Goal: Information Seeking & Learning: Compare options

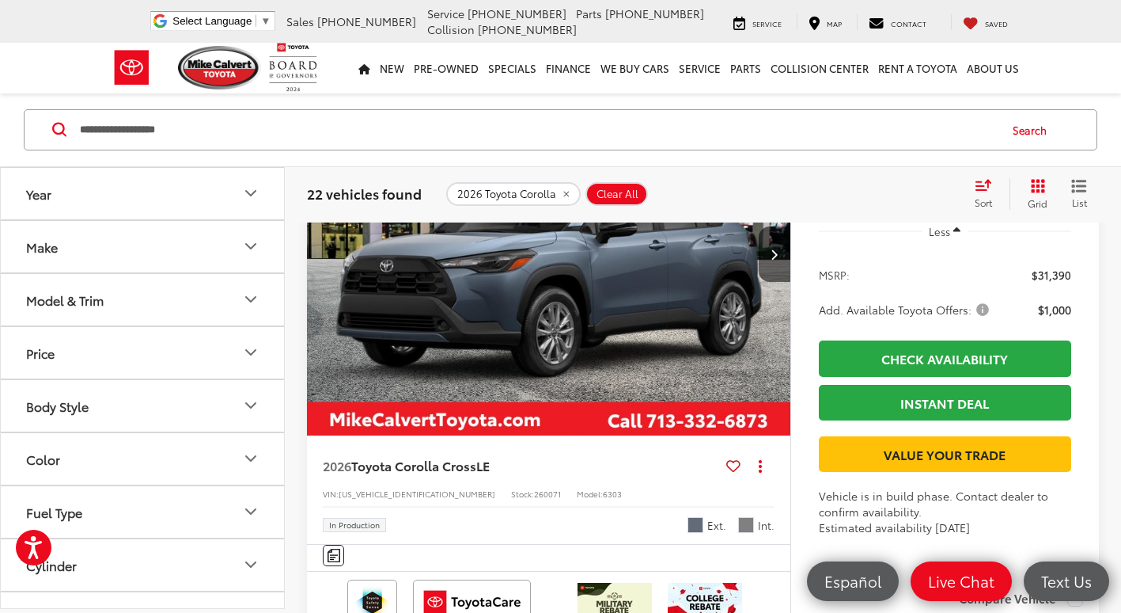
scroll to position [3957, 0]
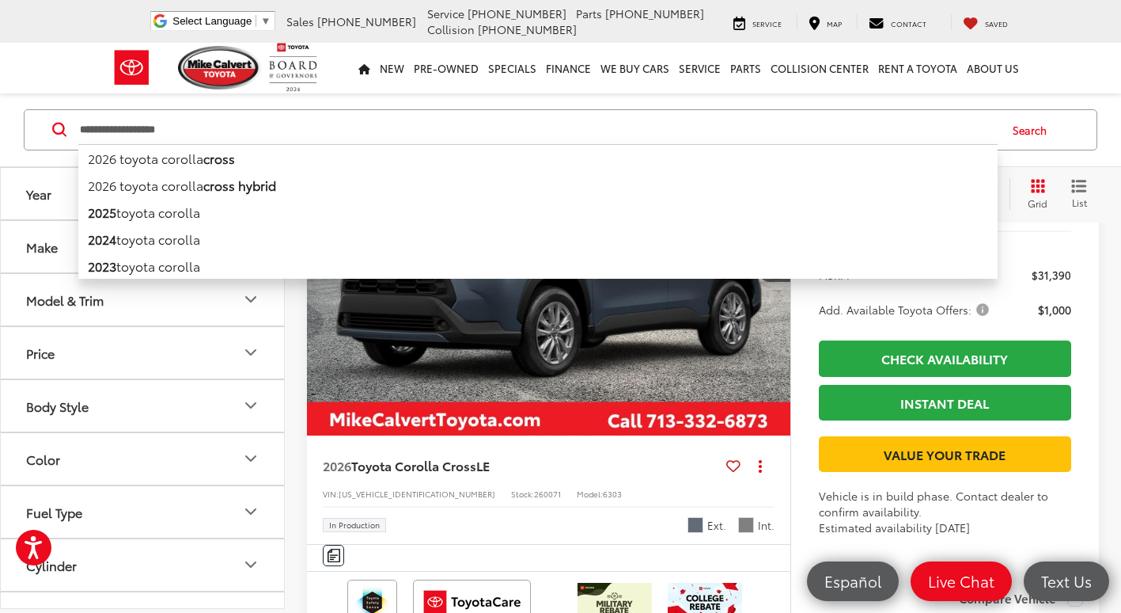
drag, startPoint x: 0, startPoint y: 0, endPoint x: 66, endPoint y: 115, distance: 132.6
click at [83, 123] on input "**********" at bounding box center [538, 130] width 920 height 38
type input "*"
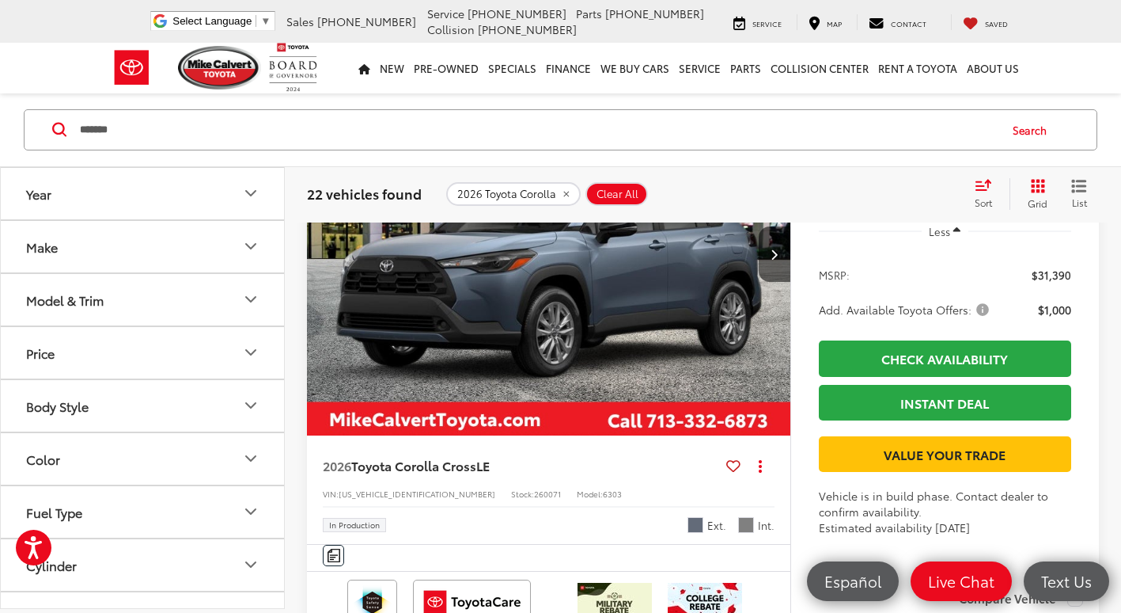
type input "*******"
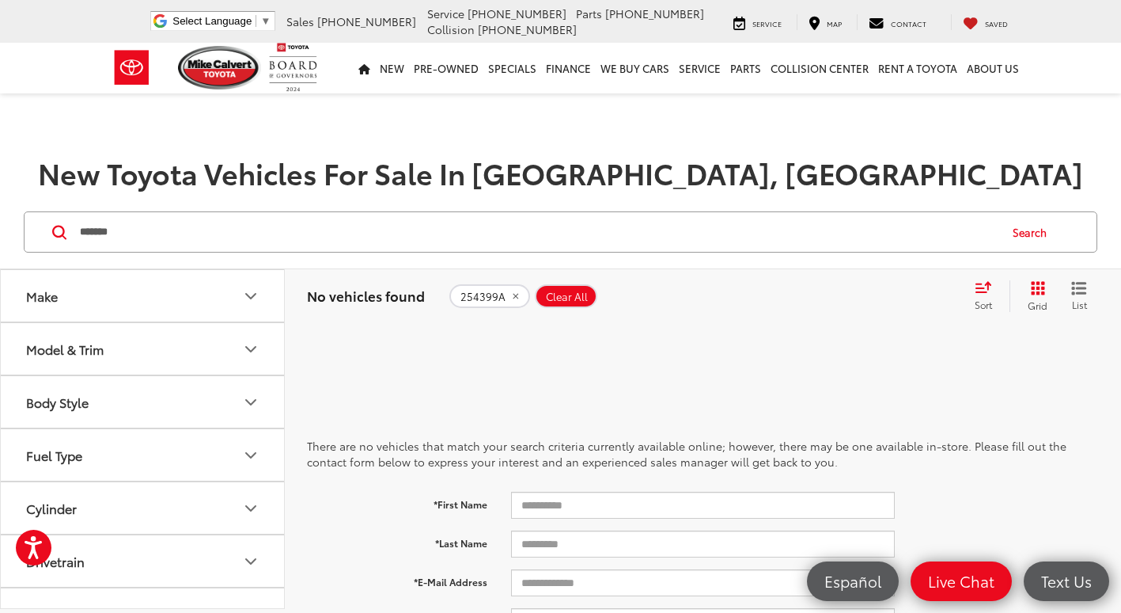
drag, startPoint x: 226, startPoint y: 235, endPoint x: -3, endPoint y: 222, distance: 229.8
click at [0, 222] on html "Accessibility Screen-Reader Guide, Feedback, and Issue Reporting | New window […" at bounding box center [560, 306] width 1121 height 613
type input "*******"
click at [1037, 227] on button "Search" at bounding box center [1034, 232] width 72 height 40
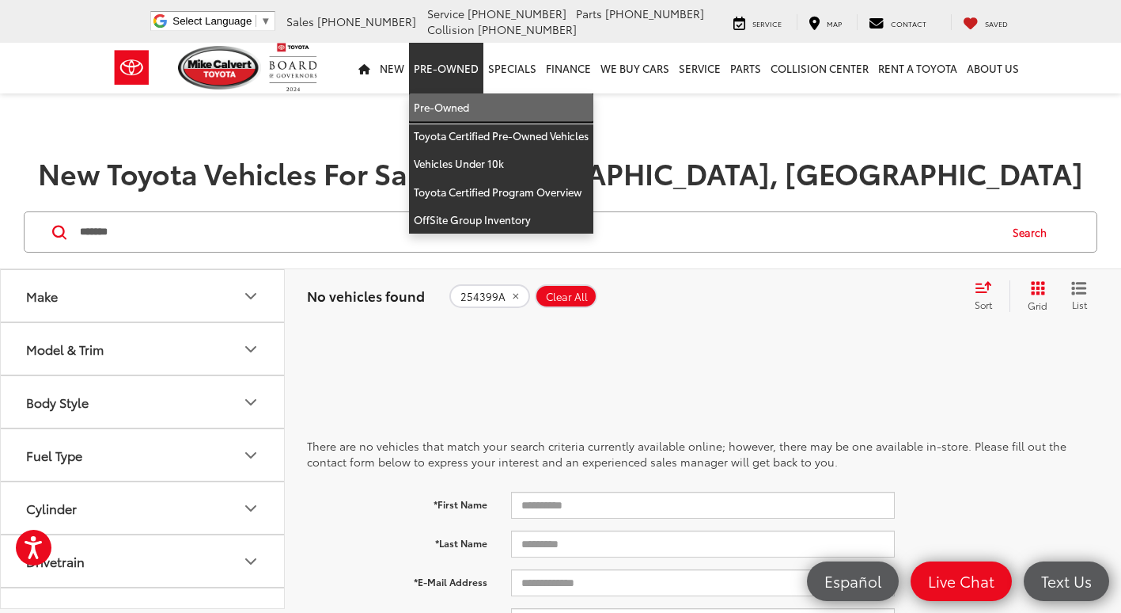
drag, startPoint x: 462, startPoint y: 104, endPoint x: 408, endPoint y: 200, distance: 109.8
click at [463, 104] on link "Pre-Owned" at bounding box center [501, 107] width 184 height 28
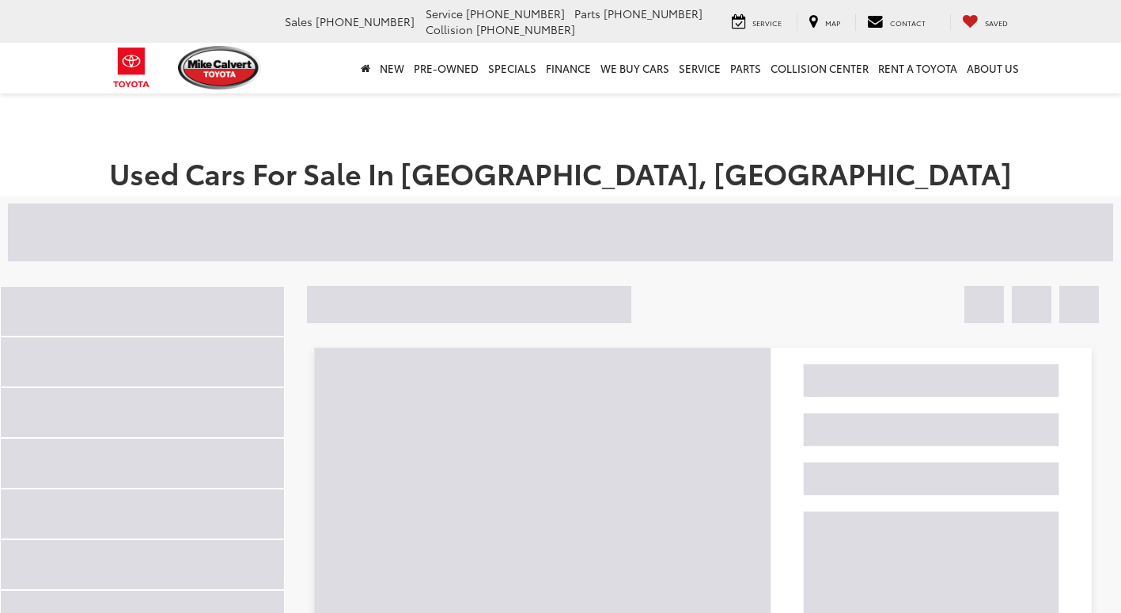
click at [279, 239] on div at bounding box center [395, 231] width 774 height 57
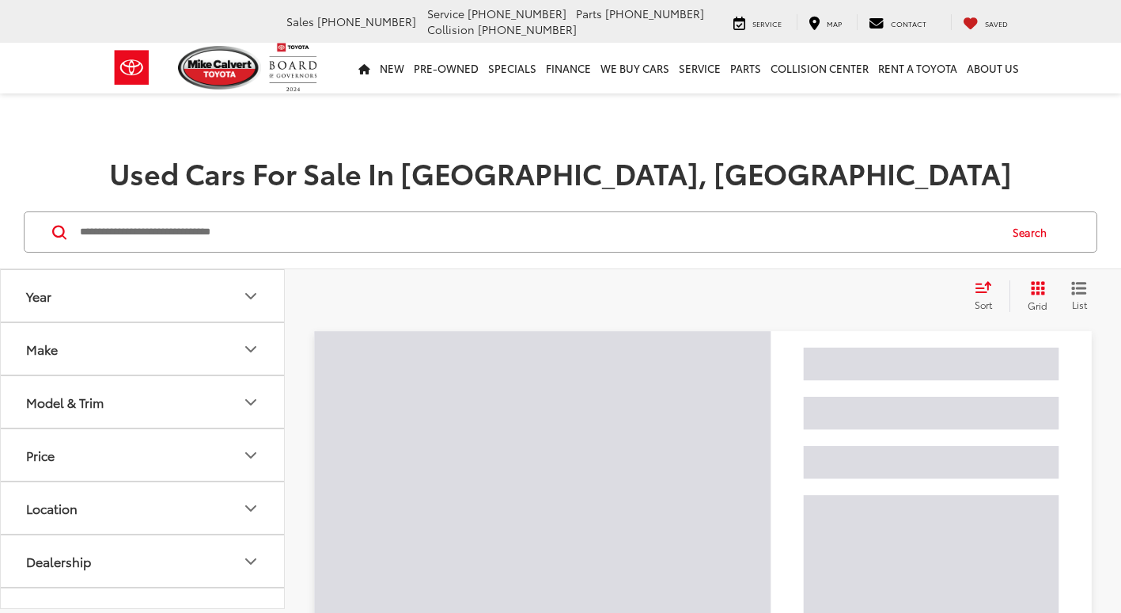
click at [271, 234] on input "Search by Make, Model, or Keyword" at bounding box center [538, 232] width 920 height 38
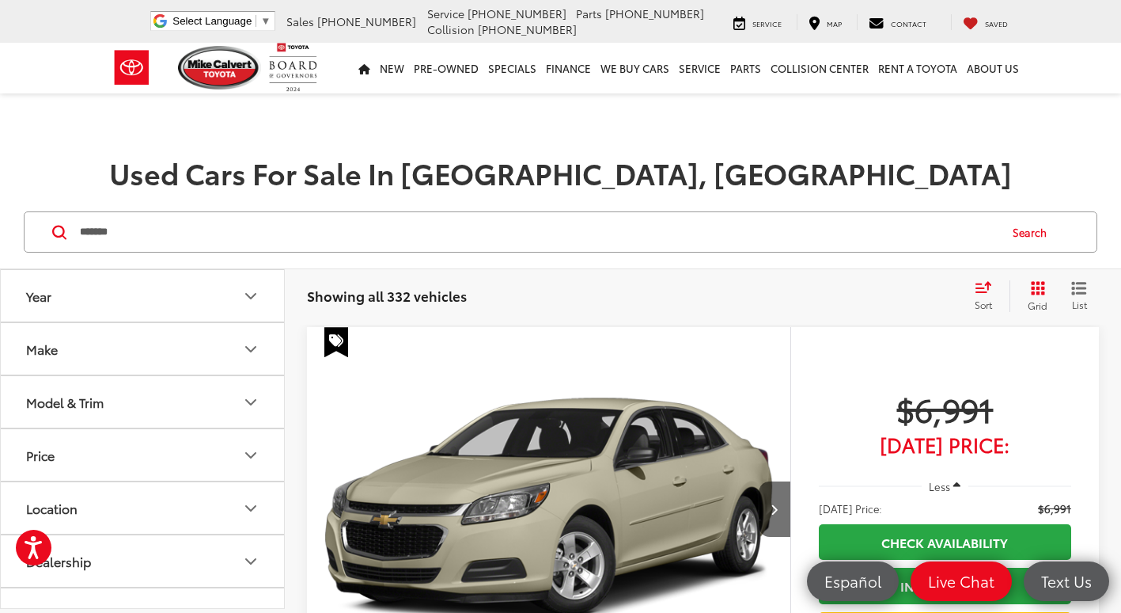
type input "*******"
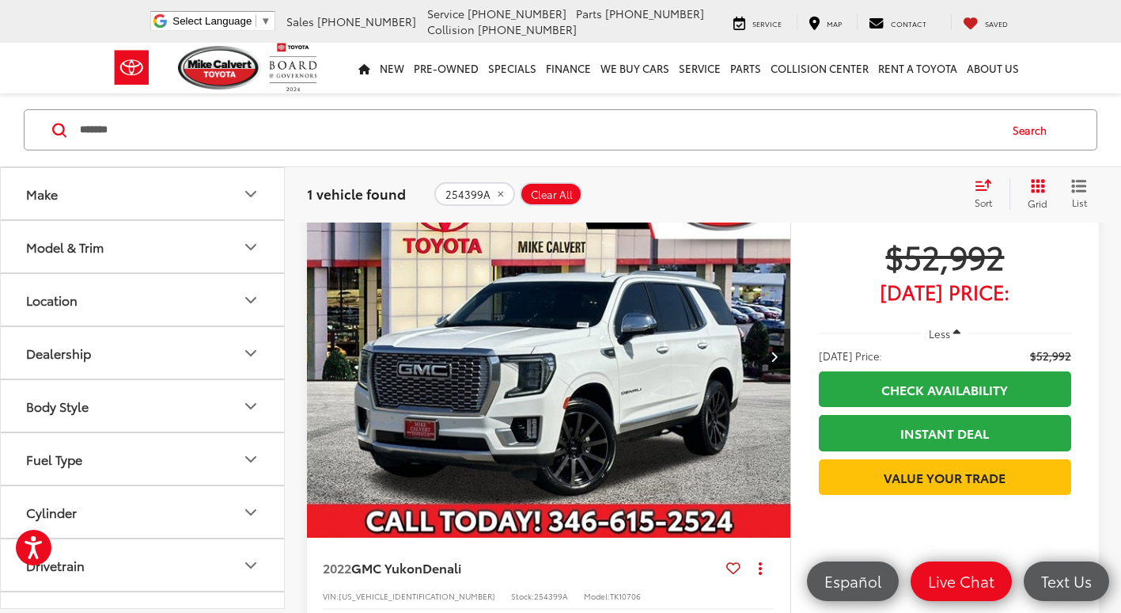
scroll to position [158, 0]
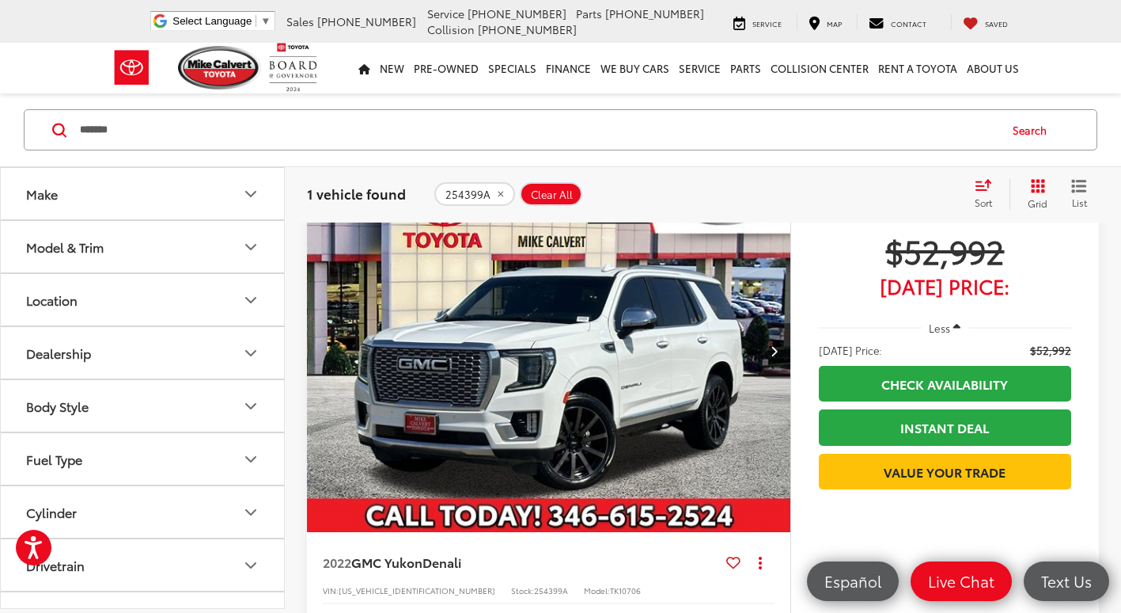
click at [771, 347] on icon "Next image" at bounding box center [774, 350] width 7 height 11
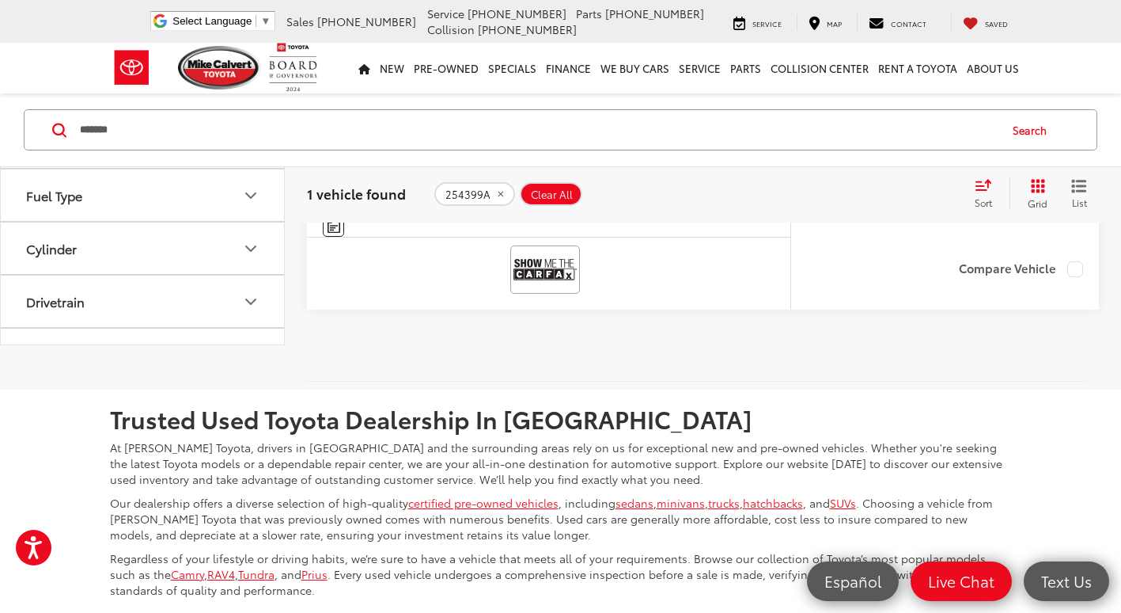
scroll to position [396, 0]
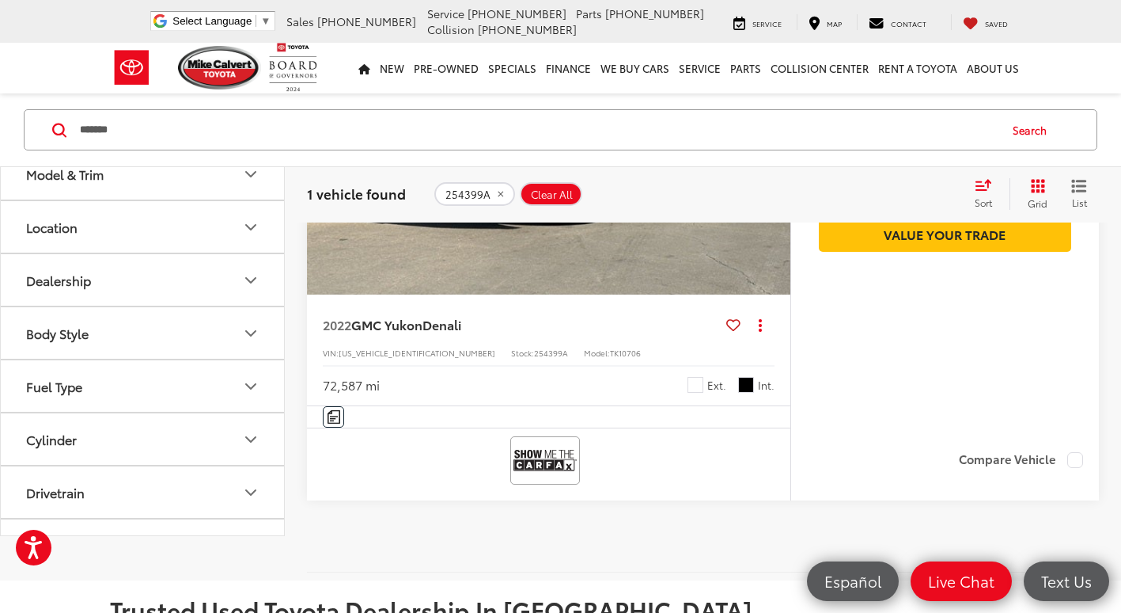
drag, startPoint x: 332, startPoint y: 138, endPoint x: -3, endPoint y: 85, distance: 339.8
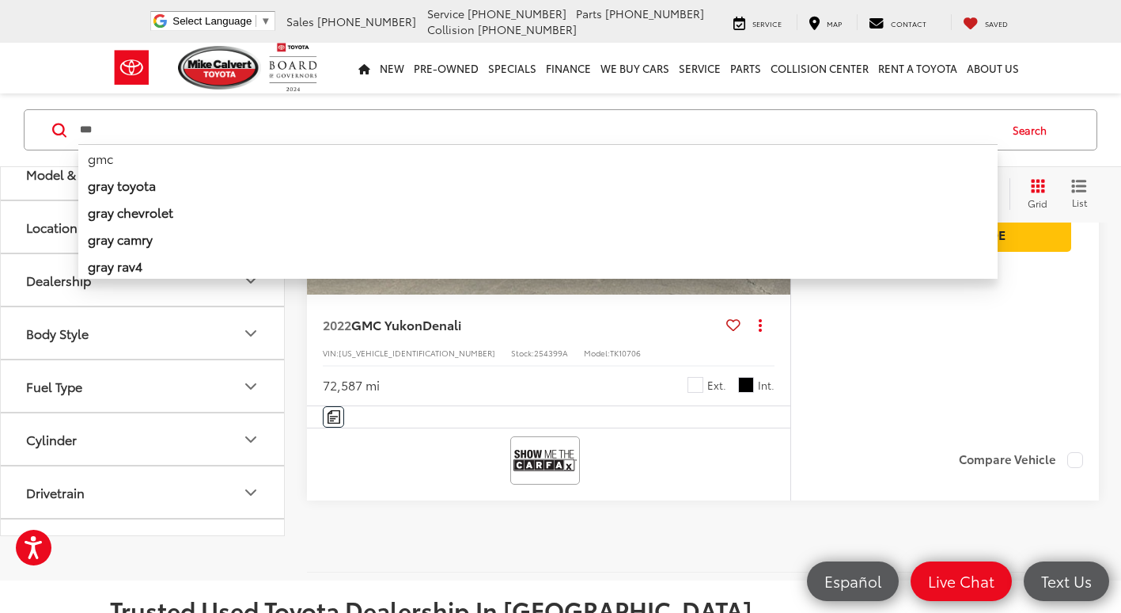
type input "***"
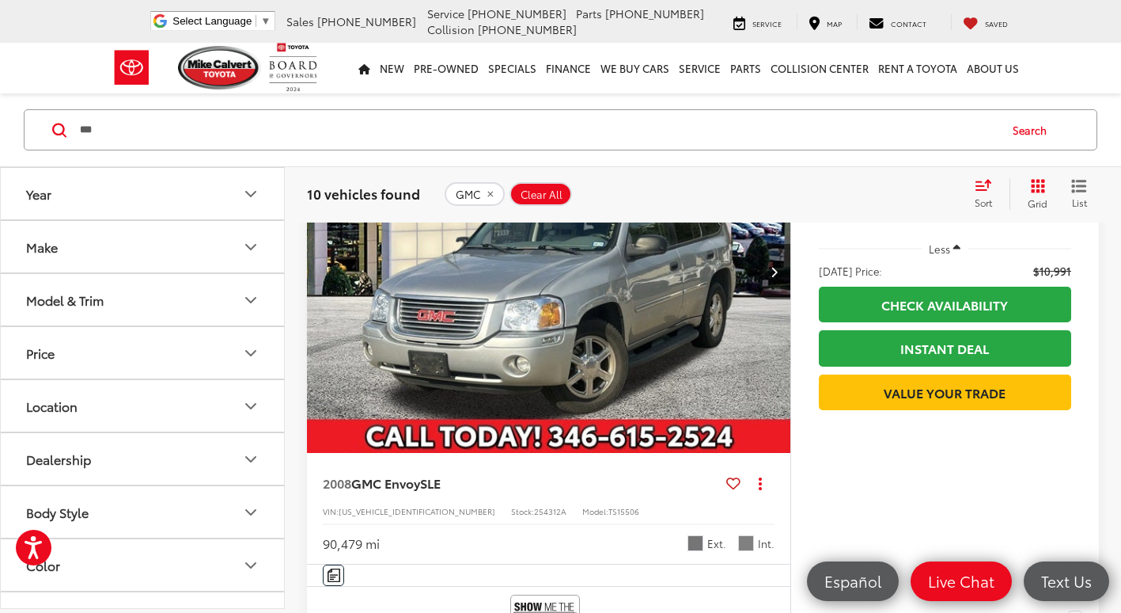
scroll to position [158, 0]
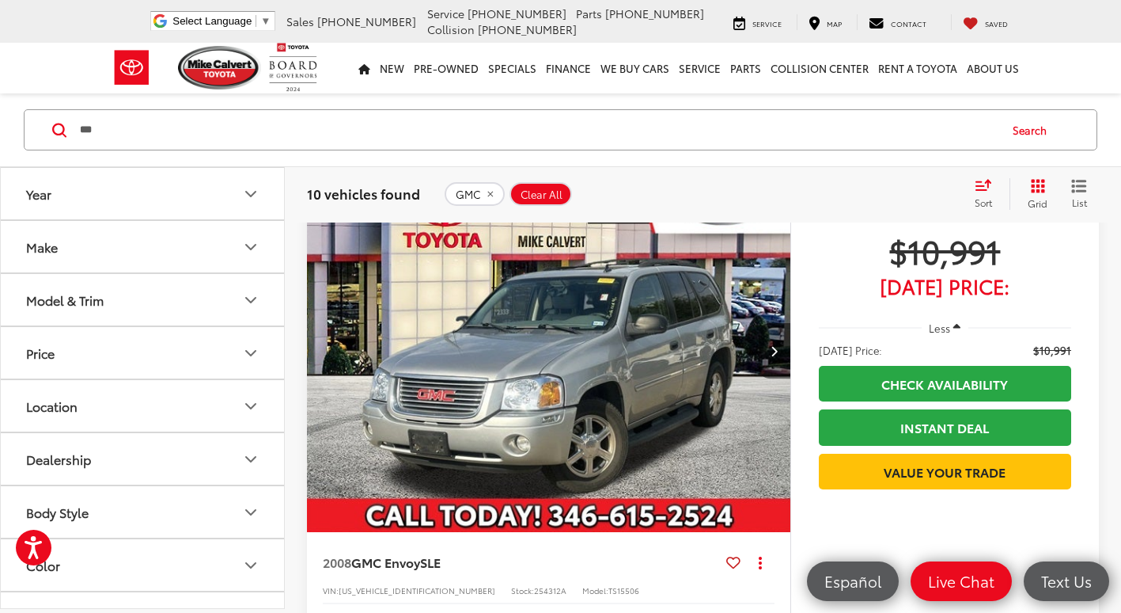
click at [772, 349] on icon "Next image" at bounding box center [774, 350] width 7 height 11
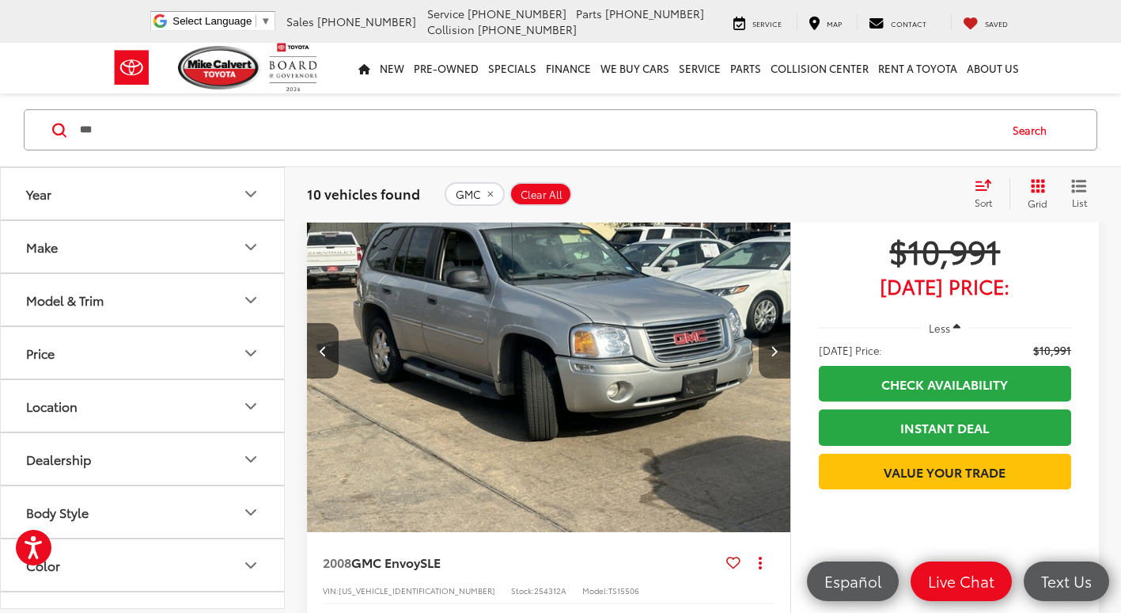
click at [772, 349] on icon "Next image" at bounding box center [774, 350] width 7 height 11
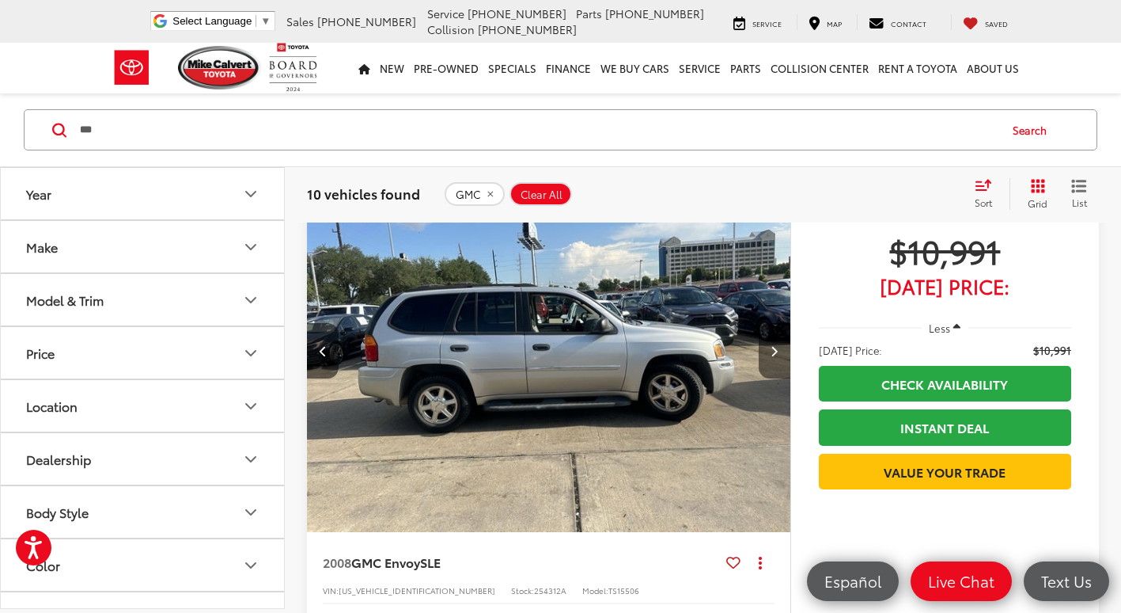
click at [772, 349] on icon "Next image" at bounding box center [774, 350] width 7 height 11
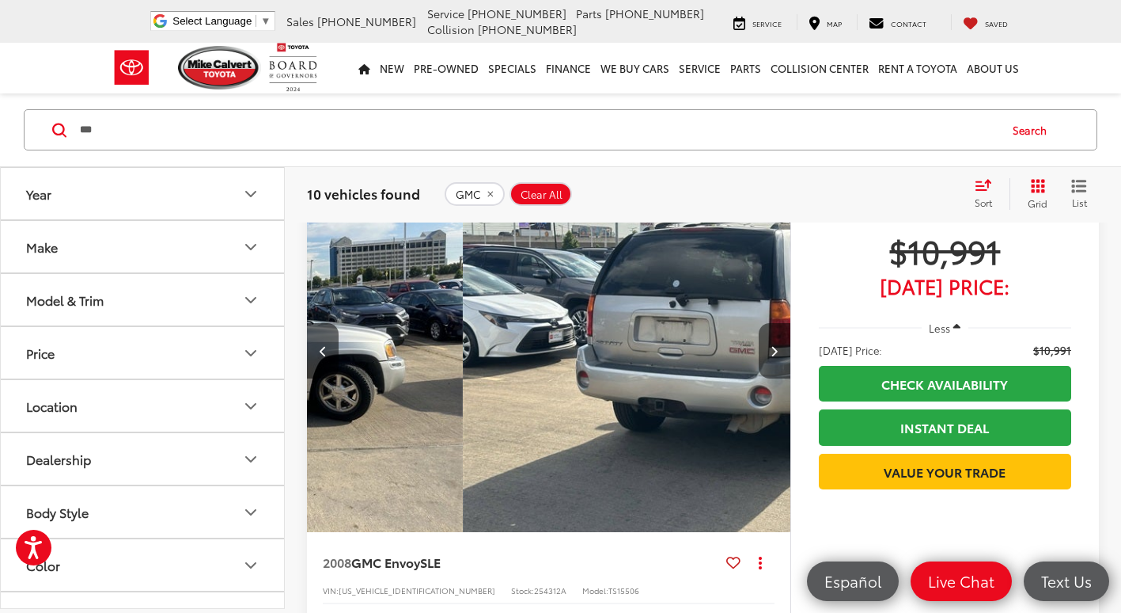
scroll to position [0, 1458]
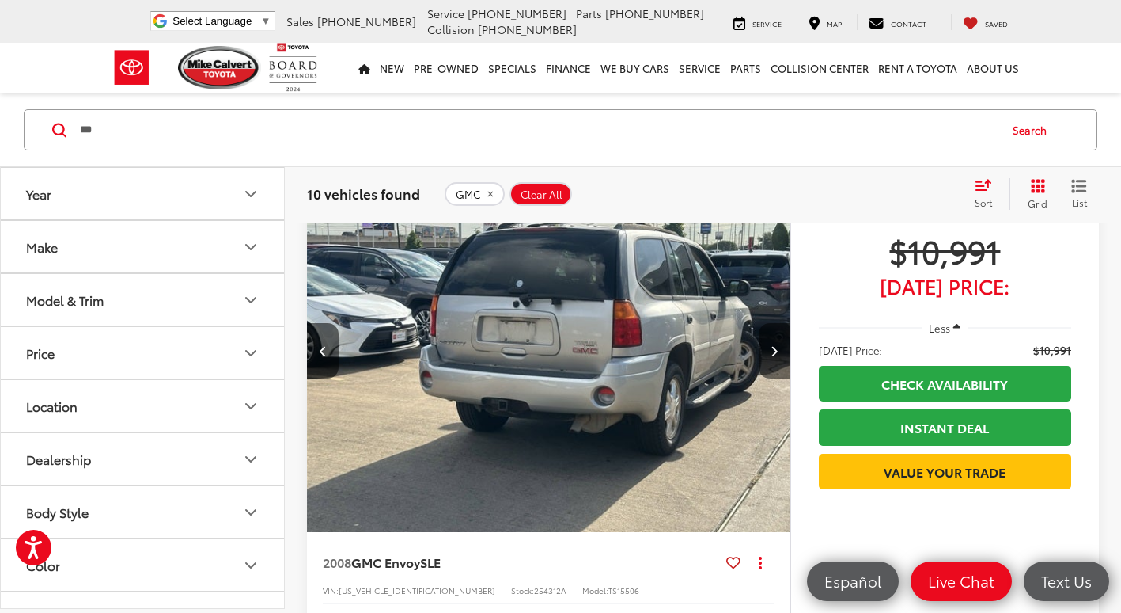
click at [772, 349] on icon "Next image" at bounding box center [774, 350] width 7 height 11
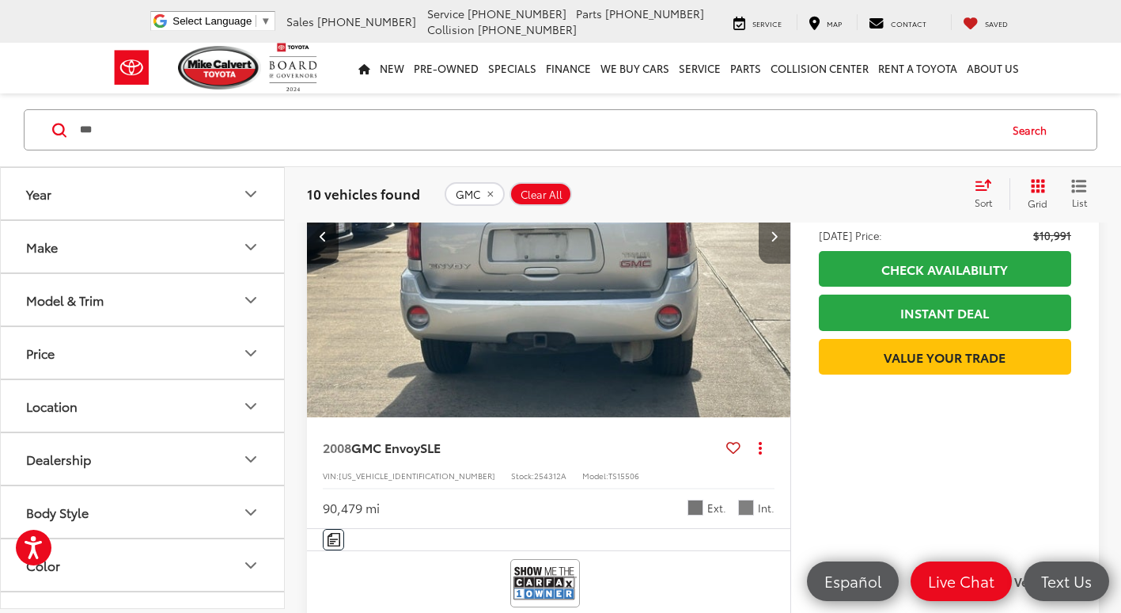
scroll to position [237, 0]
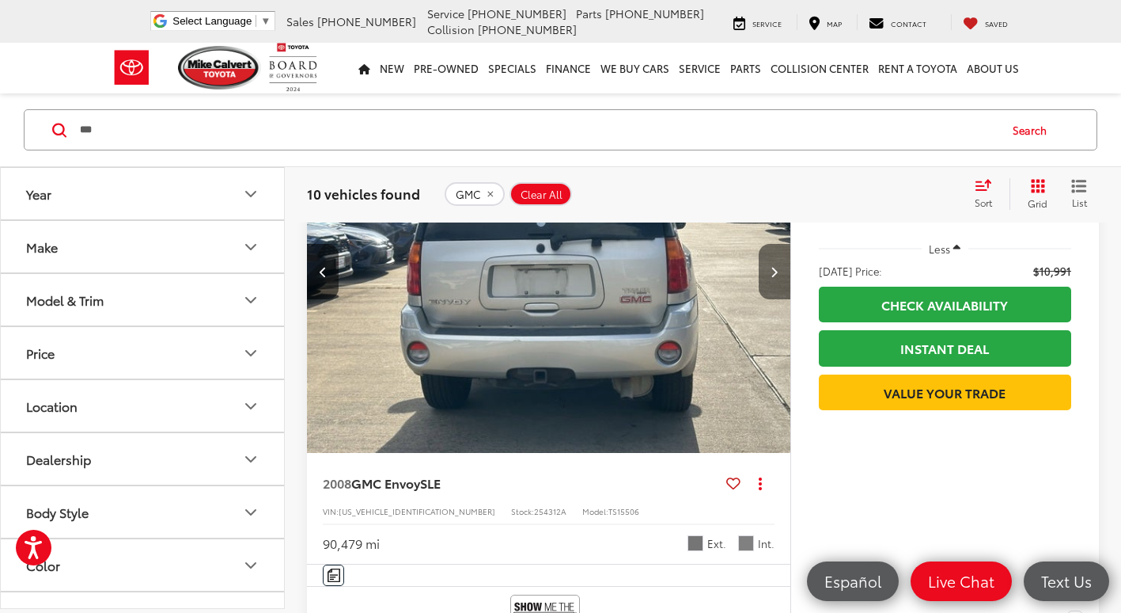
click at [764, 283] on button "Next image" at bounding box center [775, 271] width 32 height 55
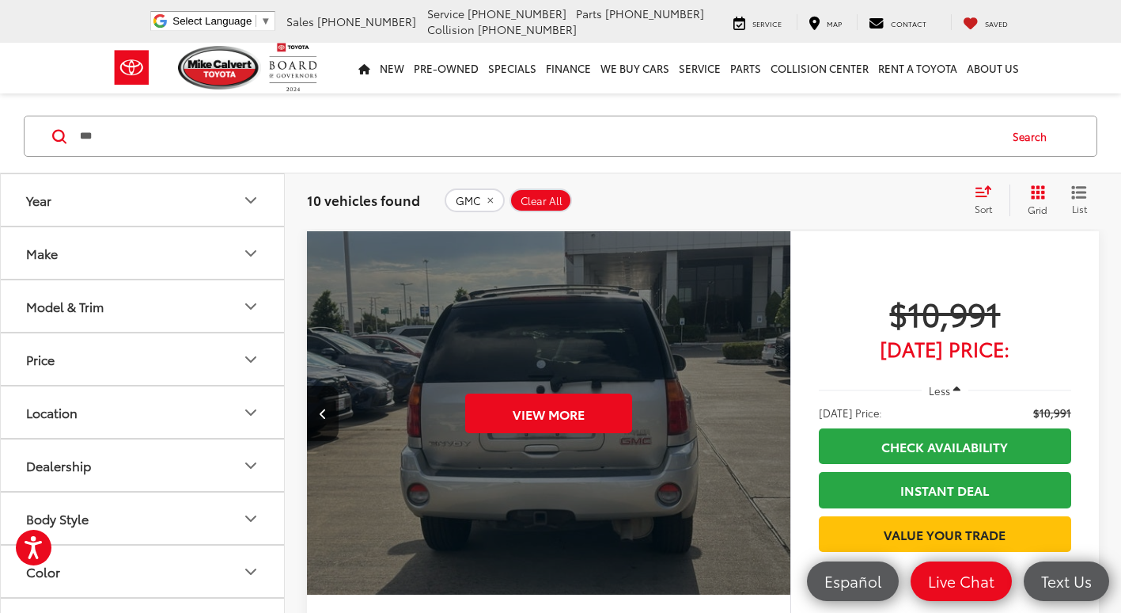
scroll to position [79, 0]
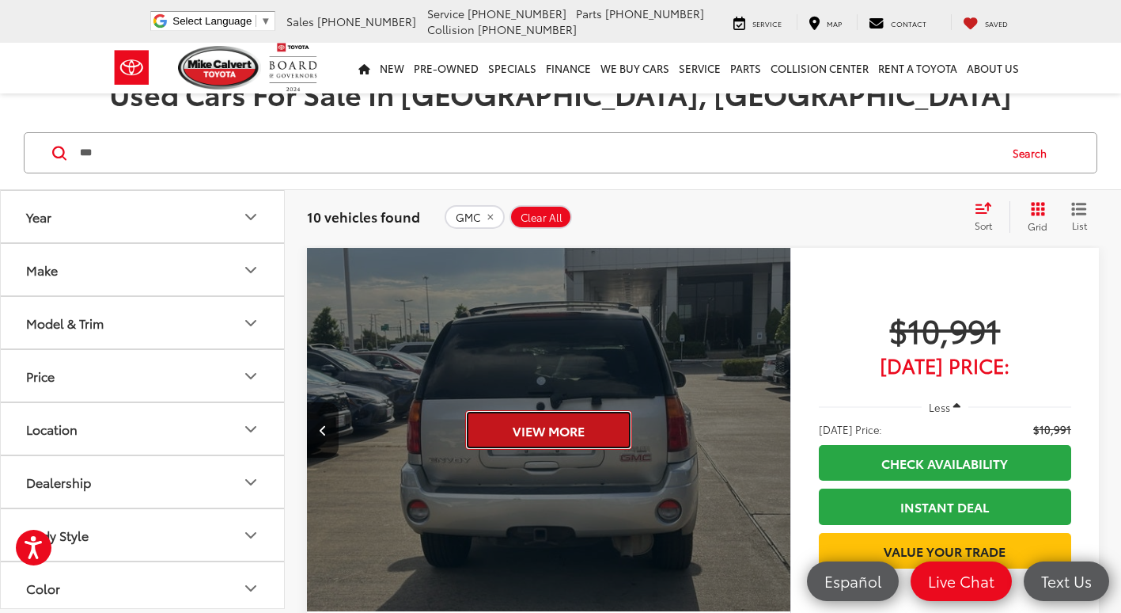
click at [537, 430] on button "View More" at bounding box center [548, 430] width 167 height 40
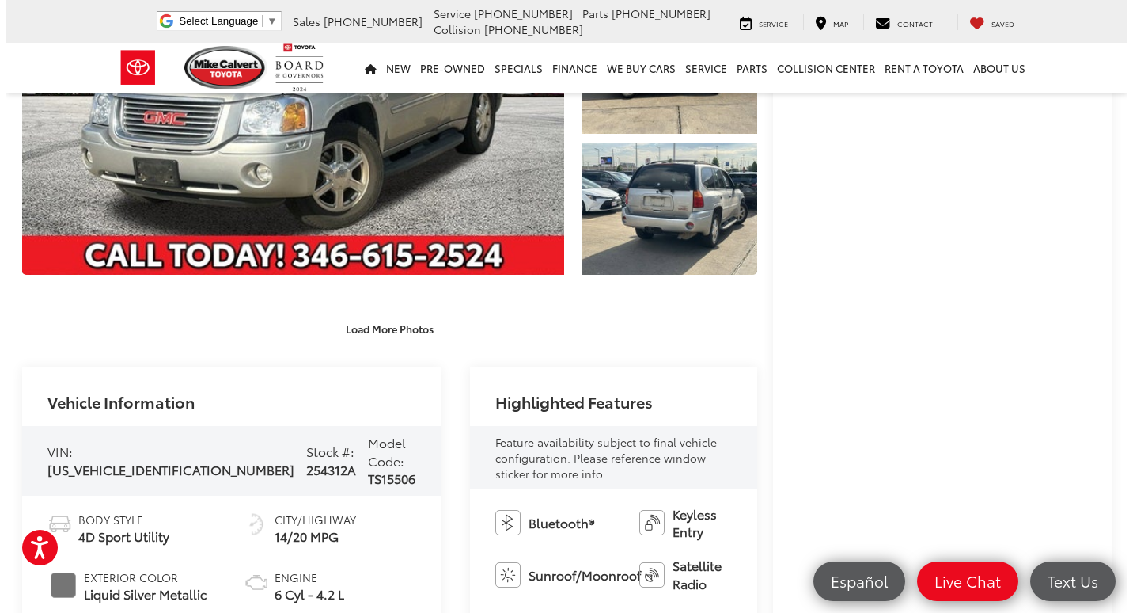
scroll to position [79, 0]
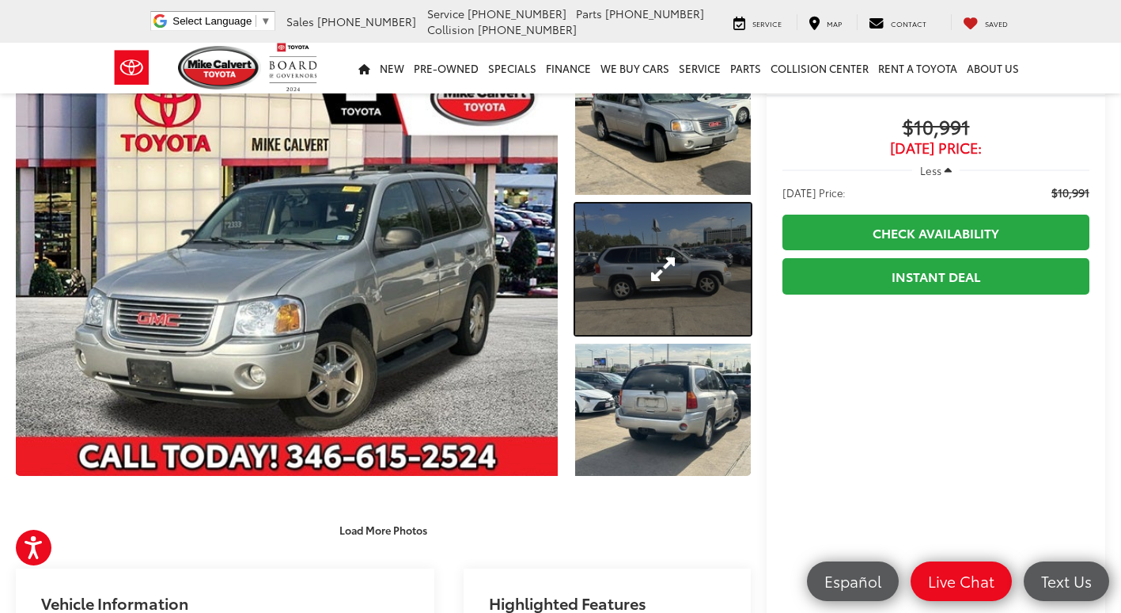
click at [679, 248] on link "Expand Photo 2" at bounding box center [663, 268] width 176 height 131
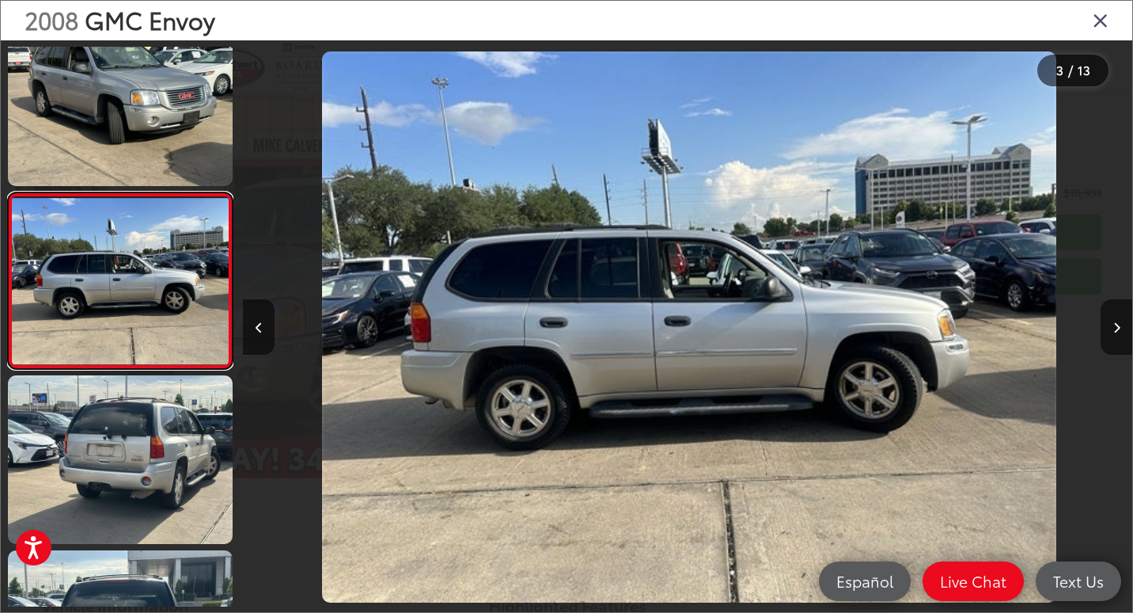
scroll to position [0, 1779]
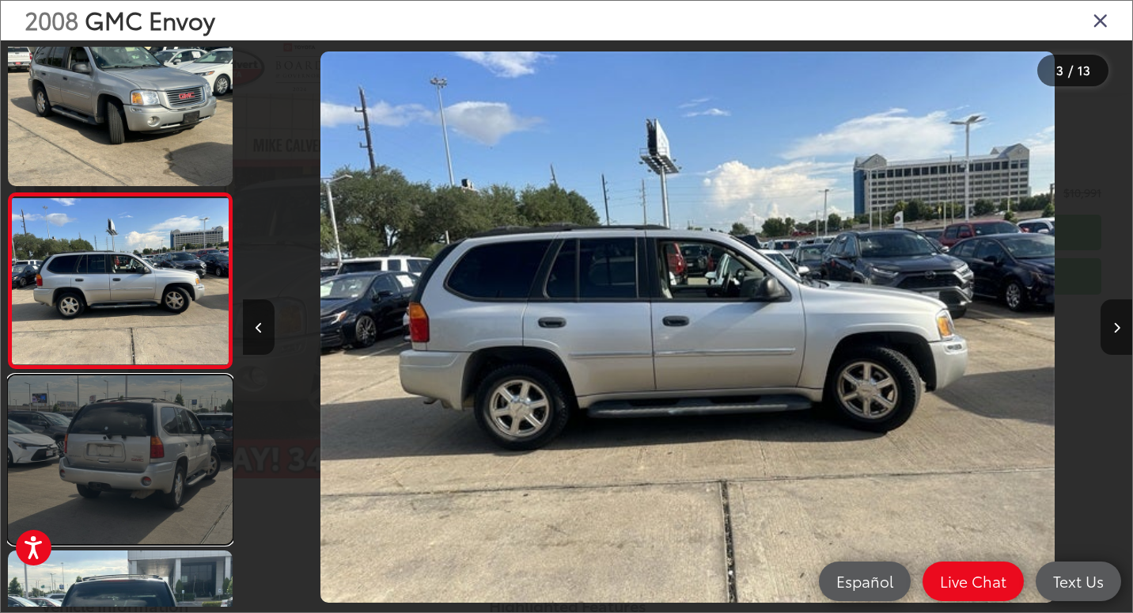
click at [169, 416] on link at bounding box center [120, 459] width 225 height 169
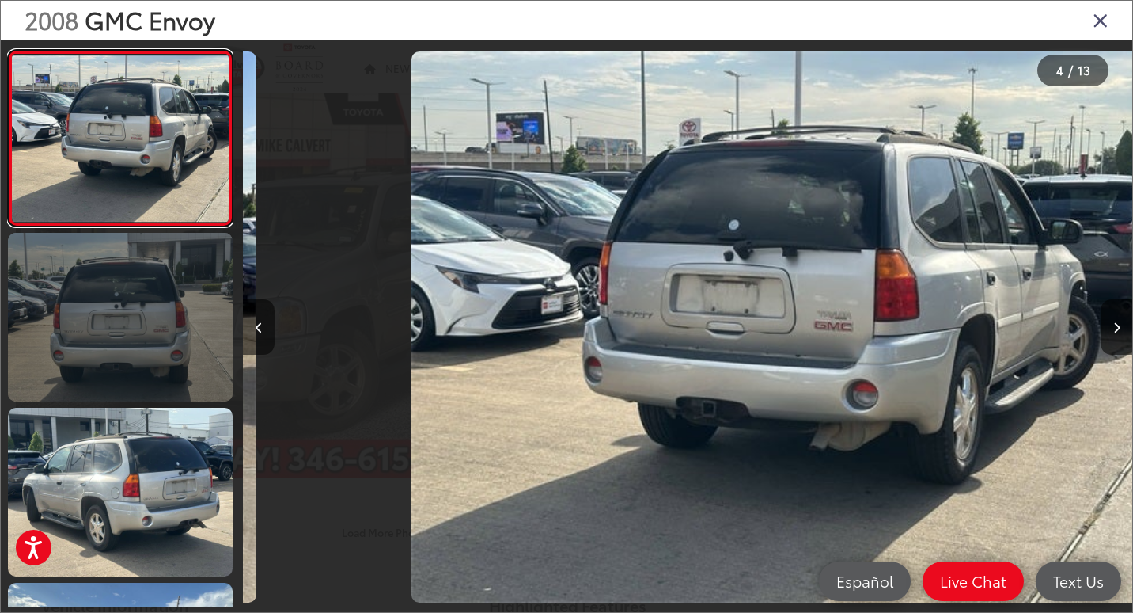
scroll to position [0, 2668]
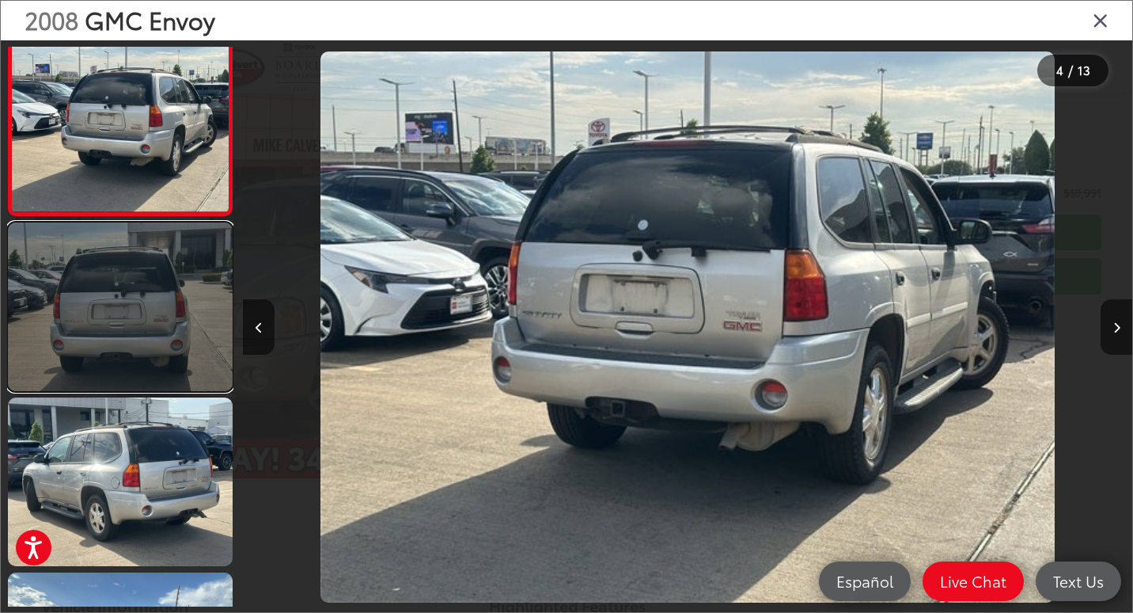
click at [147, 374] on link at bounding box center [120, 306] width 225 height 169
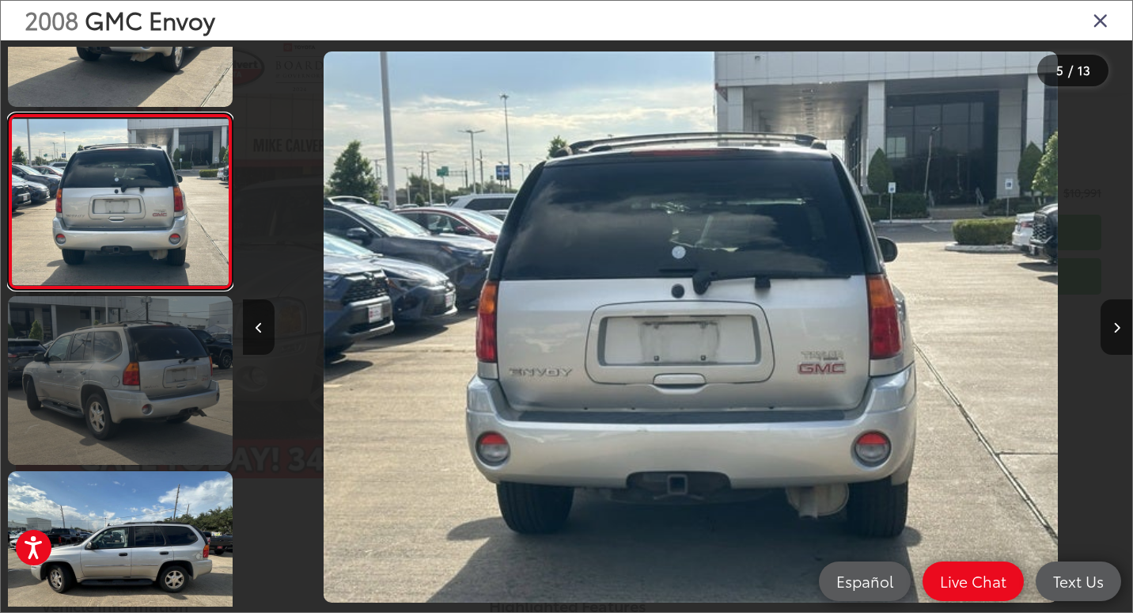
scroll to position [0, 3558]
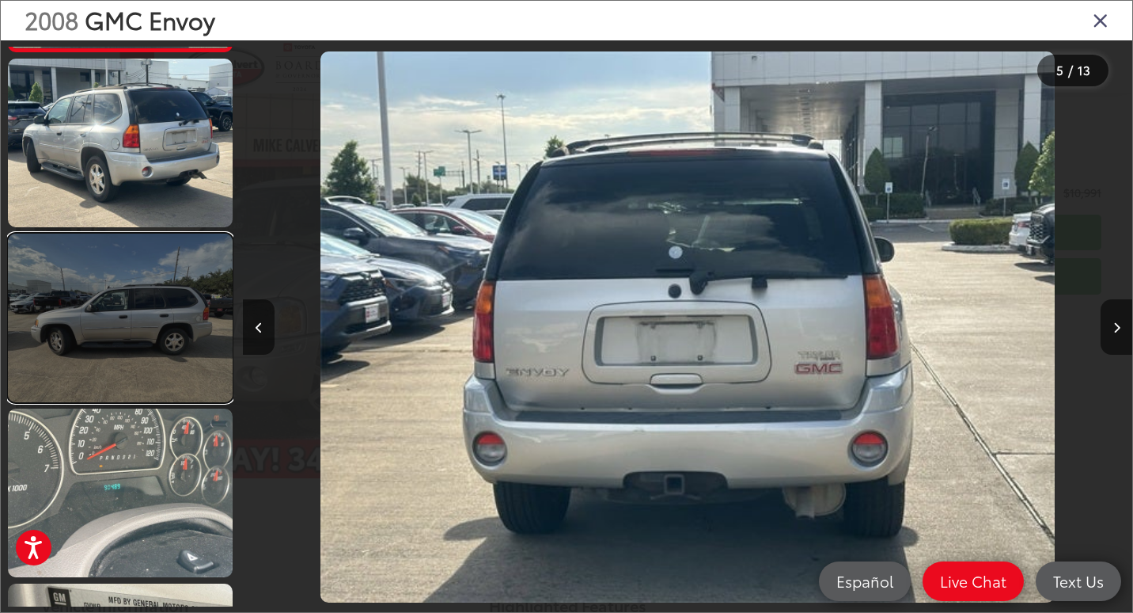
click at [130, 282] on link at bounding box center [120, 317] width 225 height 169
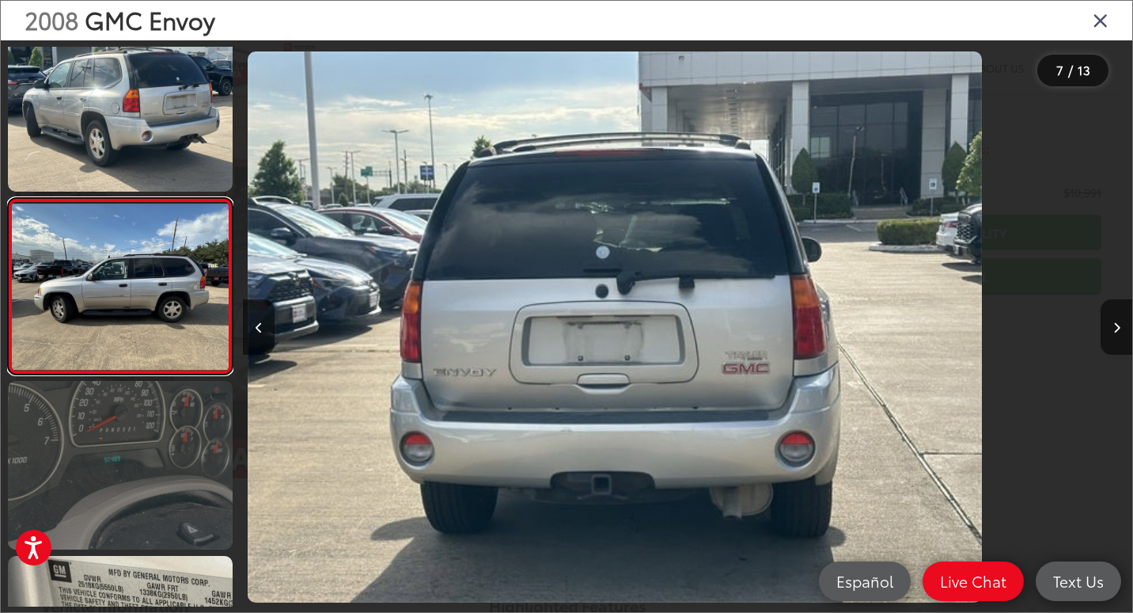
scroll to position [905, 0]
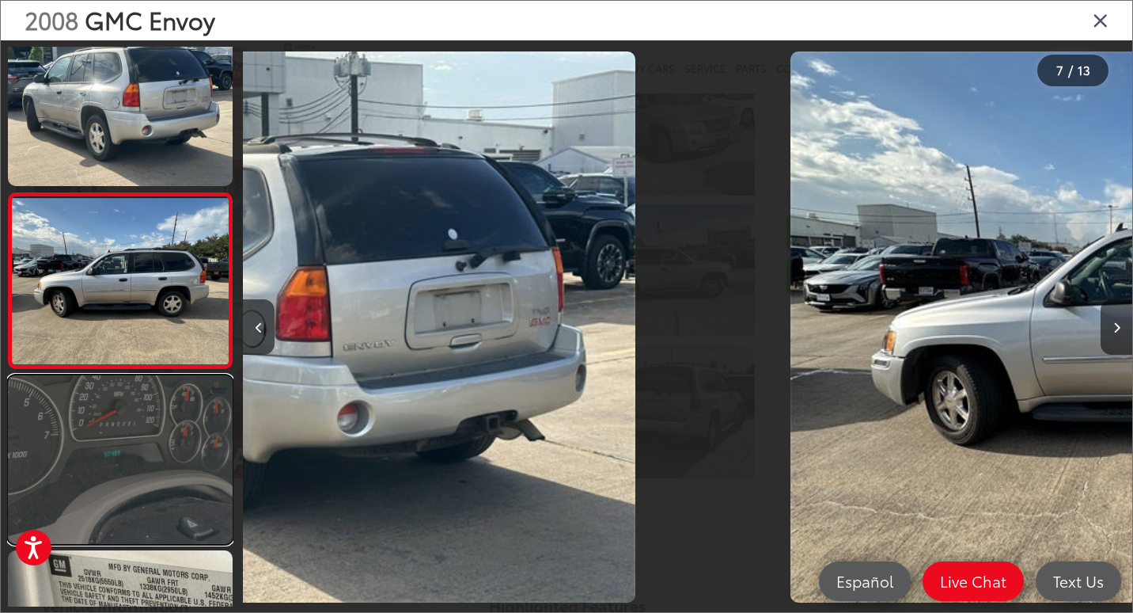
click at [155, 433] on link at bounding box center [120, 459] width 225 height 169
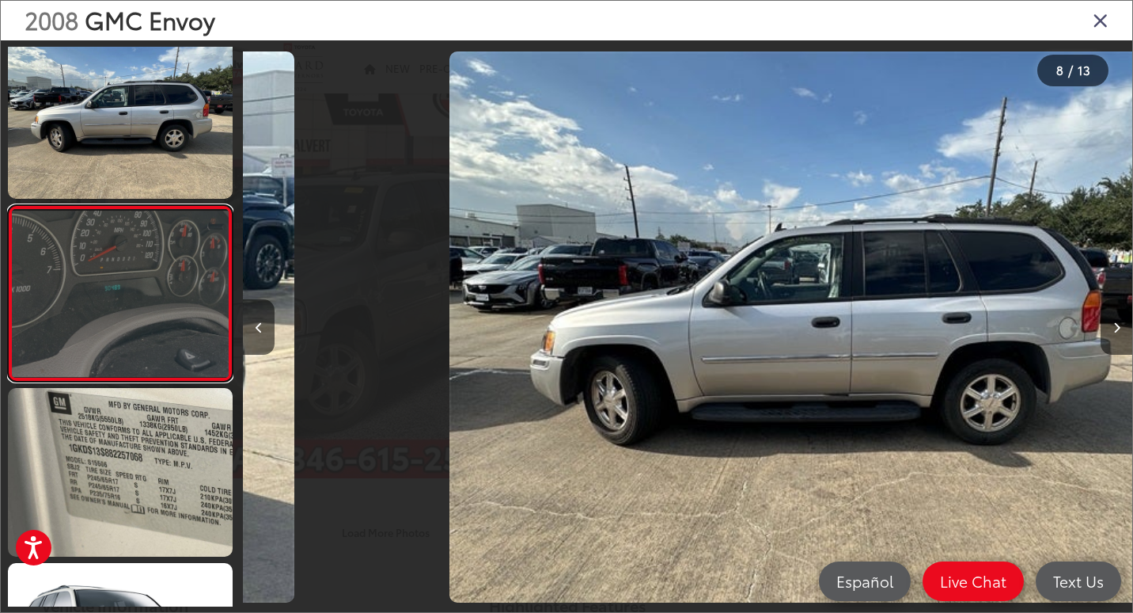
scroll to position [0, 0]
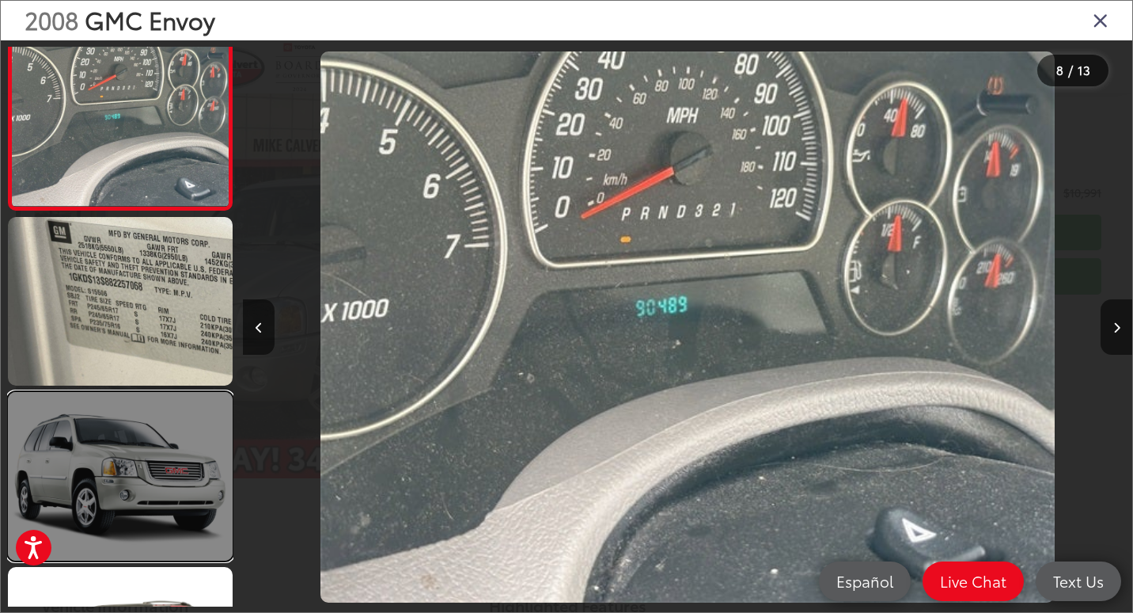
click at [159, 466] on link at bounding box center [120, 476] width 225 height 169
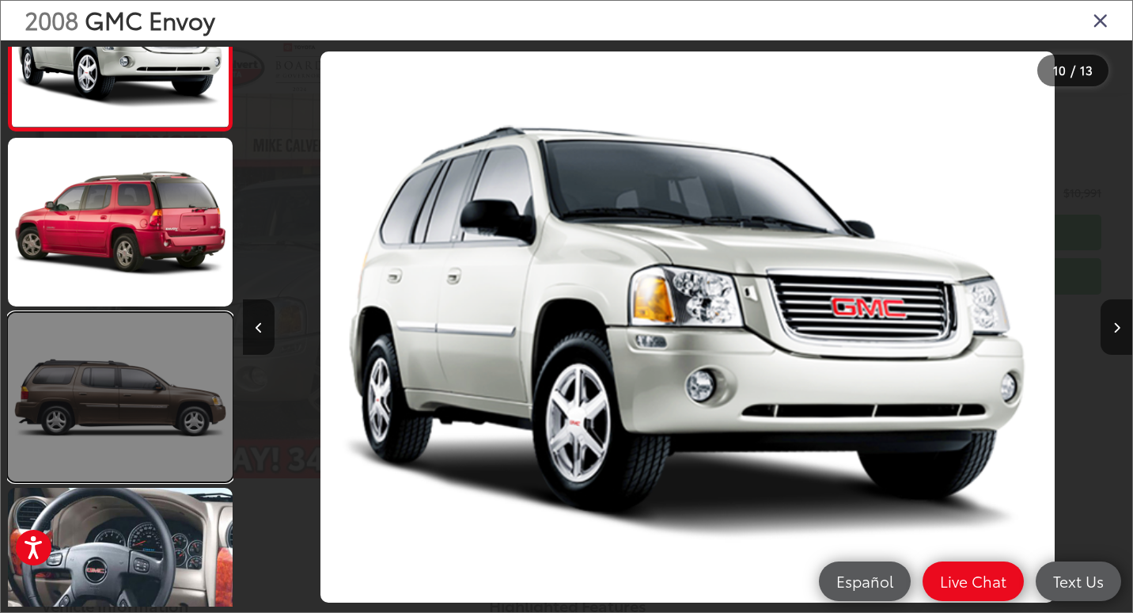
click at [193, 417] on link at bounding box center [120, 397] width 225 height 169
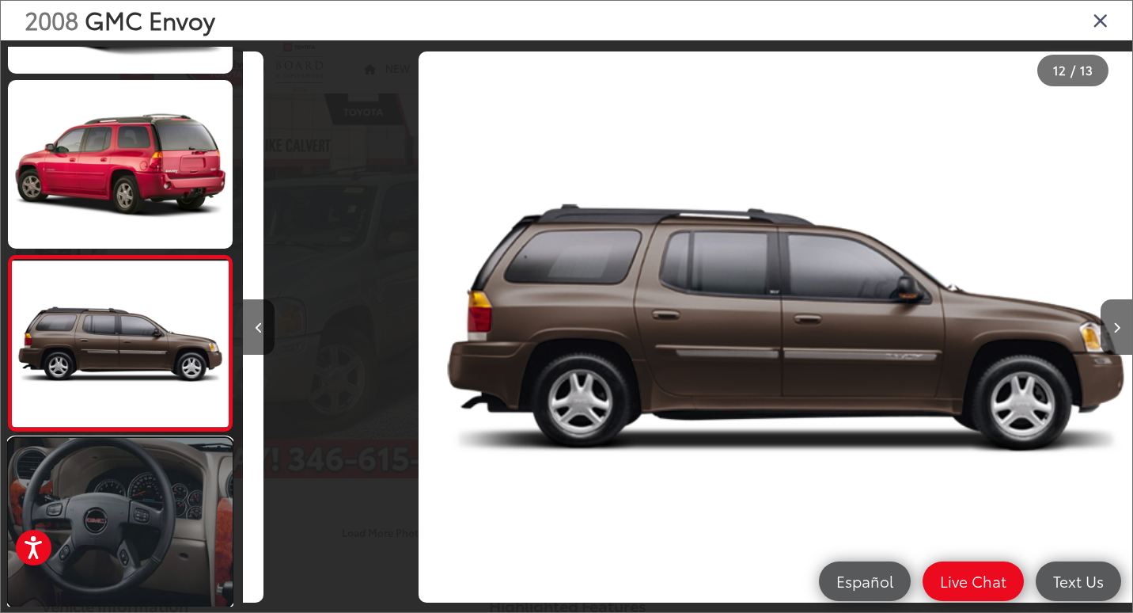
click at [165, 477] on link at bounding box center [120, 522] width 225 height 169
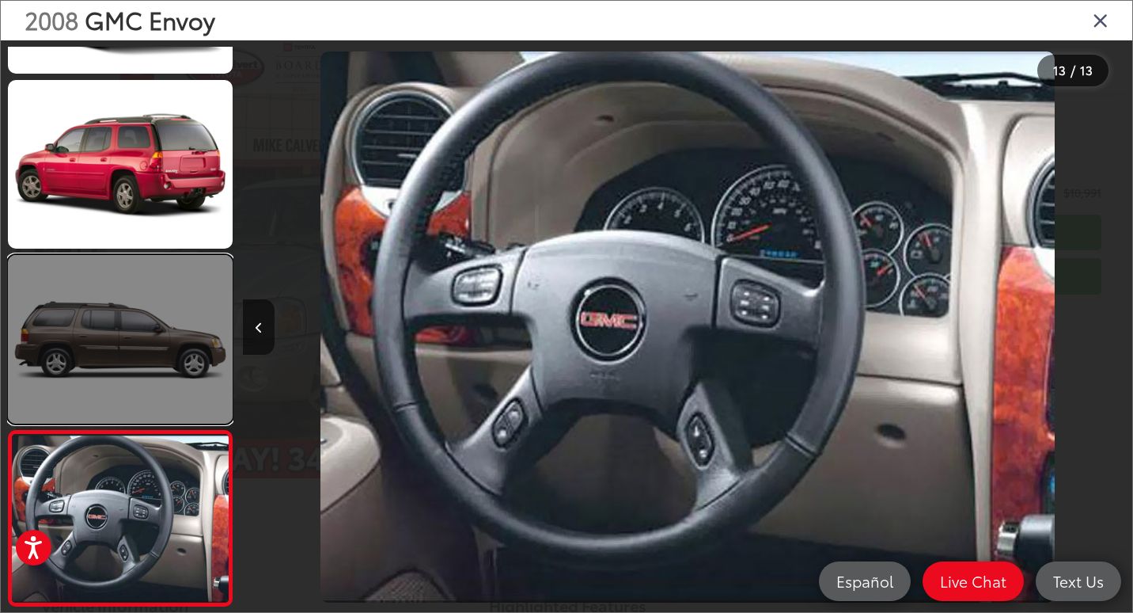
click at [146, 316] on link at bounding box center [120, 339] width 225 height 169
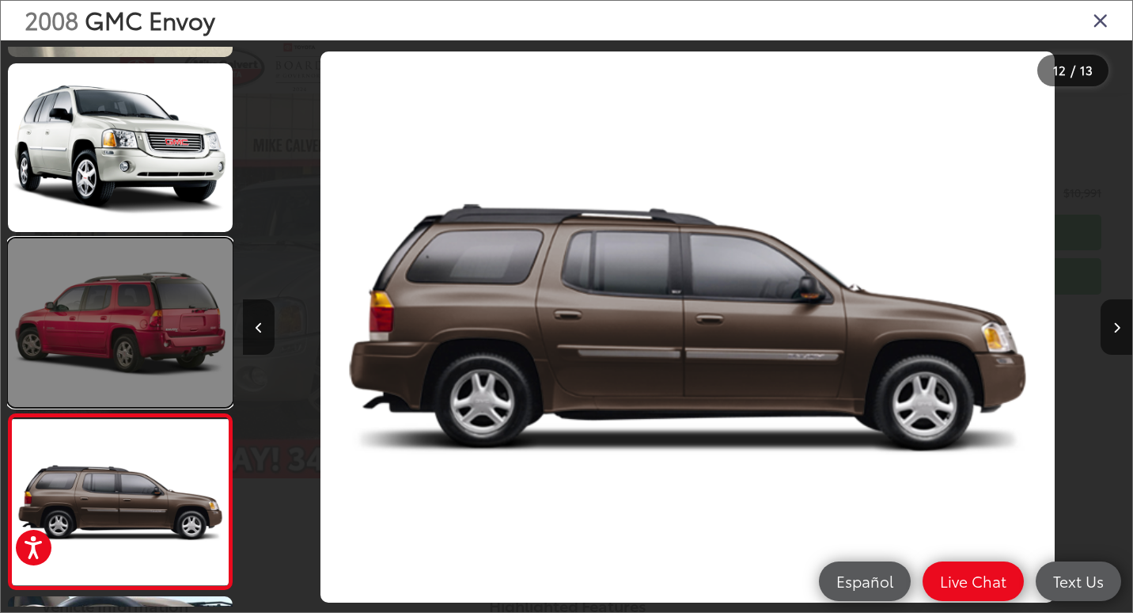
click at [176, 267] on link at bounding box center [120, 322] width 225 height 169
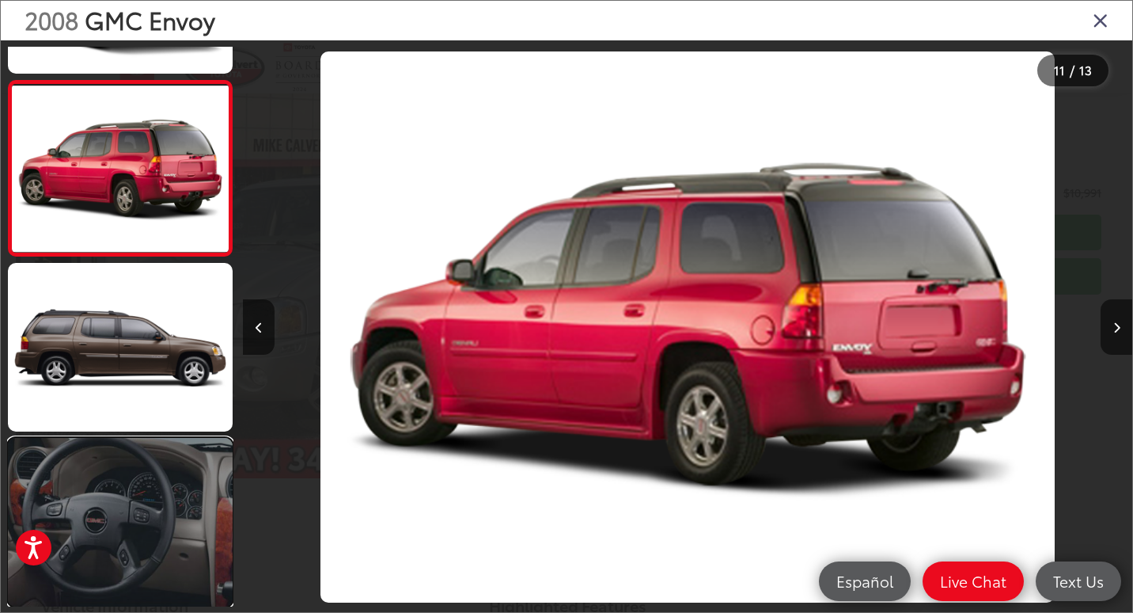
click at [150, 540] on link at bounding box center [120, 522] width 225 height 169
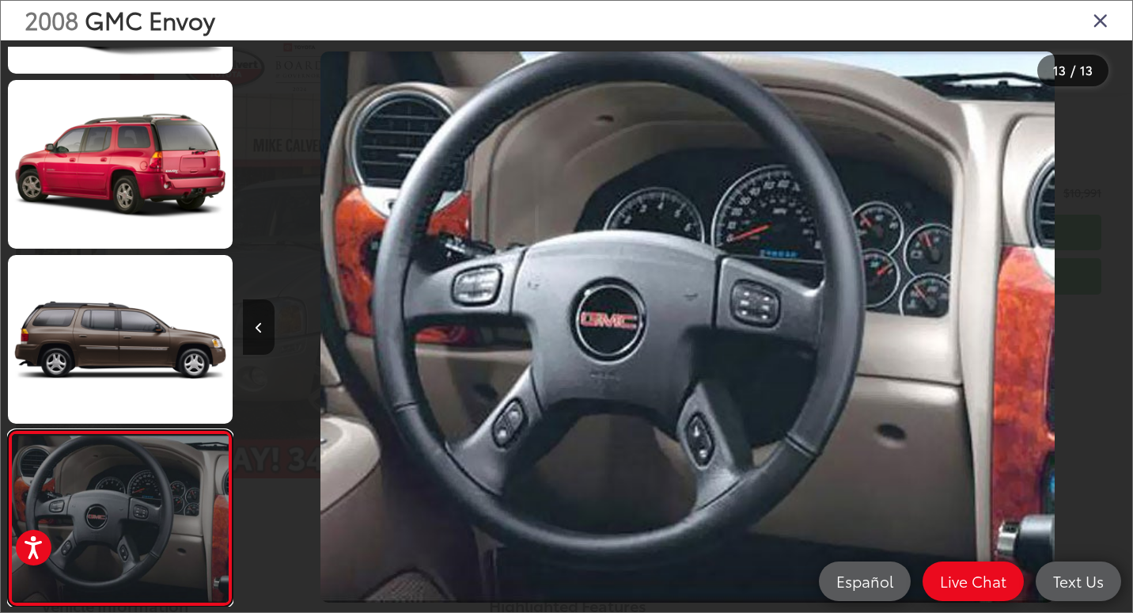
click at [142, 492] on link at bounding box center [120, 518] width 225 height 176
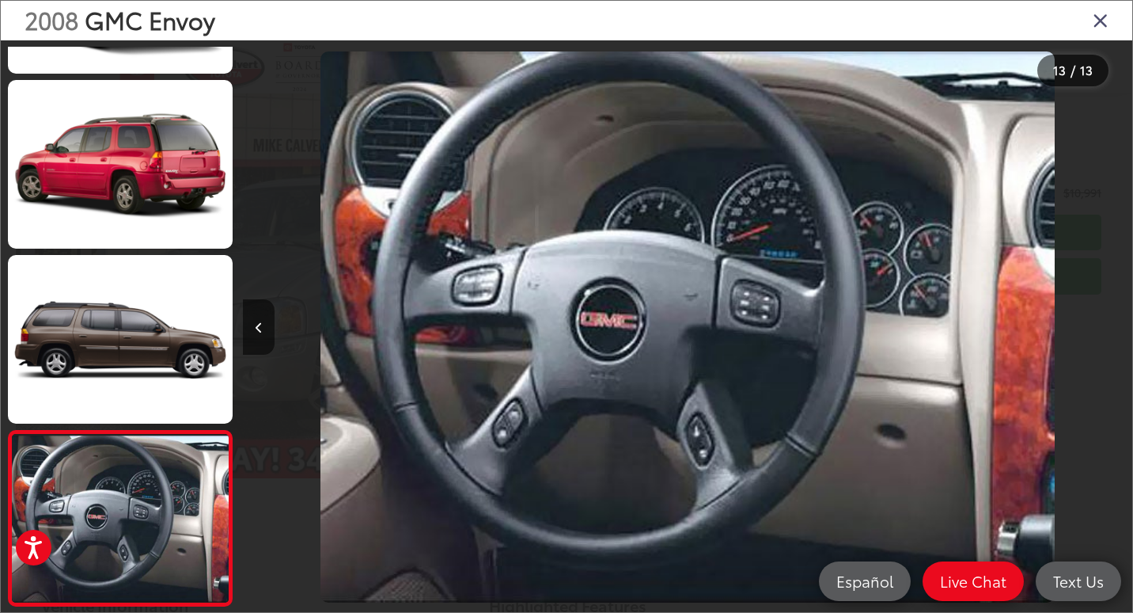
click at [1102, 19] on icon "Close gallery" at bounding box center [1101, 19] width 16 height 21
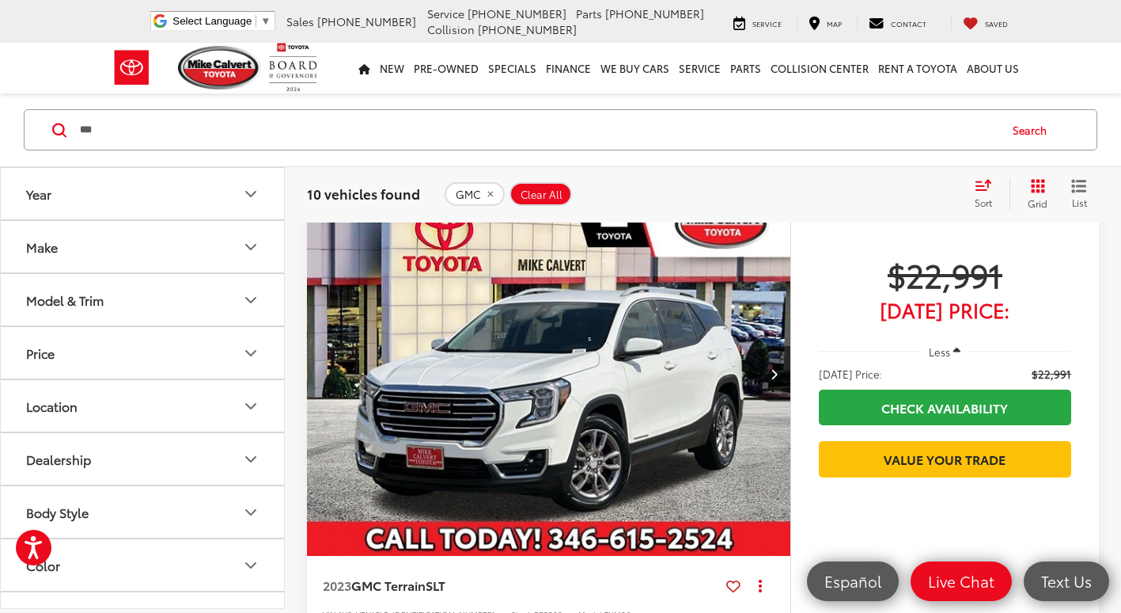
scroll to position [712, 0]
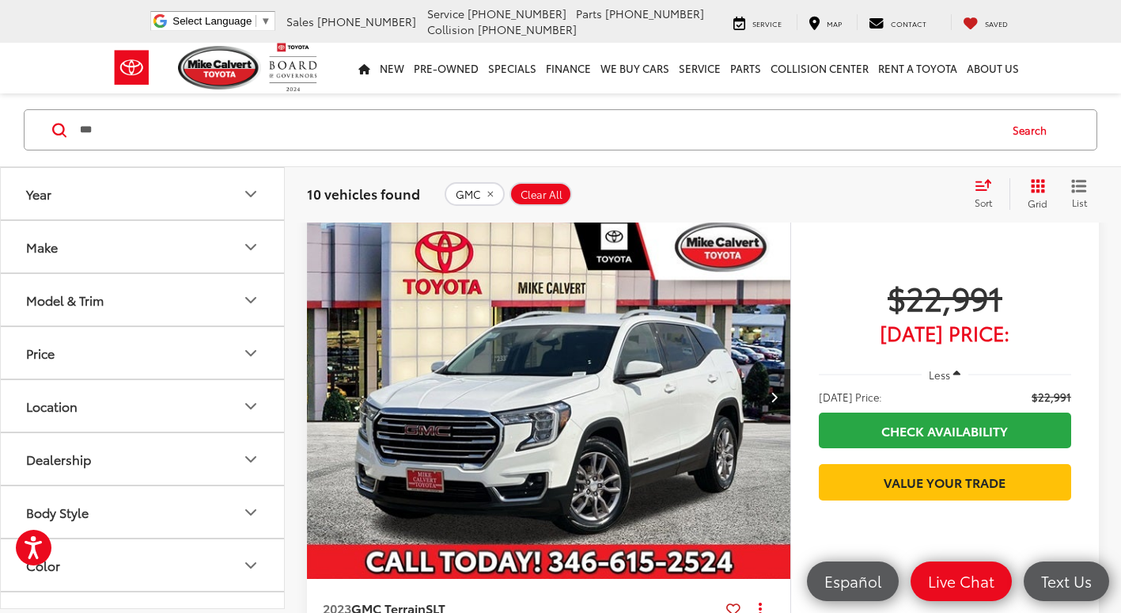
click at [779, 405] on button "Next image" at bounding box center [775, 396] width 32 height 55
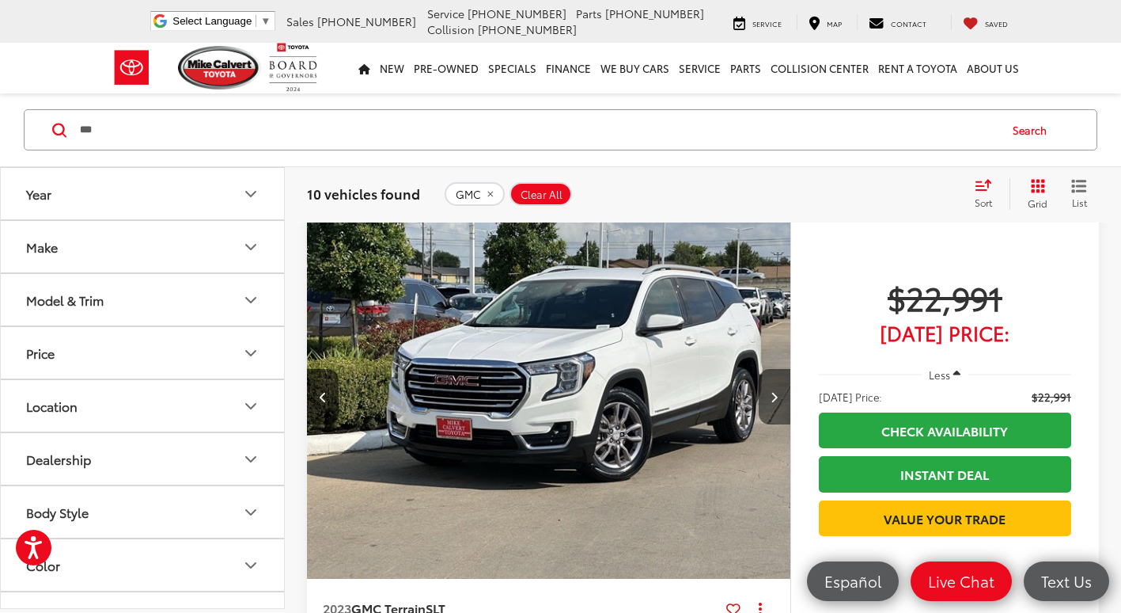
click at [772, 400] on icon "Next image" at bounding box center [774, 396] width 7 height 11
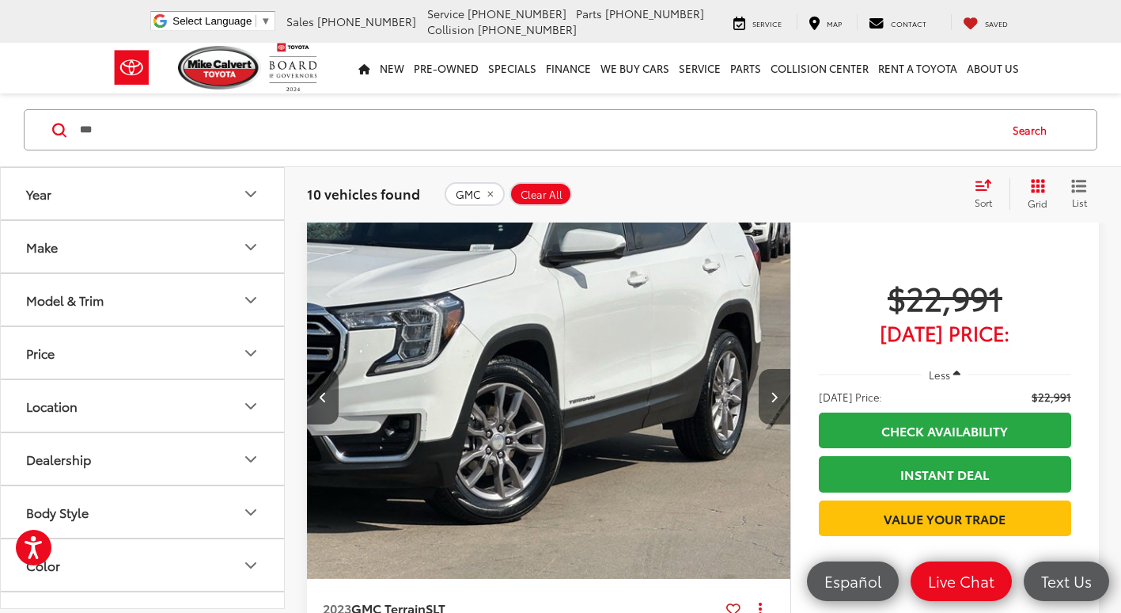
click at [772, 400] on icon "Next image" at bounding box center [774, 396] width 7 height 11
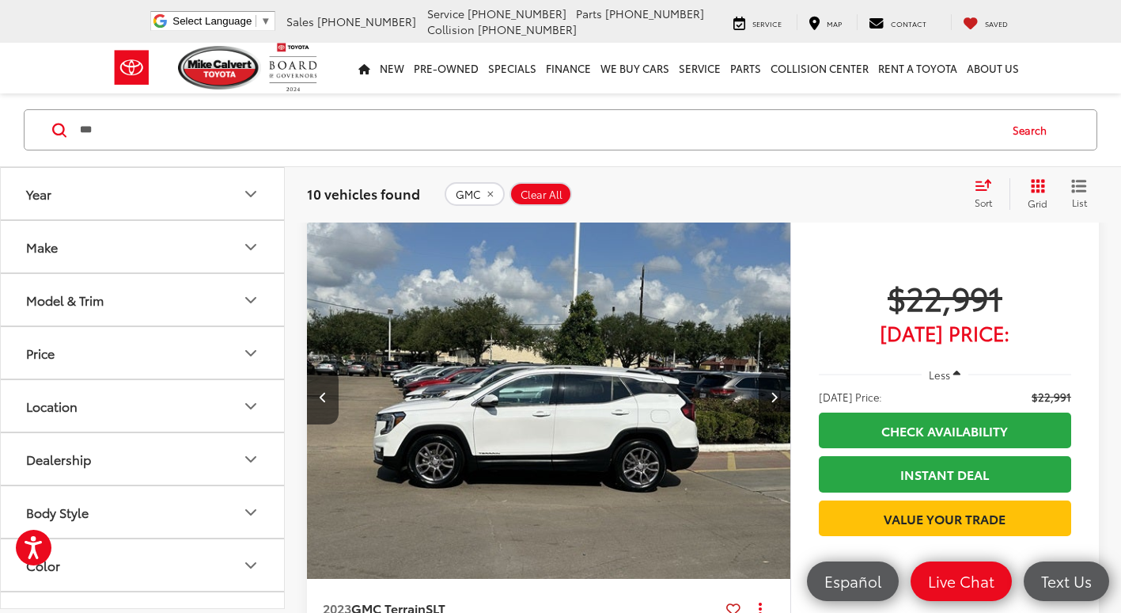
click at [772, 400] on icon "Next image" at bounding box center [774, 396] width 7 height 11
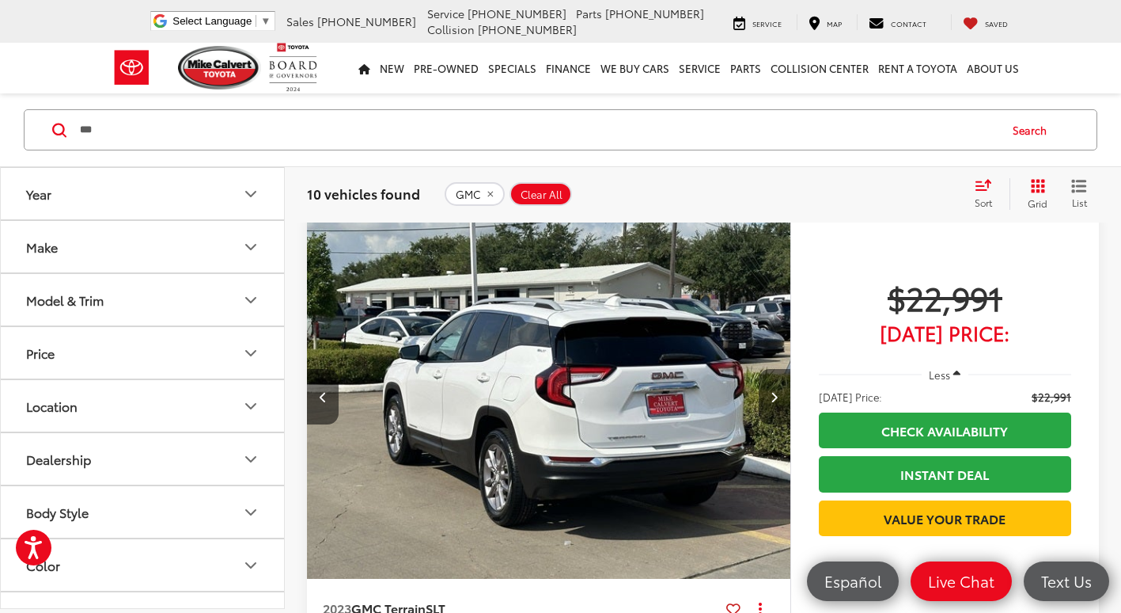
click at [772, 400] on icon "Next image" at bounding box center [774, 396] width 7 height 11
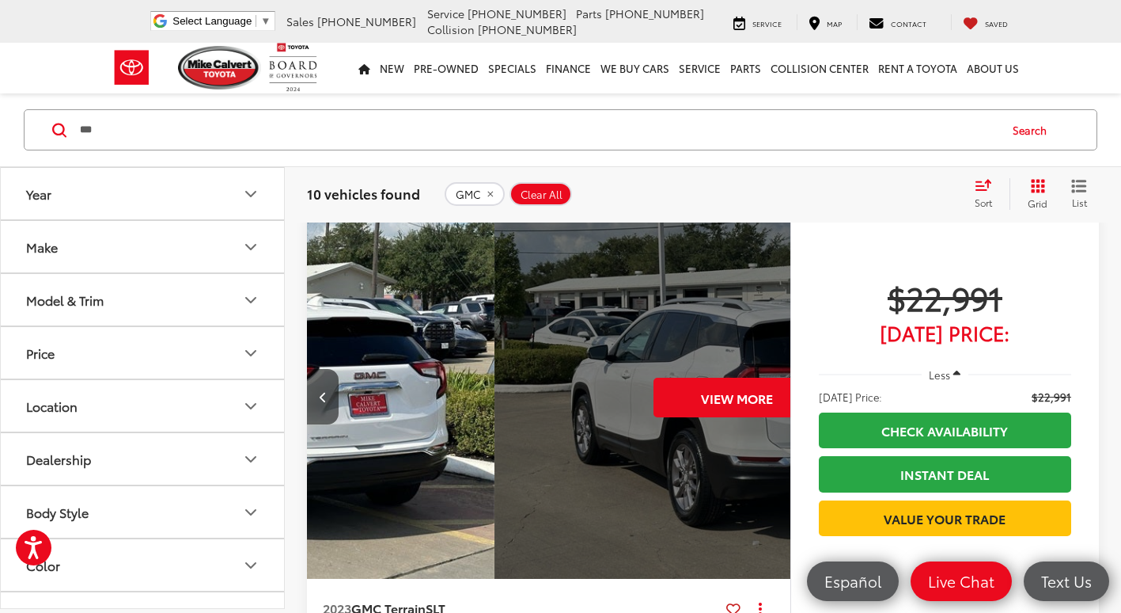
scroll to position [0, 2429]
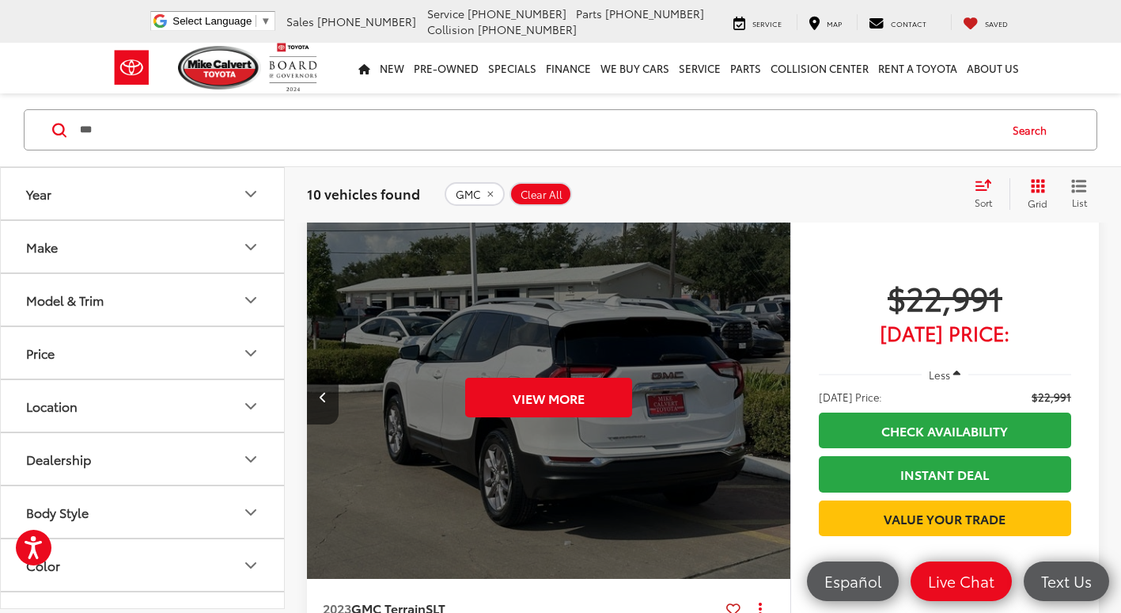
click at [772, 400] on div "View More" at bounding box center [549, 397] width 486 height 364
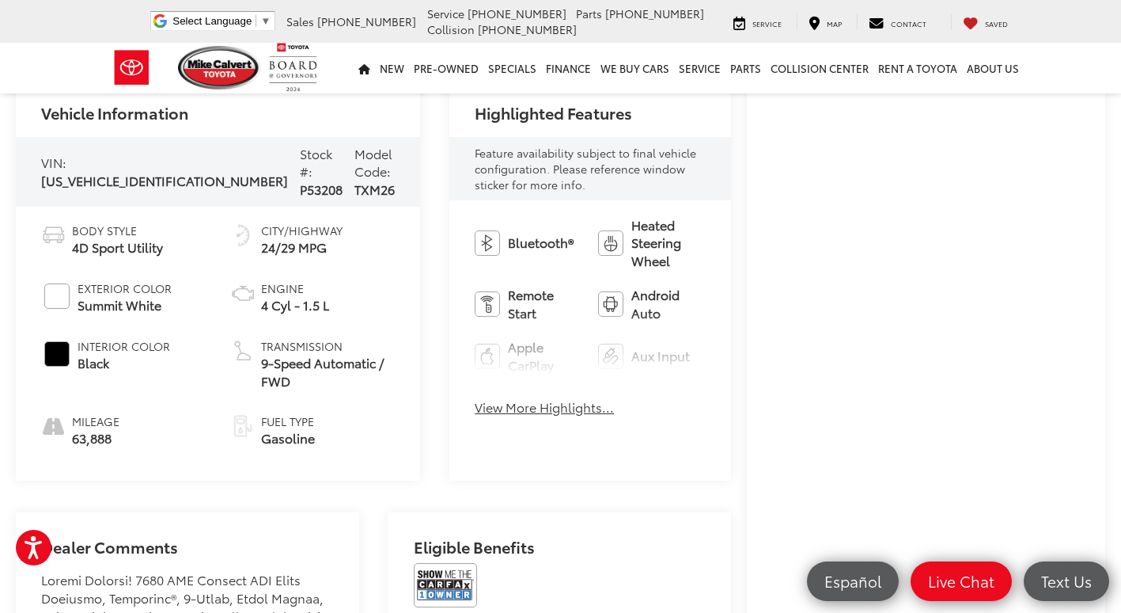
scroll to position [633, 0]
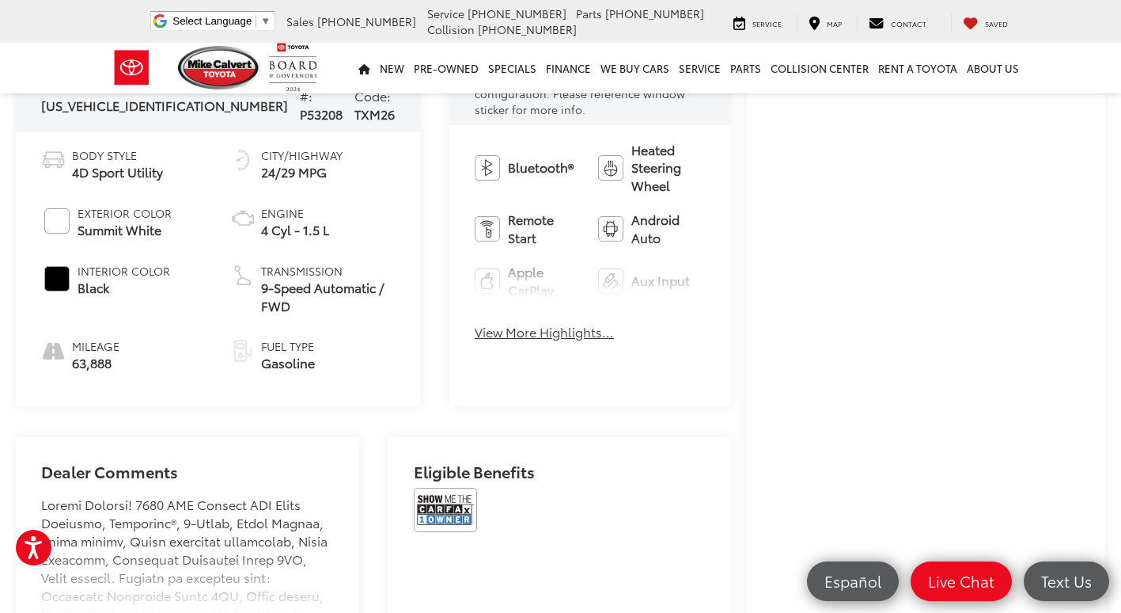
click at [504, 330] on button "View More Highlights..." at bounding box center [544, 332] width 139 height 18
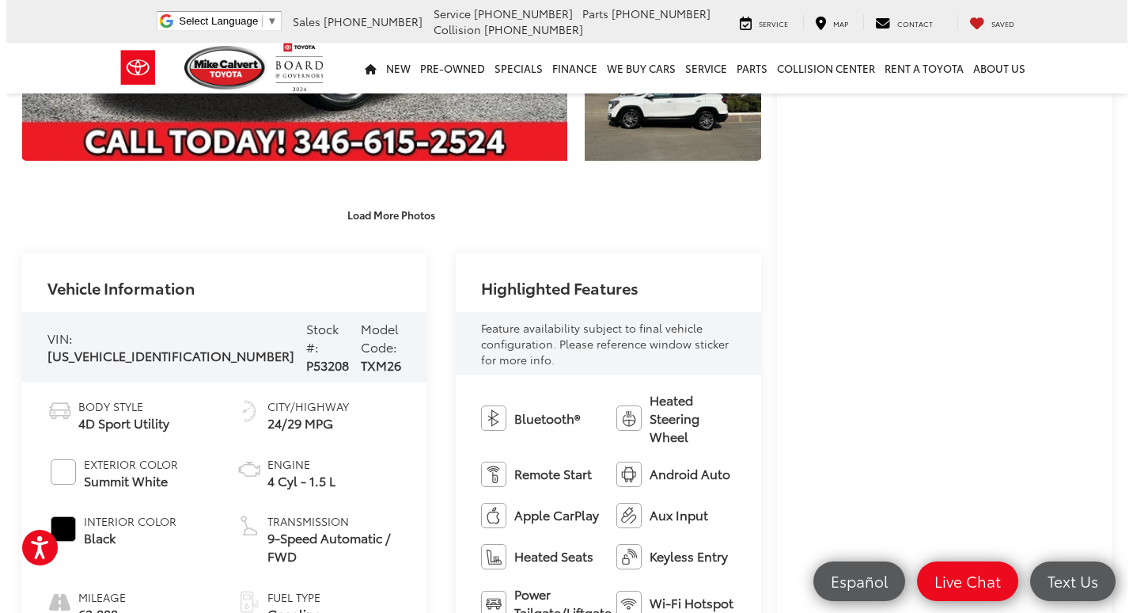
scroll to position [0, 0]
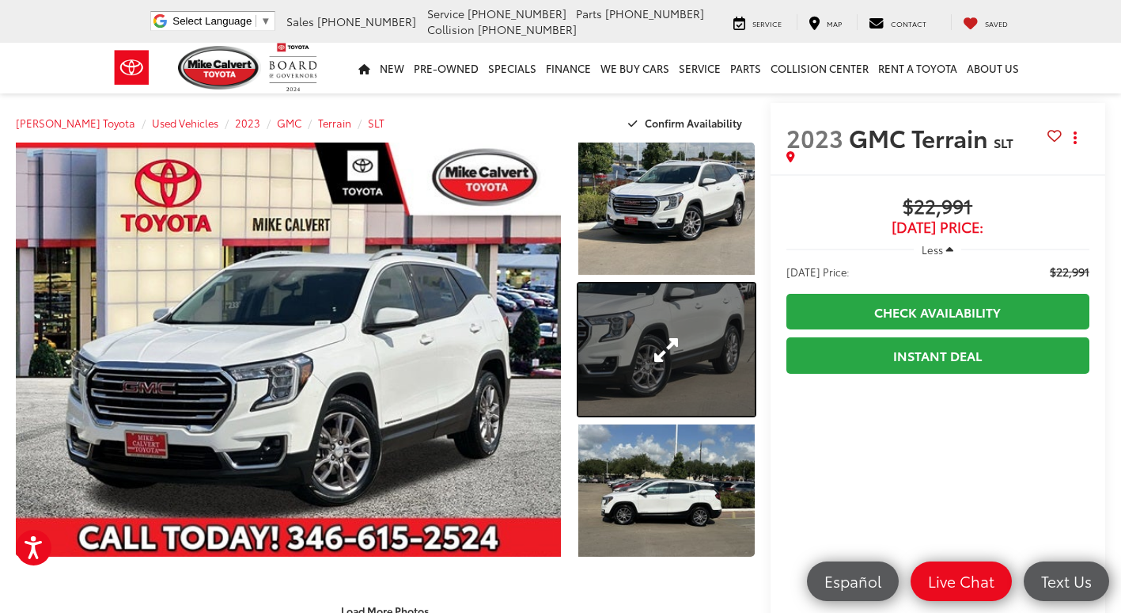
click at [628, 343] on link "Expand Photo 2" at bounding box center [666, 349] width 176 height 132
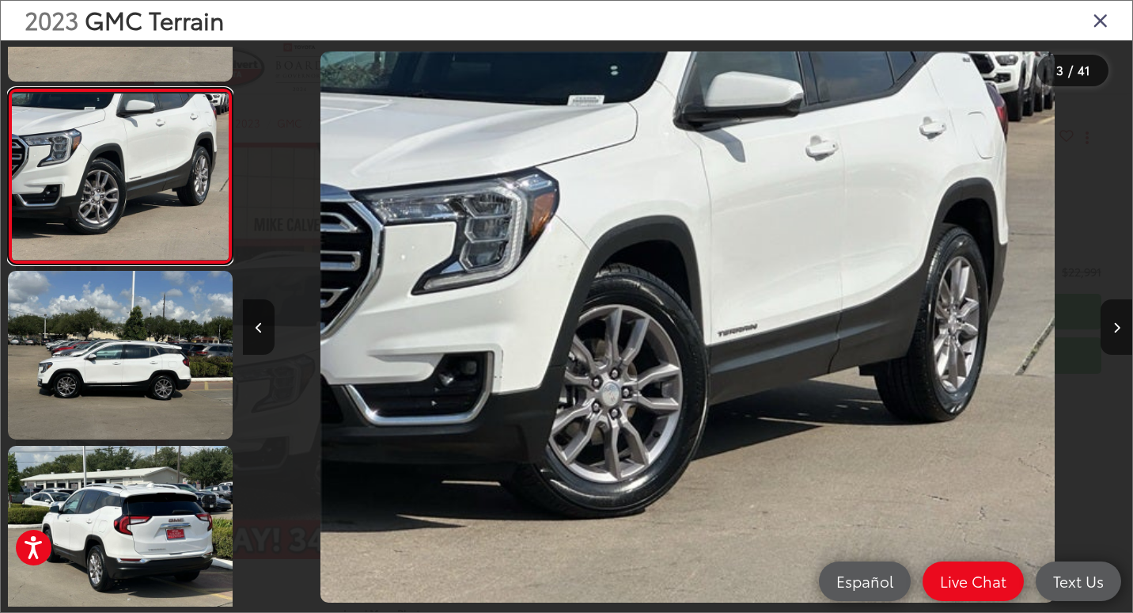
scroll to position [522, 0]
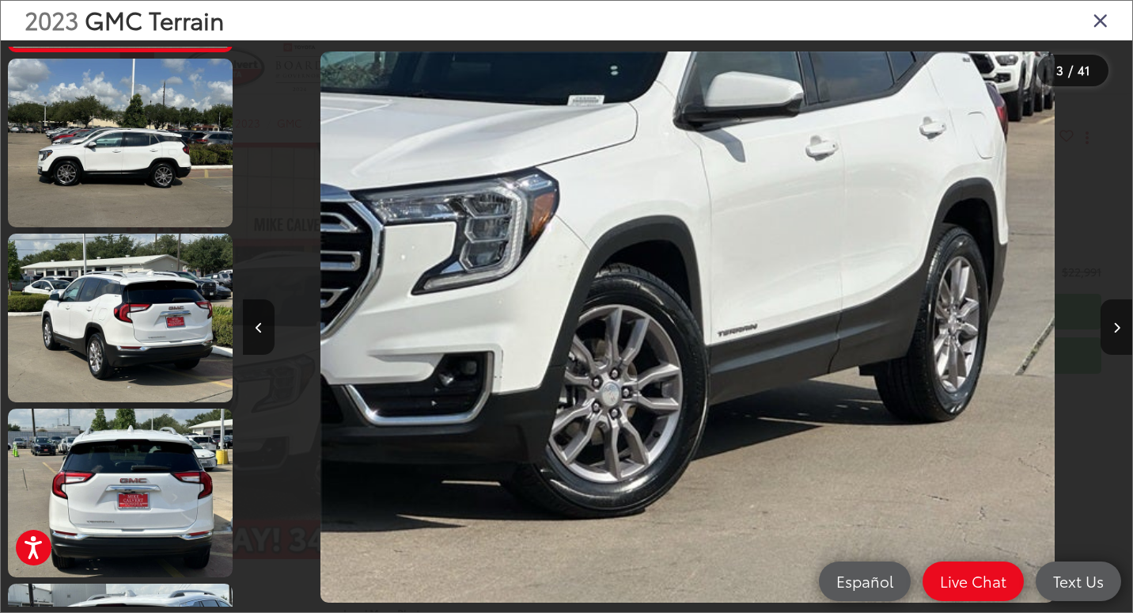
click at [139, 404] on div at bounding box center [120, 326] width 226 height 559
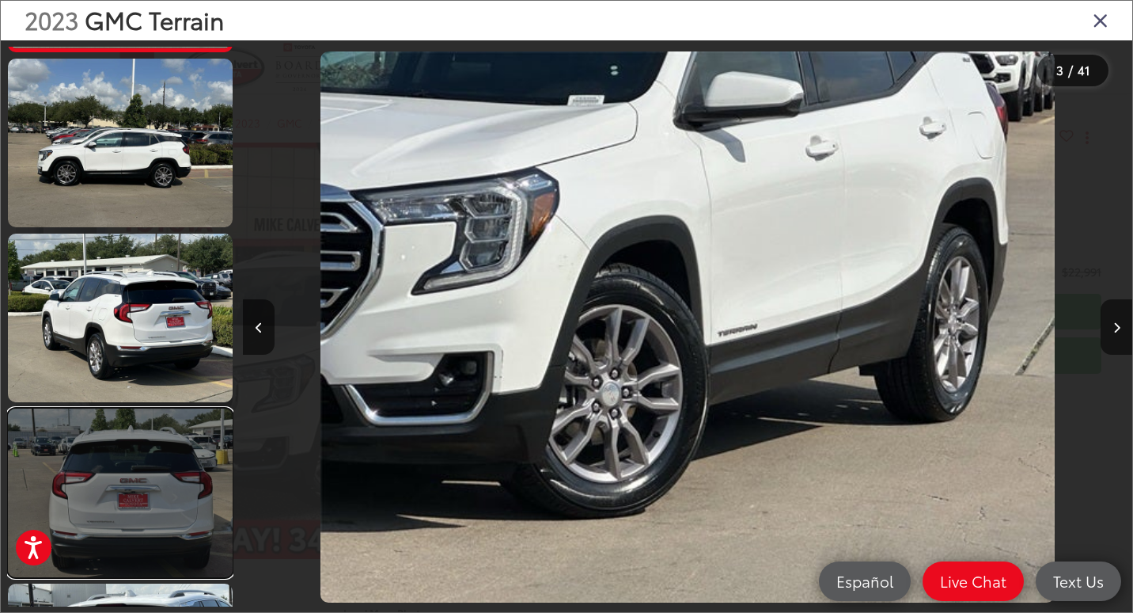
click at [145, 465] on link at bounding box center [120, 492] width 225 height 169
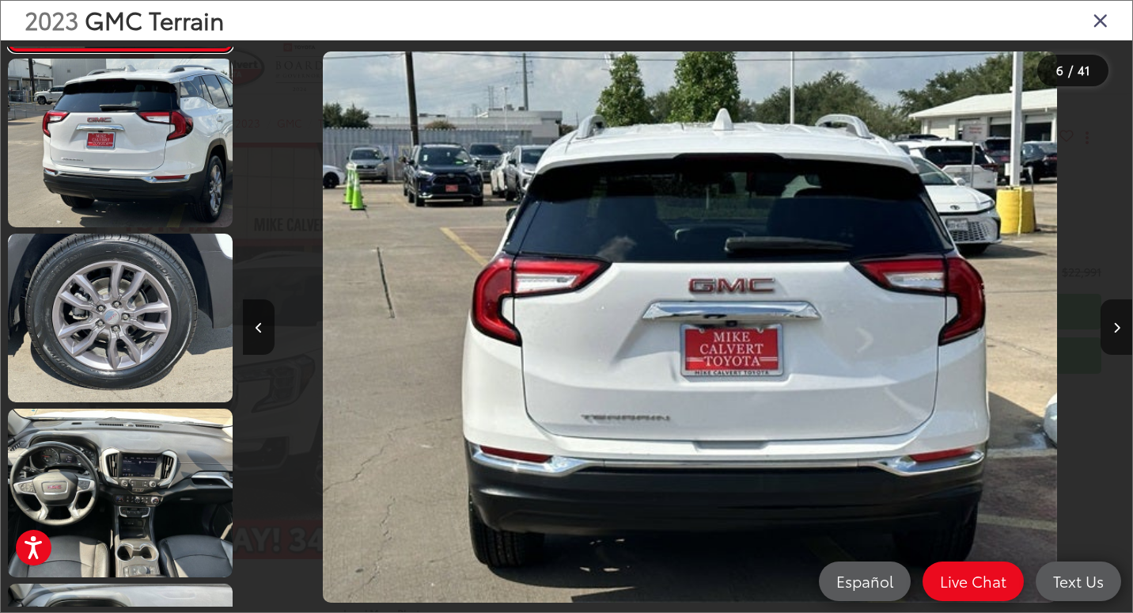
scroll to position [0, 4447]
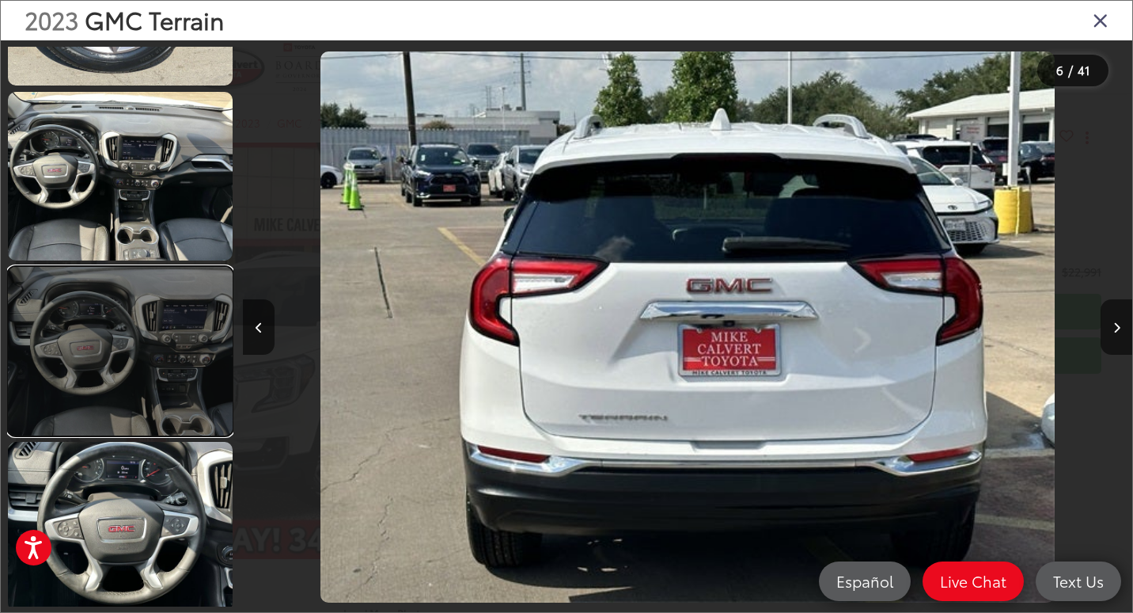
click at [142, 334] on link at bounding box center [120, 351] width 225 height 169
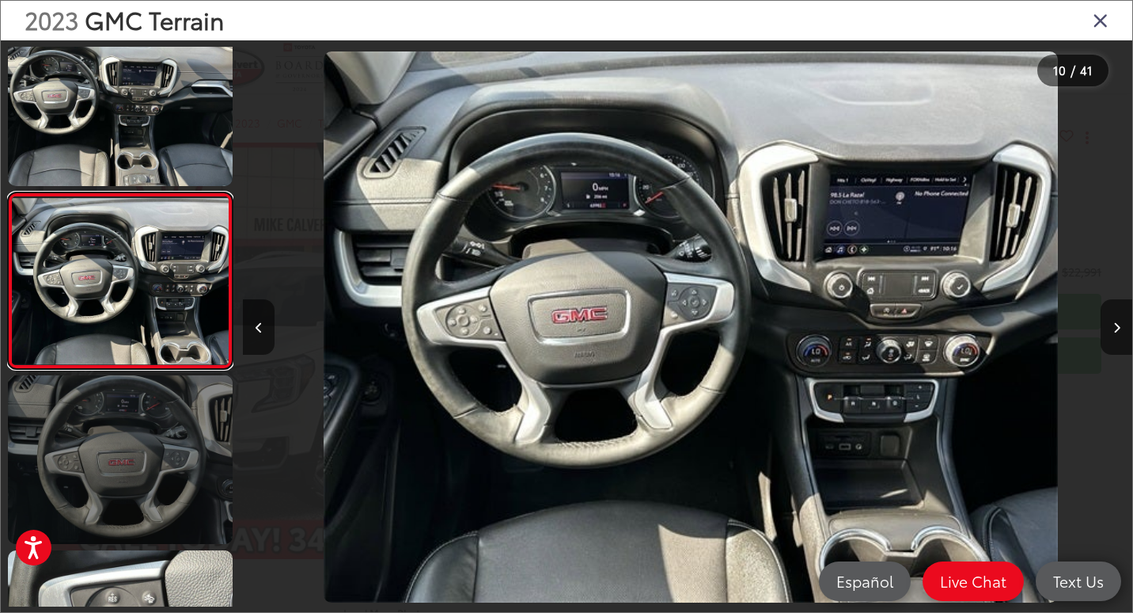
scroll to position [0, 8005]
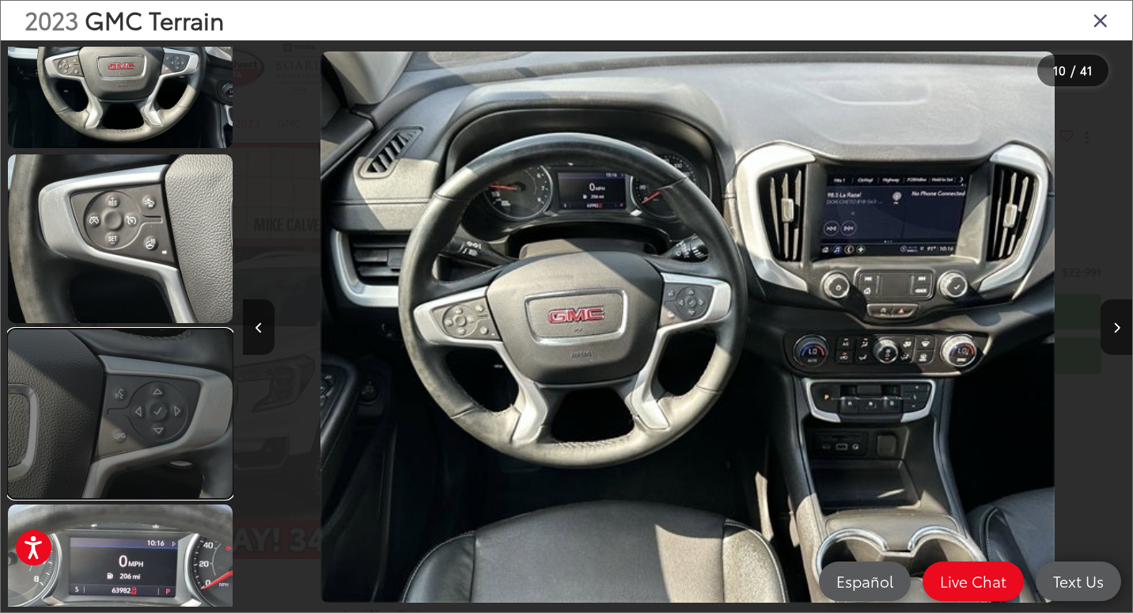
click at [146, 345] on link at bounding box center [120, 413] width 225 height 169
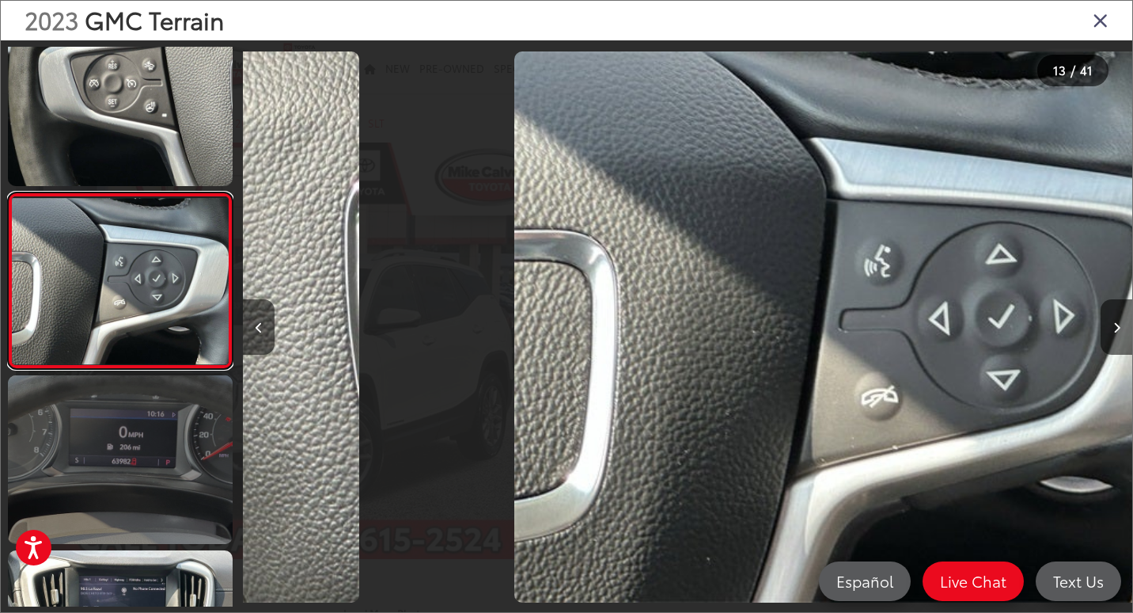
scroll to position [0, 10674]
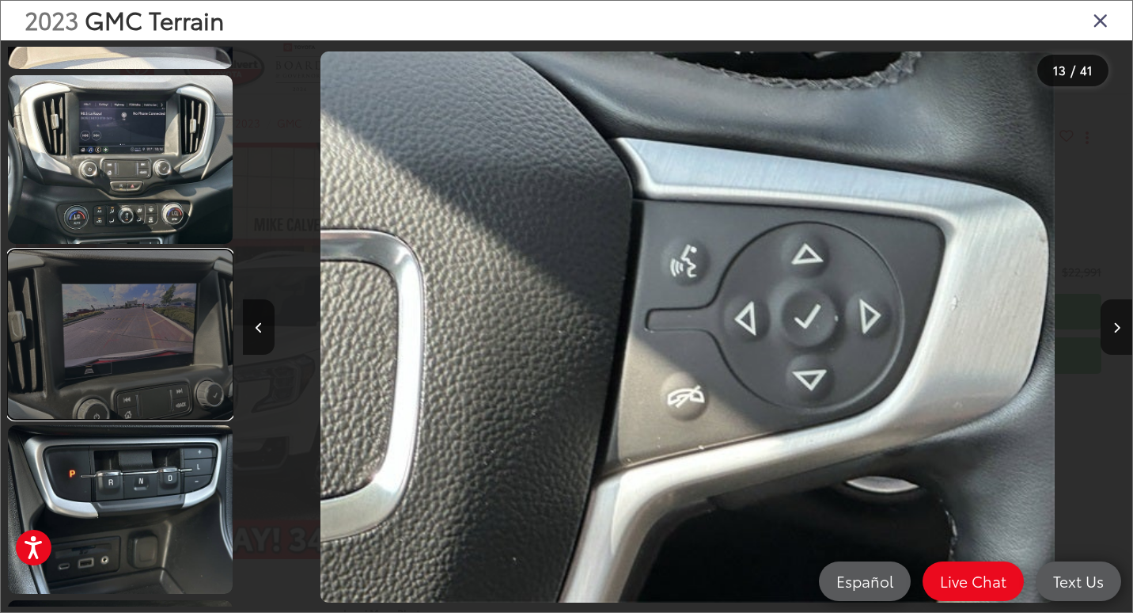
click at [150, 398] on link at bounding box center [120, 334] width 225 height 169
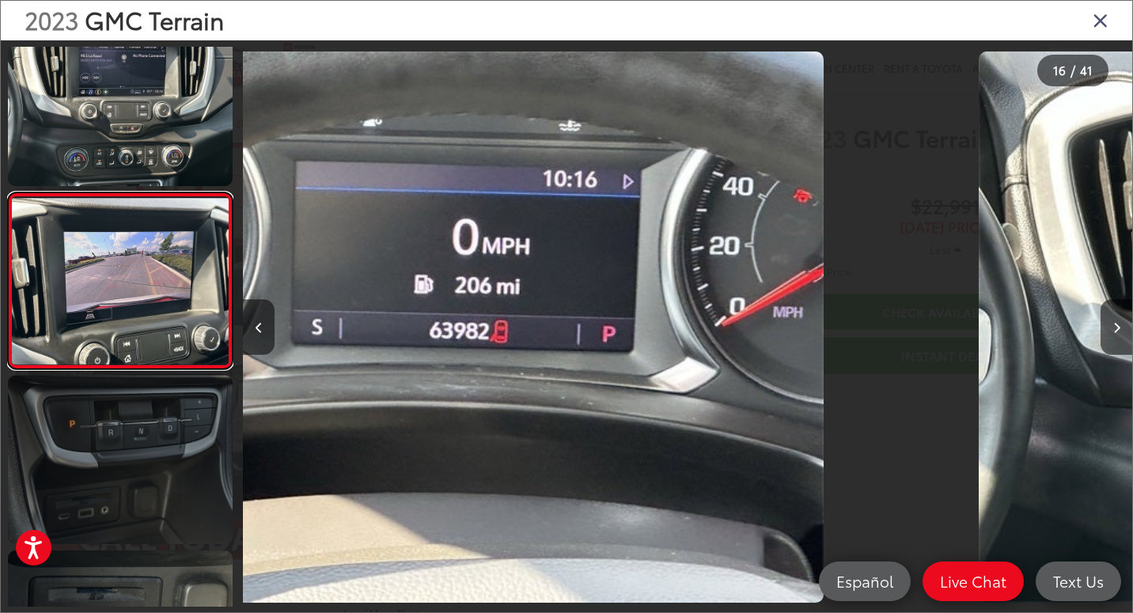
scroll to position [0, 0]
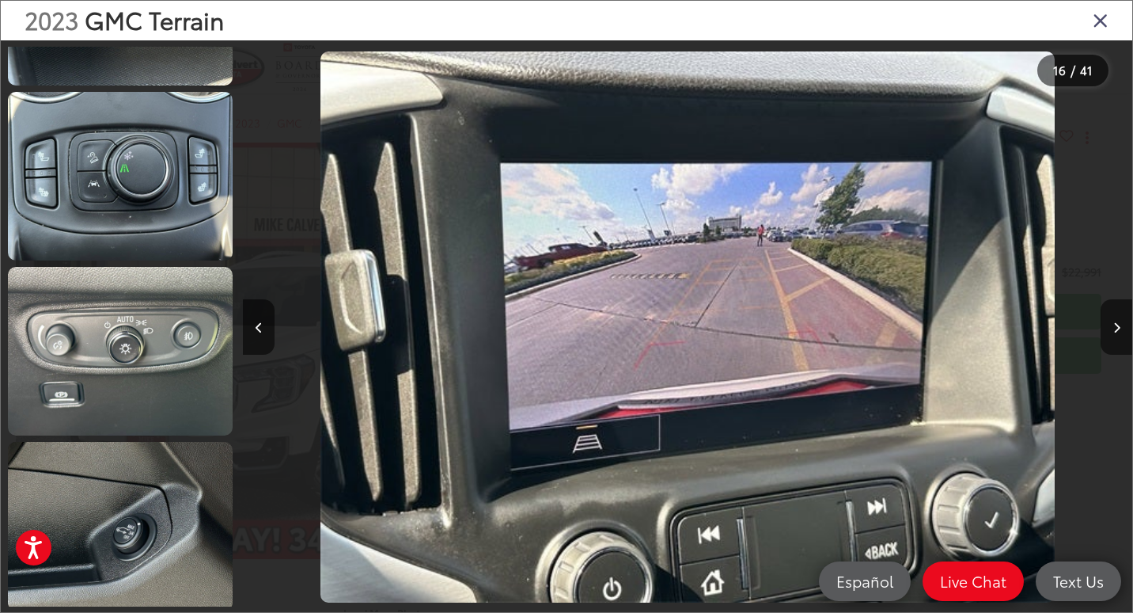
click at [168, 438] on div at bounding box center [120, 326] width 226 height 559
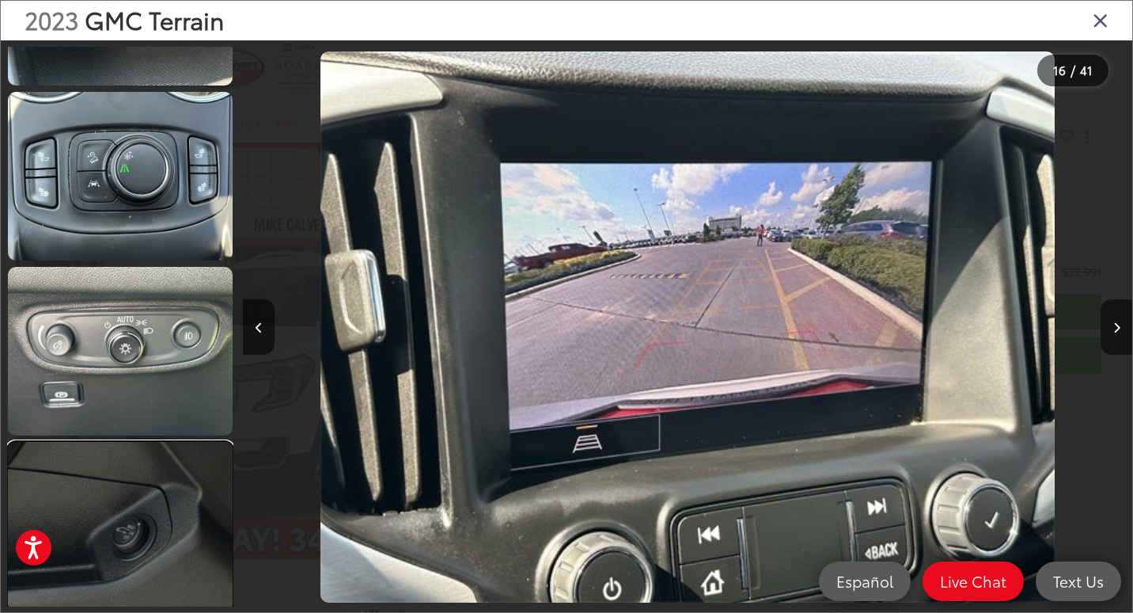
click at [167, 456] on link at bounding box center [120, 526] width 225 height 169
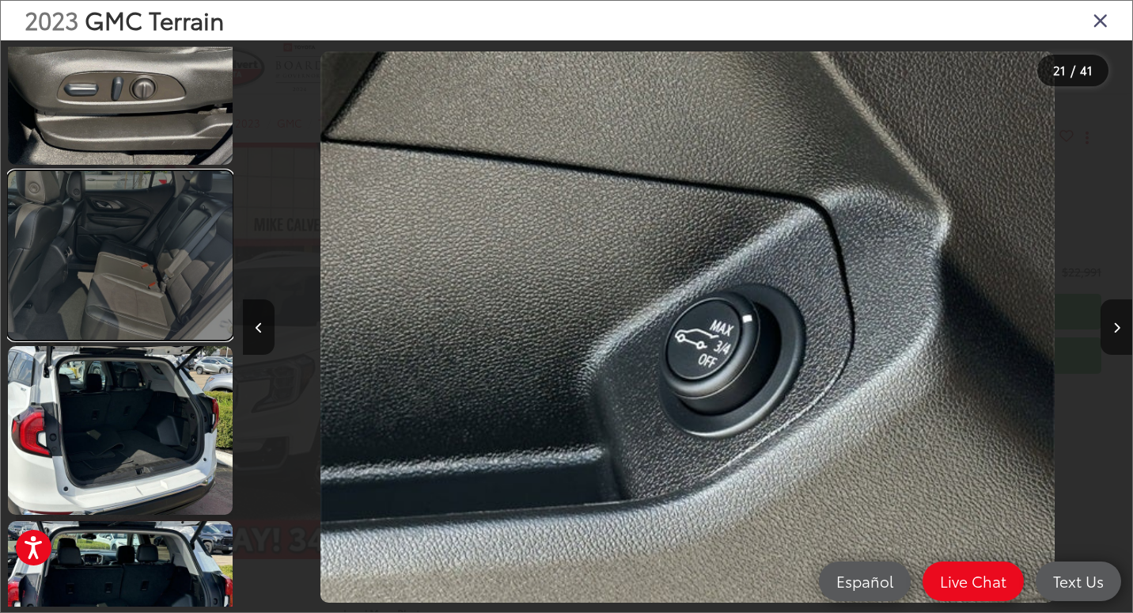
click at [151, 284] on link at bounding box center [120, 255] width 225 height 169
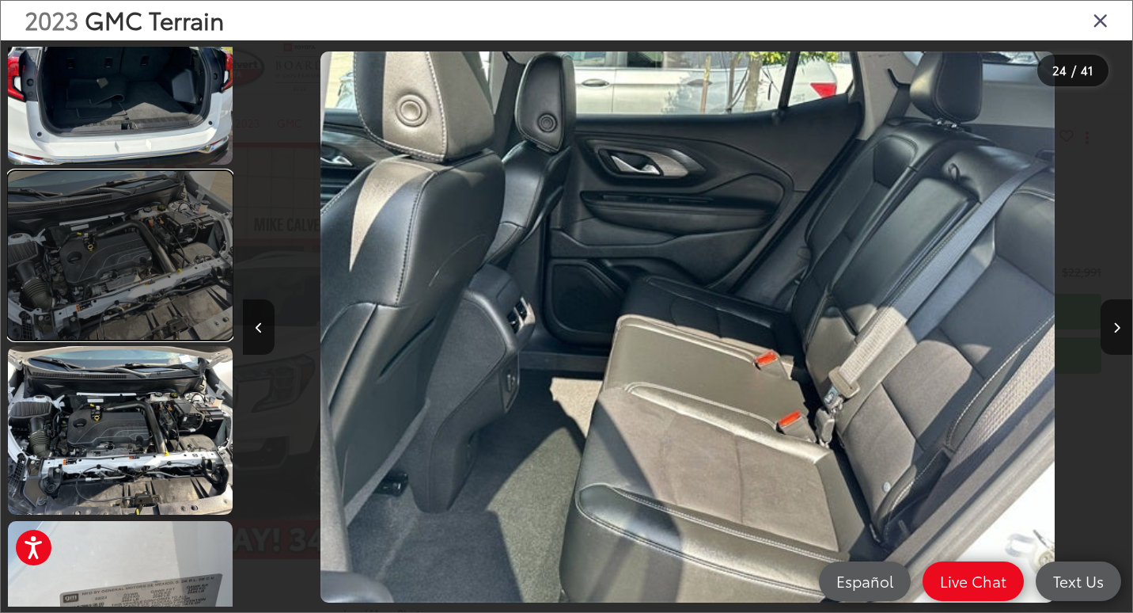
click at [171, 280] on link at bounding box center [120, 255] width 225 height 169
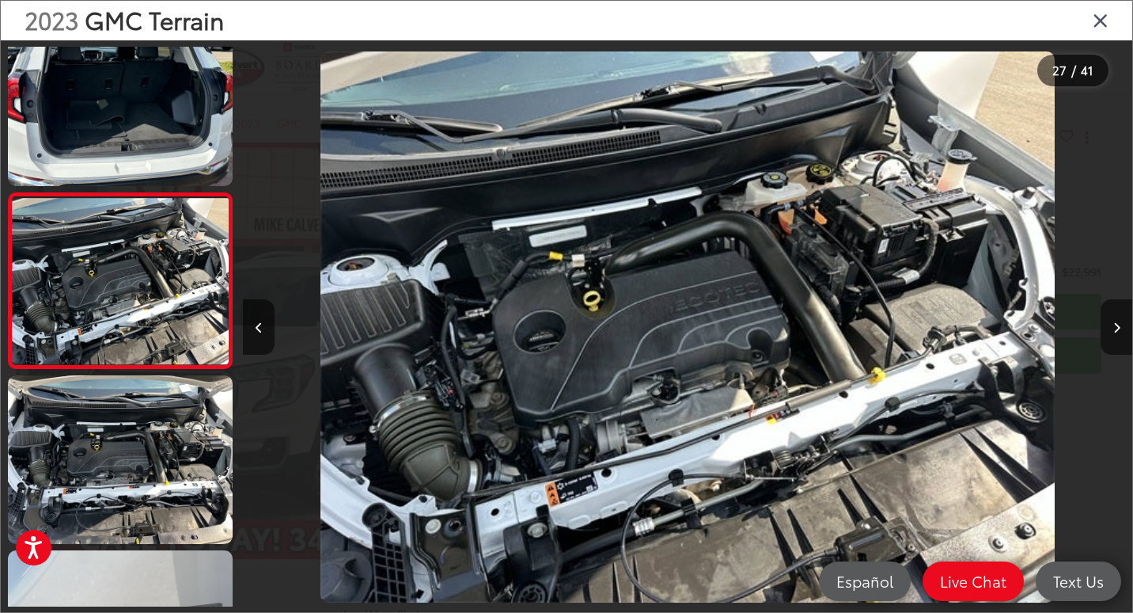
click at [1101, 24] on icon "Close gallery" at bounding box center [1101, 19] width 16 height 21
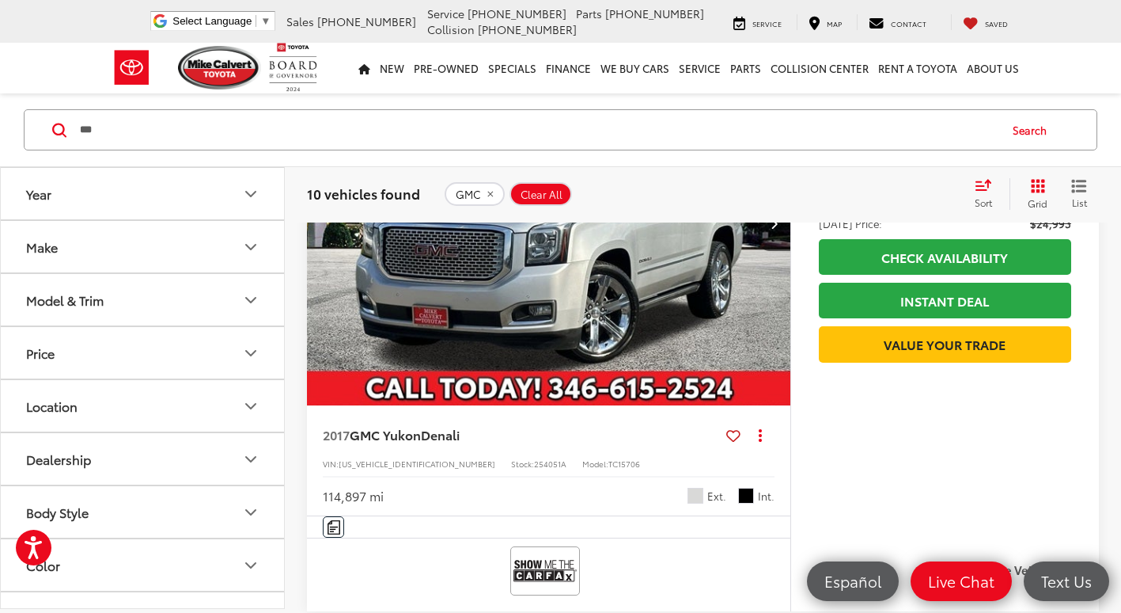
scroll to position [2558, 0]
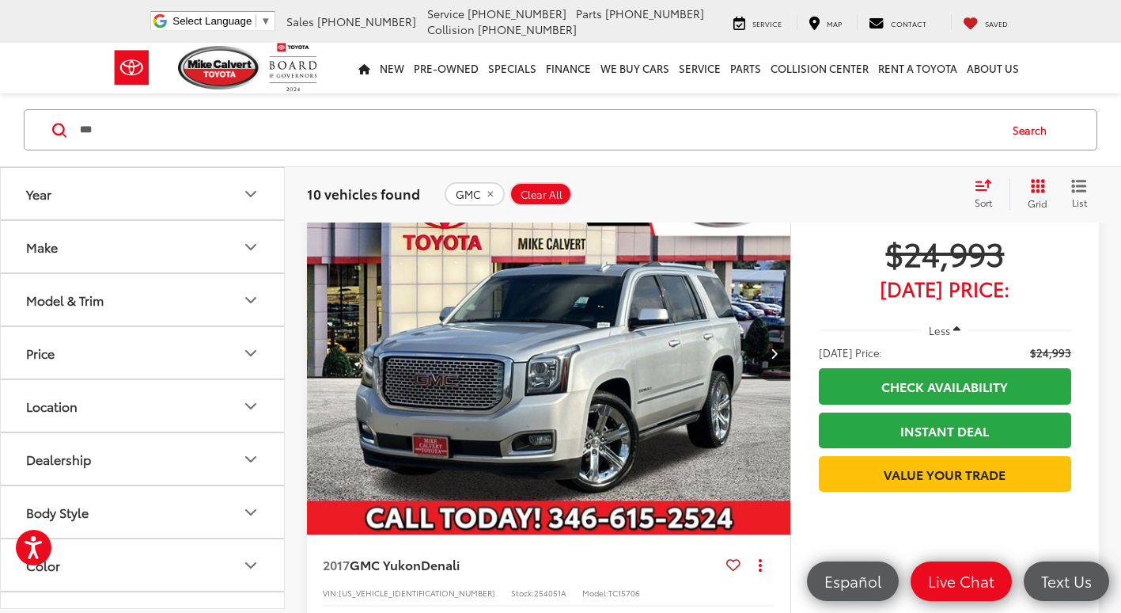
click at [608, 374] on img "2017 GMC Yukon Denali 0" at bounding box center [549, 353] width 486 height 364
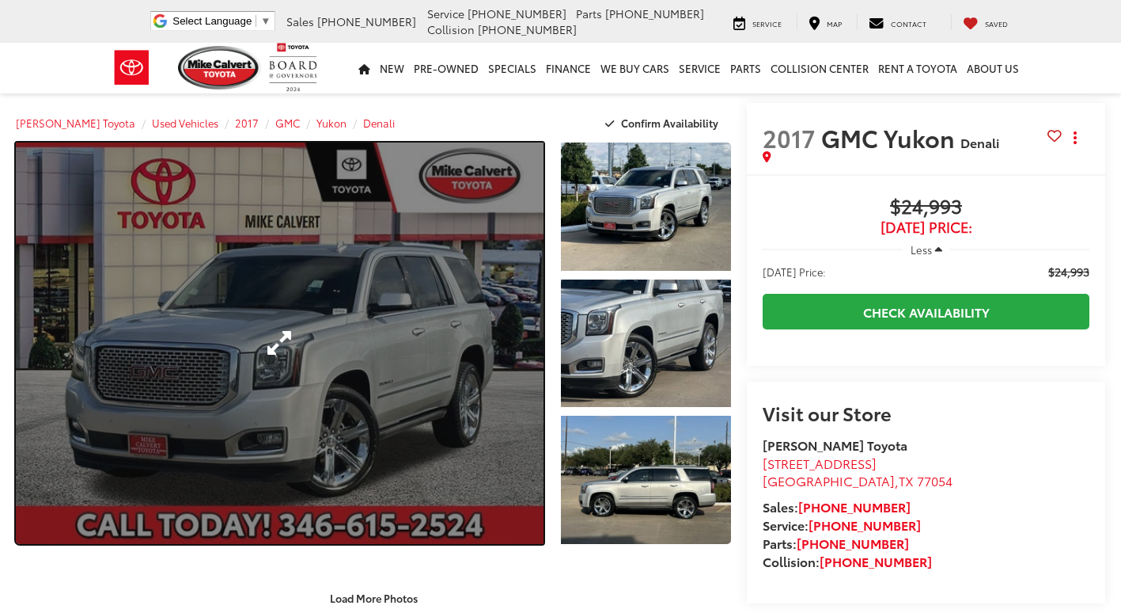
click at [399, 323] on link "Expand Photo 0" at bounding box center [280, 342] width 528 height 401
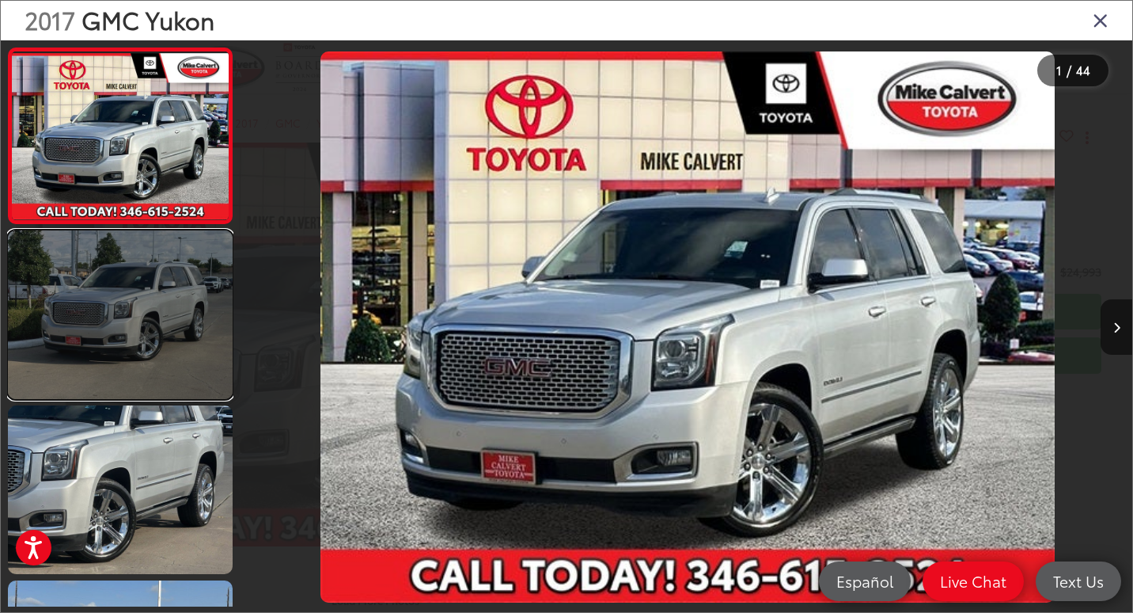
click at [90, 292] on link at bounding box center [120, 314] width 225 height 169
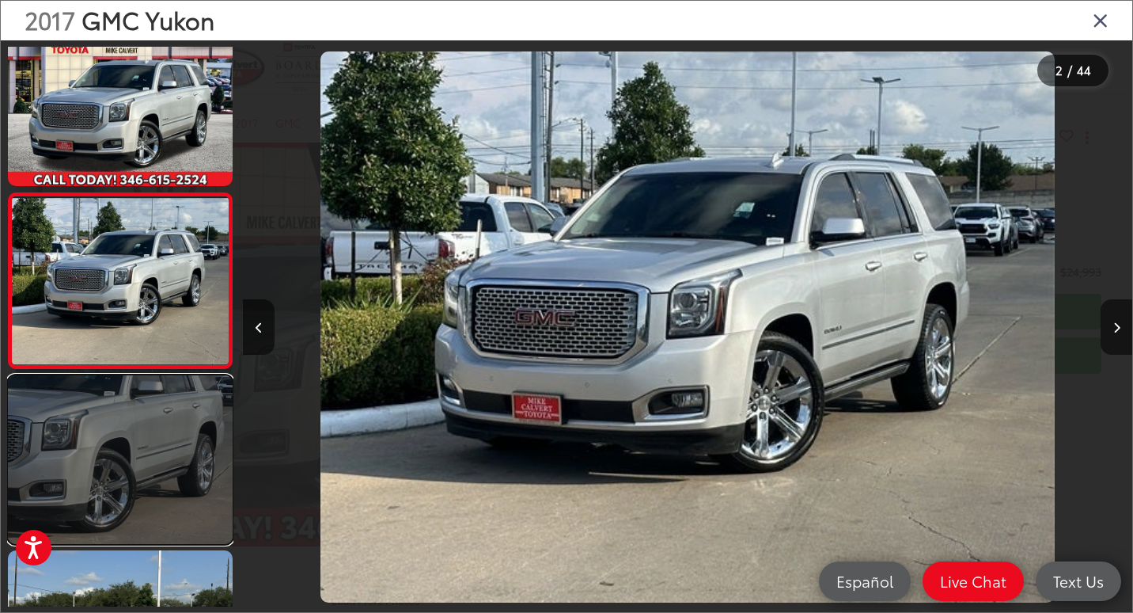
click at [131, 453] on link at bounding box center [120, 459] width 225 height 169
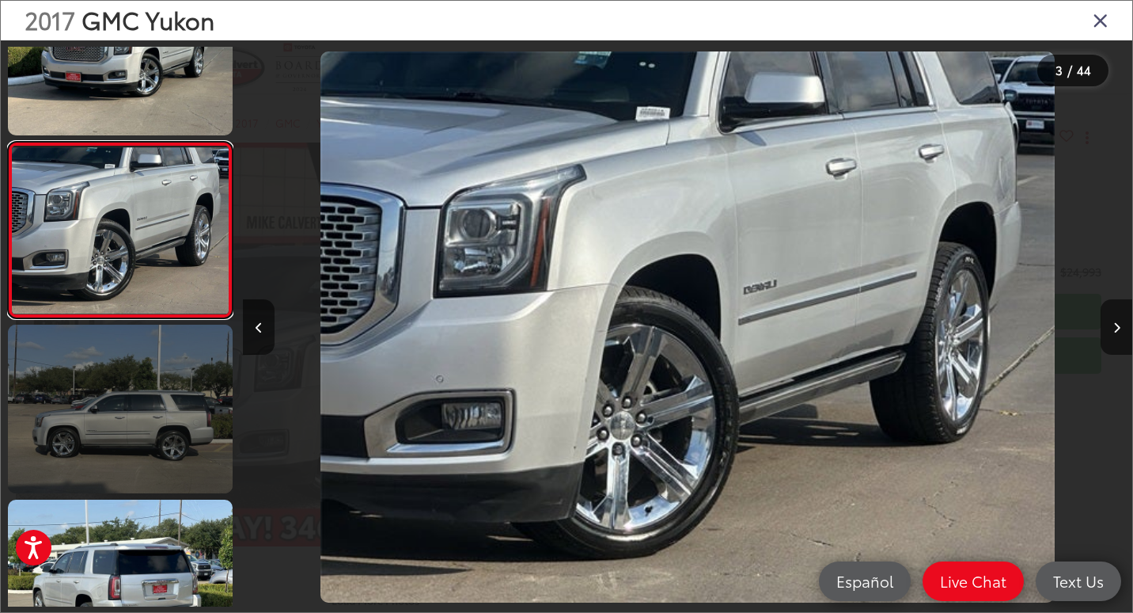
scroll to position [284, 0]
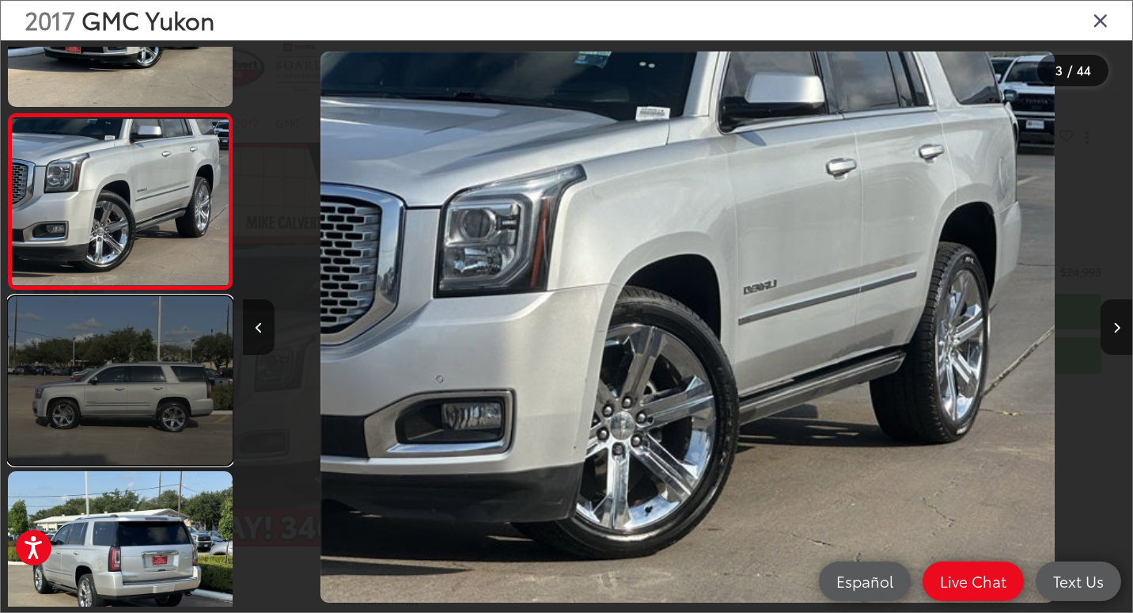
click at [147, 389] on link at bounding box center [120, 380] width 225 height 169
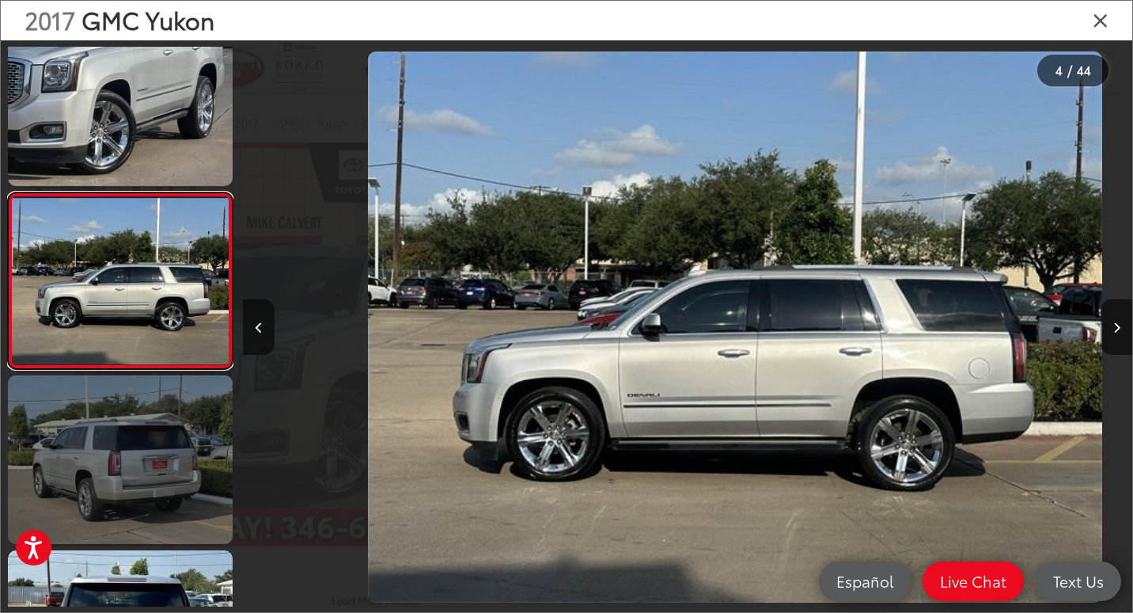
scroll to position [0, 2668]
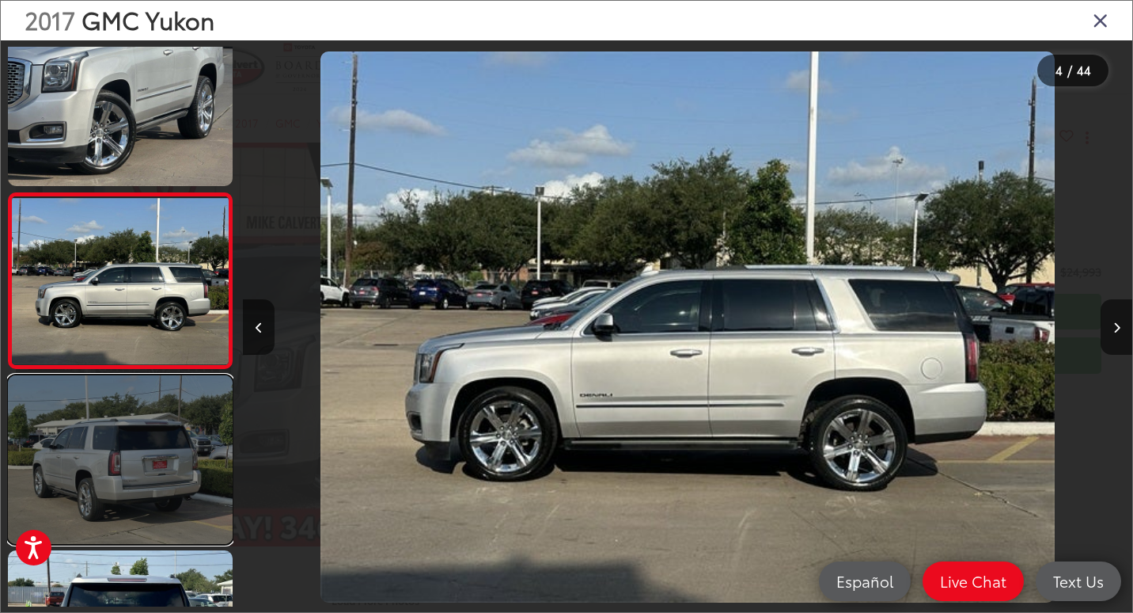
click at [127, 482] on link at bounding box center [120, 459] width 225 height 169
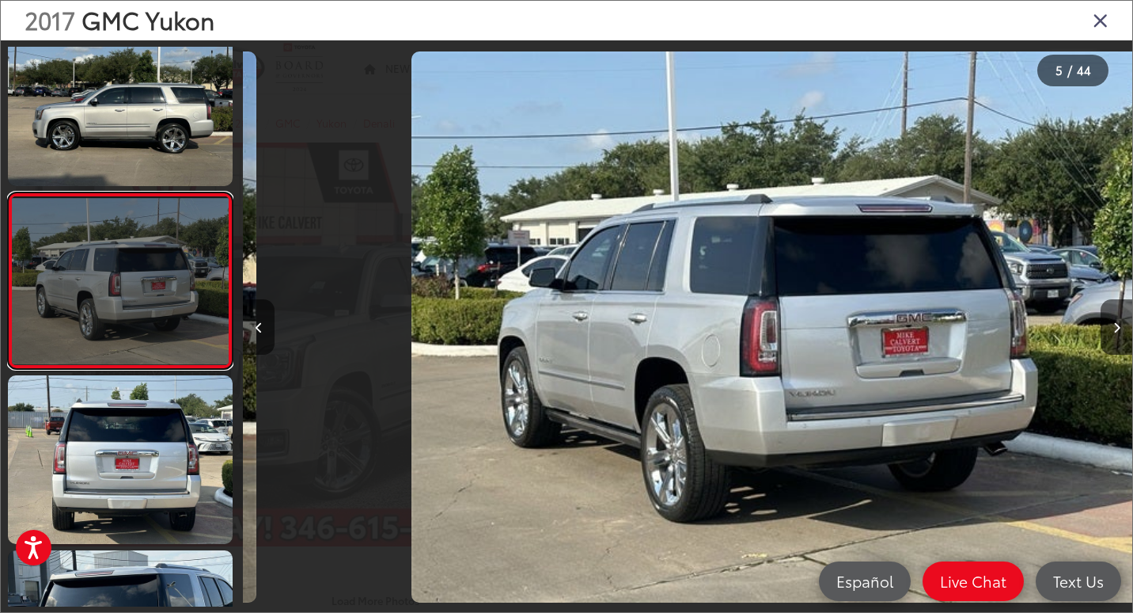
scroll to position [0, 3558]
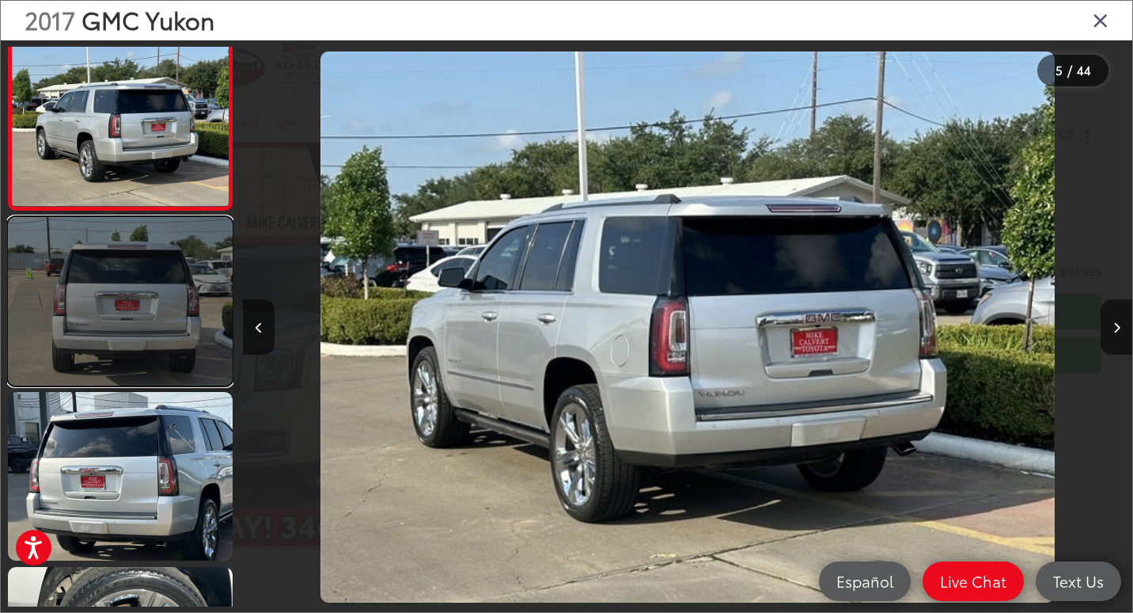
click at [142, 363] on link at bounding box center [120, 301] width 225 height 169
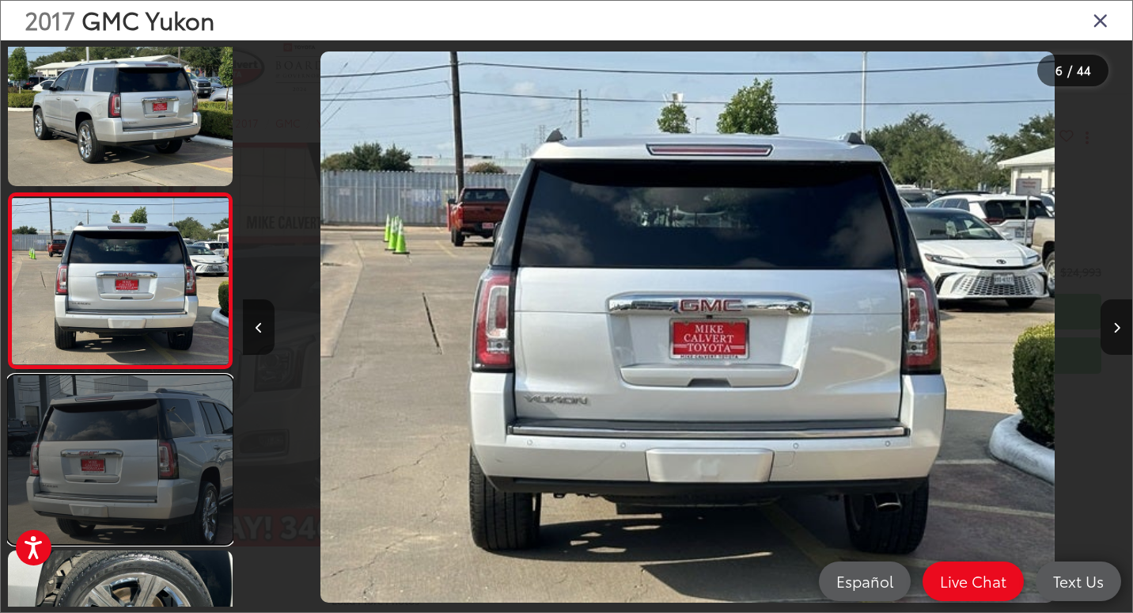
click at [132, 442] on link at bounding box center [120, 459] width 225 height 169
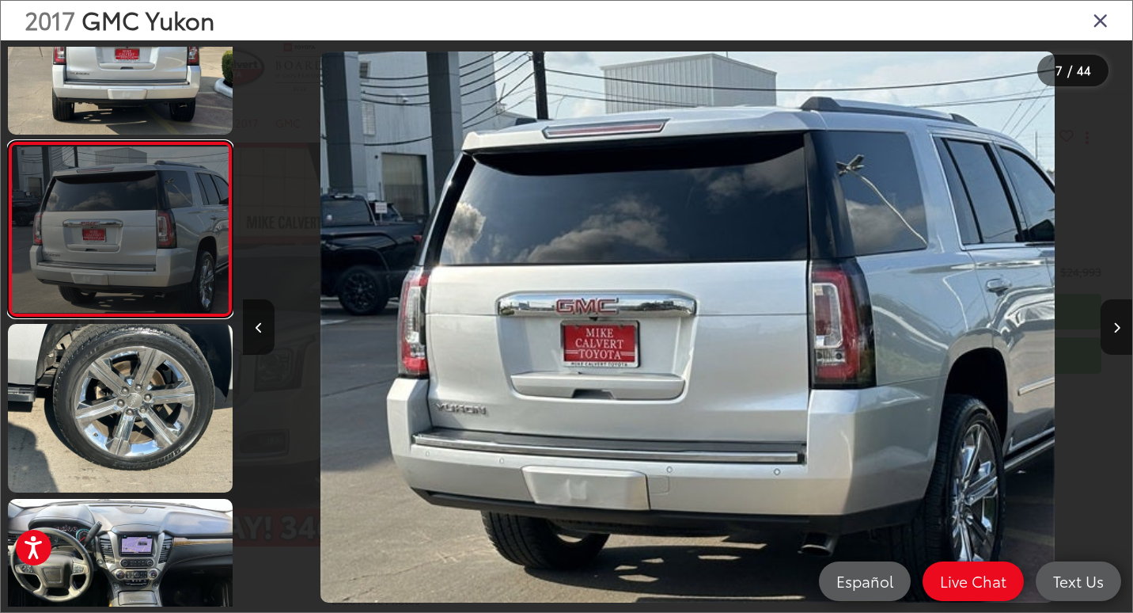
scroll to position [984, 0]
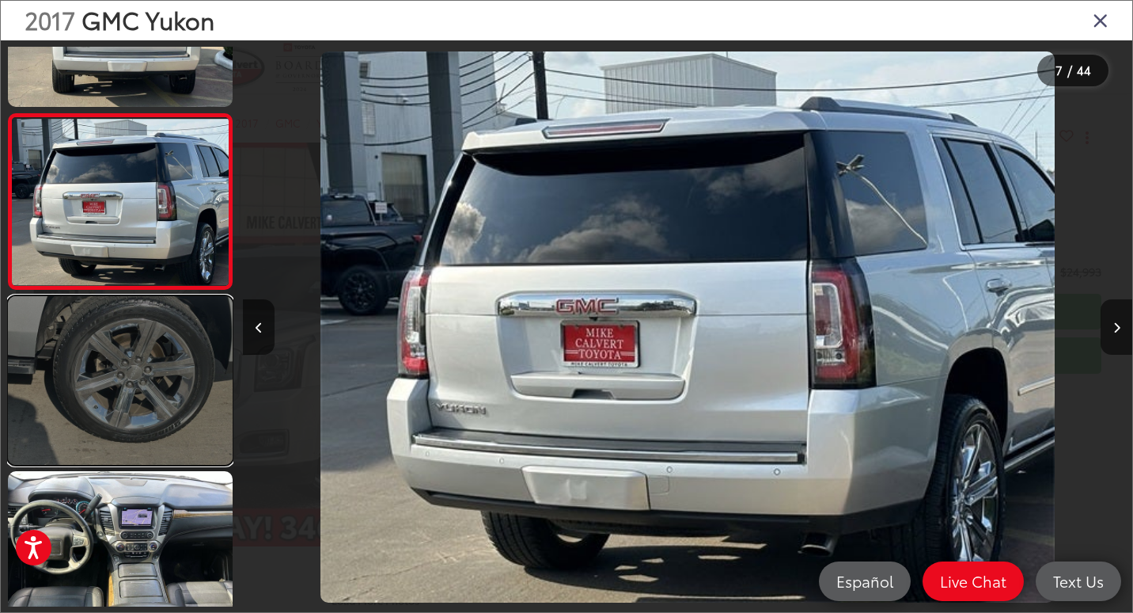
click at [142, 379] on link at bounding box center [120, 380] width 225 height 169
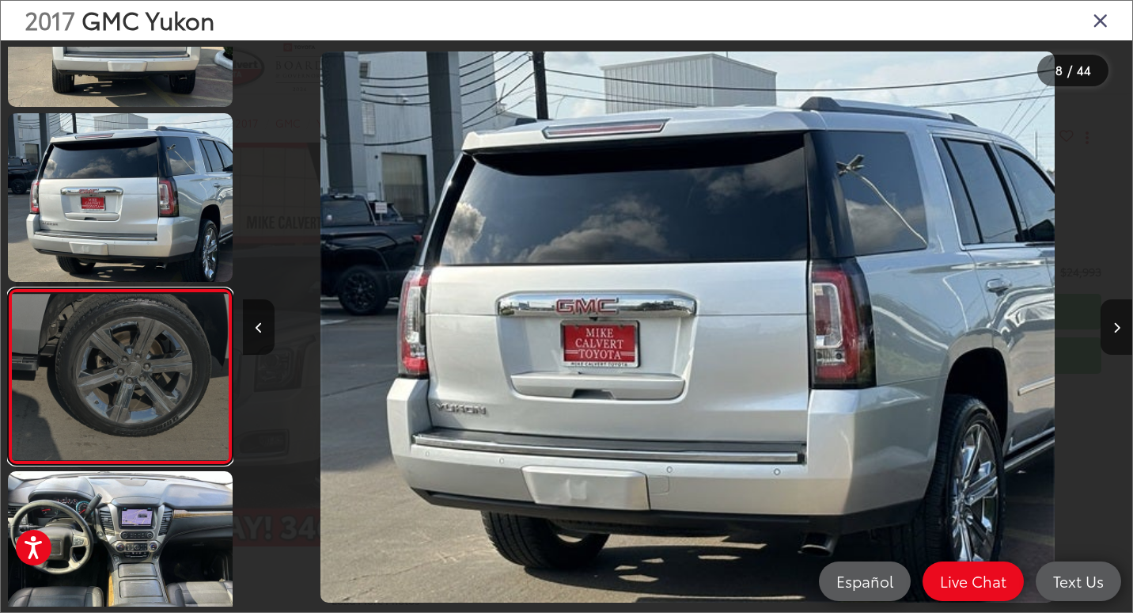
scroll to position [1079, 0]
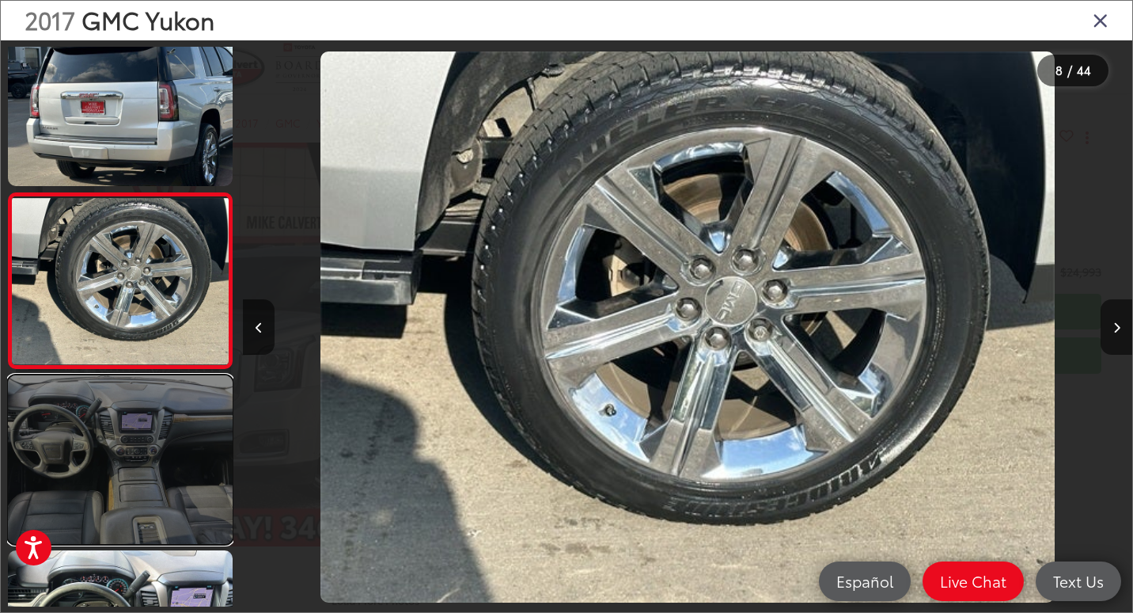
click at [146, 487] on link at bounding box center [120, 459] width 225 height 169
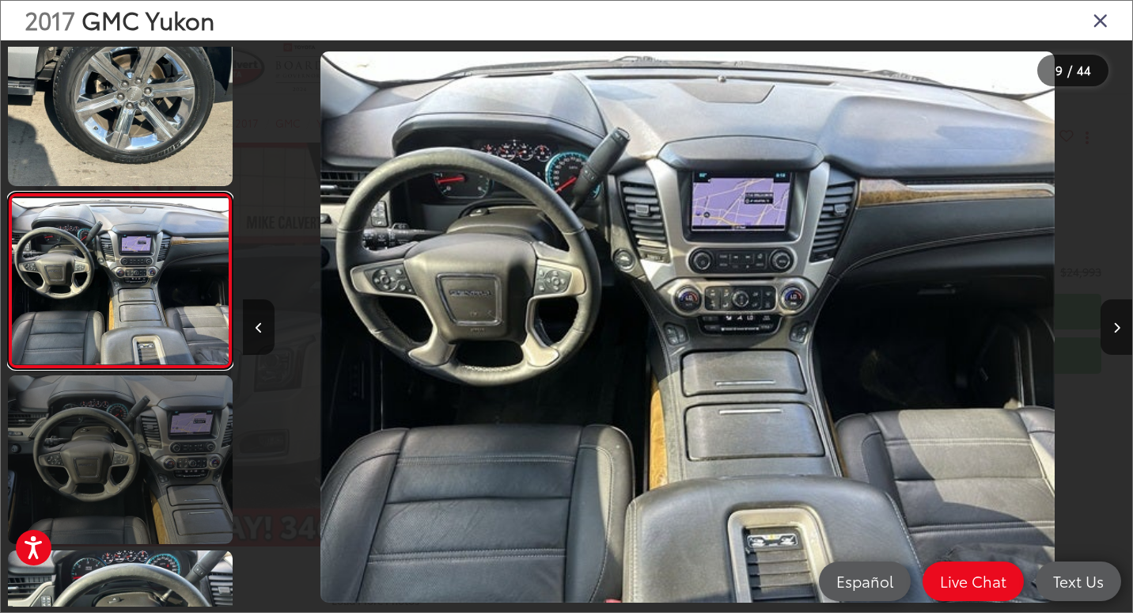
scroll to position [1333, 0]
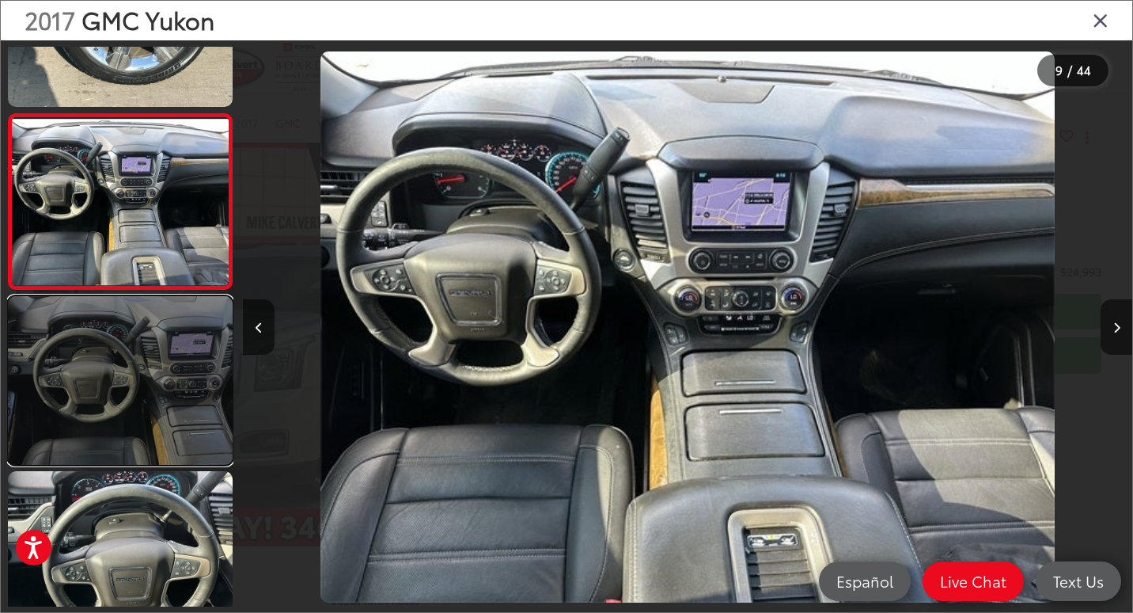
click at [151, 391] on link at bounding box center [120, 380] width 225 height 169
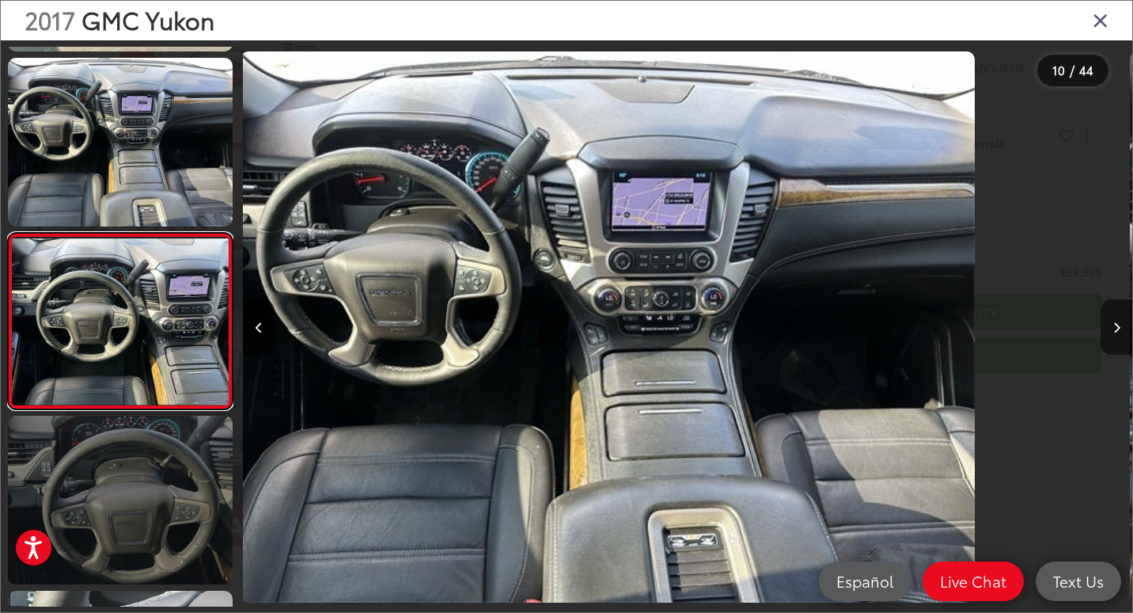
scroll to position [1429, 0]
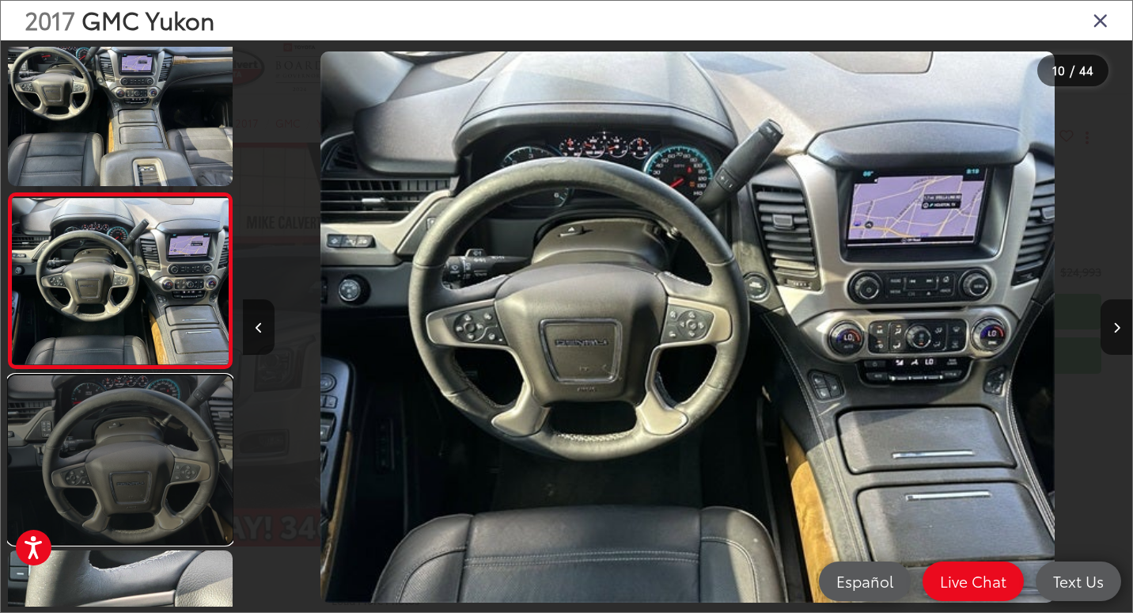
click at [161, 494] on link at bounding box center [120, 459] width 225 height 169
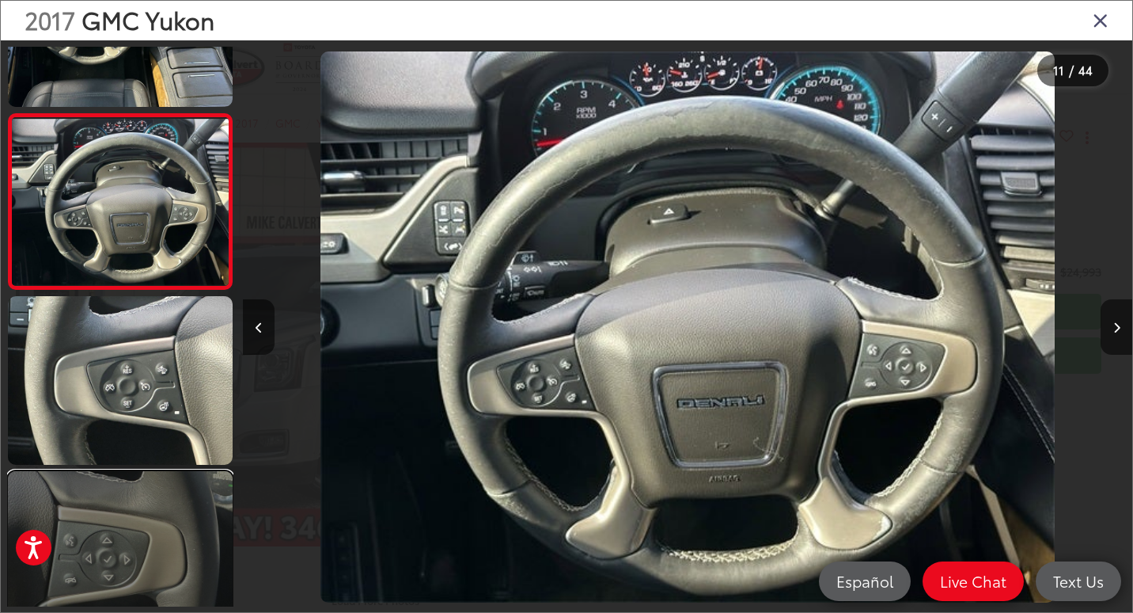
click at [141, 480] on link at bounding box center [120, 555] width 225 height 169
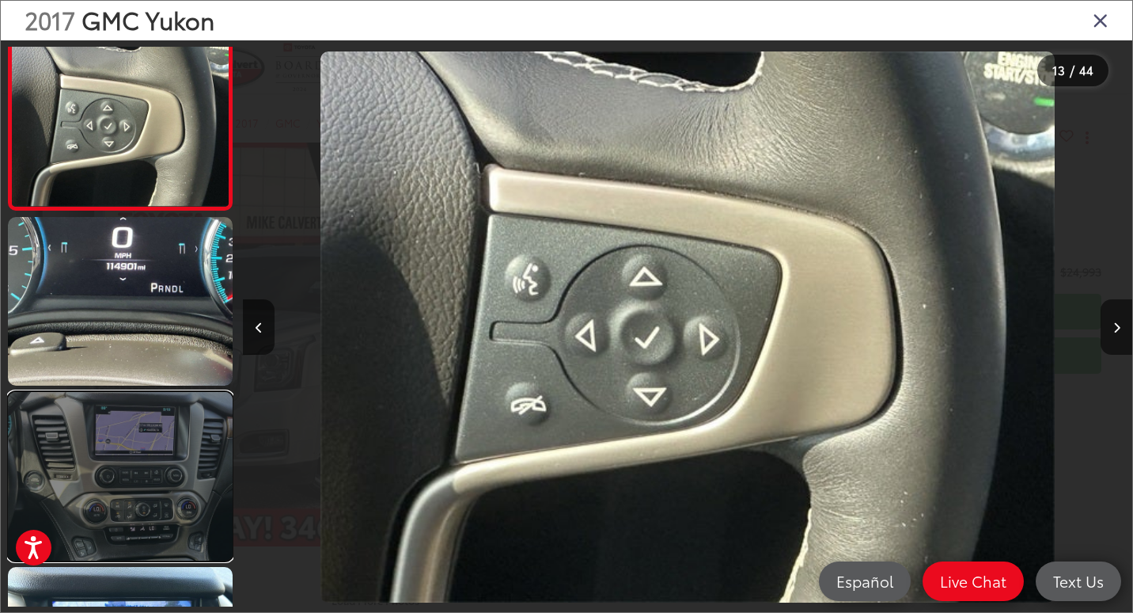
click at [148, 543] on link at bounding box center [120, 476] width 225 height 169
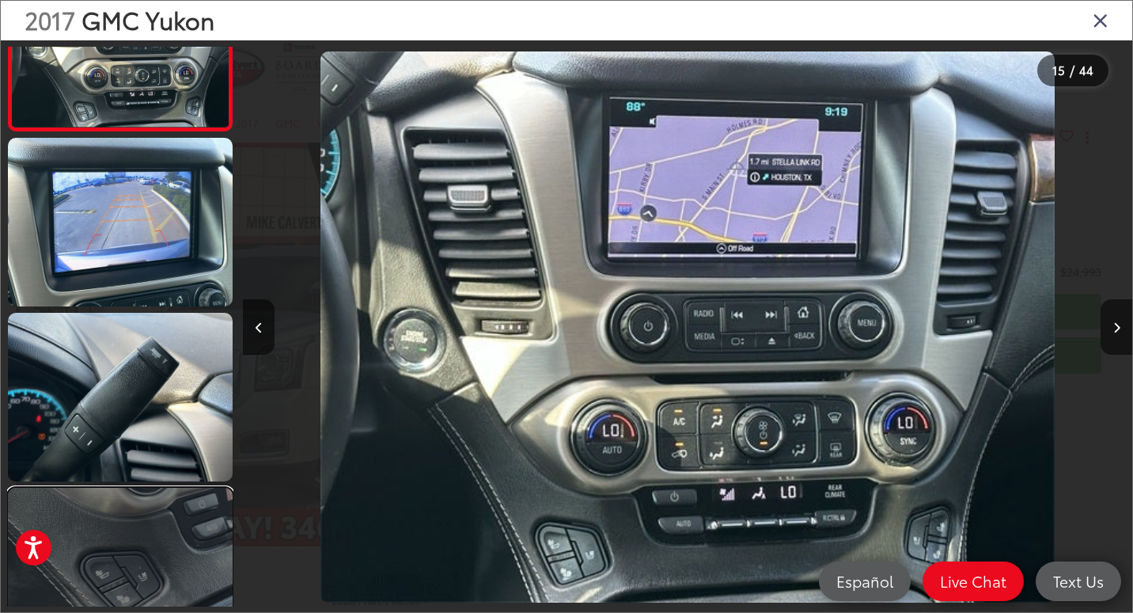
click at [150, 524] on link at bounding box center [120, 571] width 225 height 169
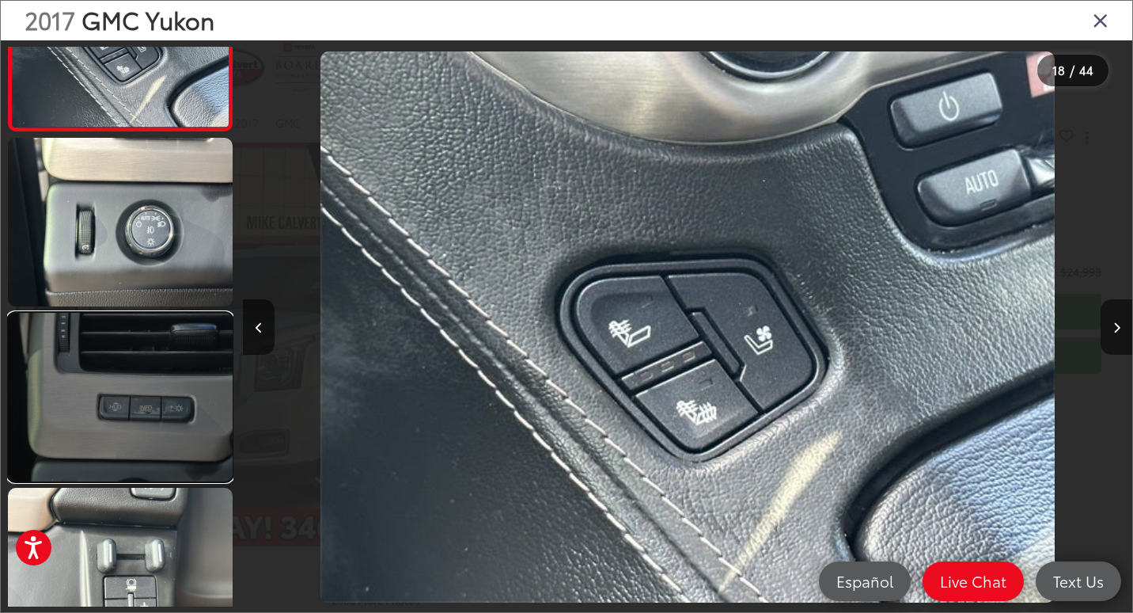
click at [149, 394] on link at bounding box center [120, 397] width 225 height 169
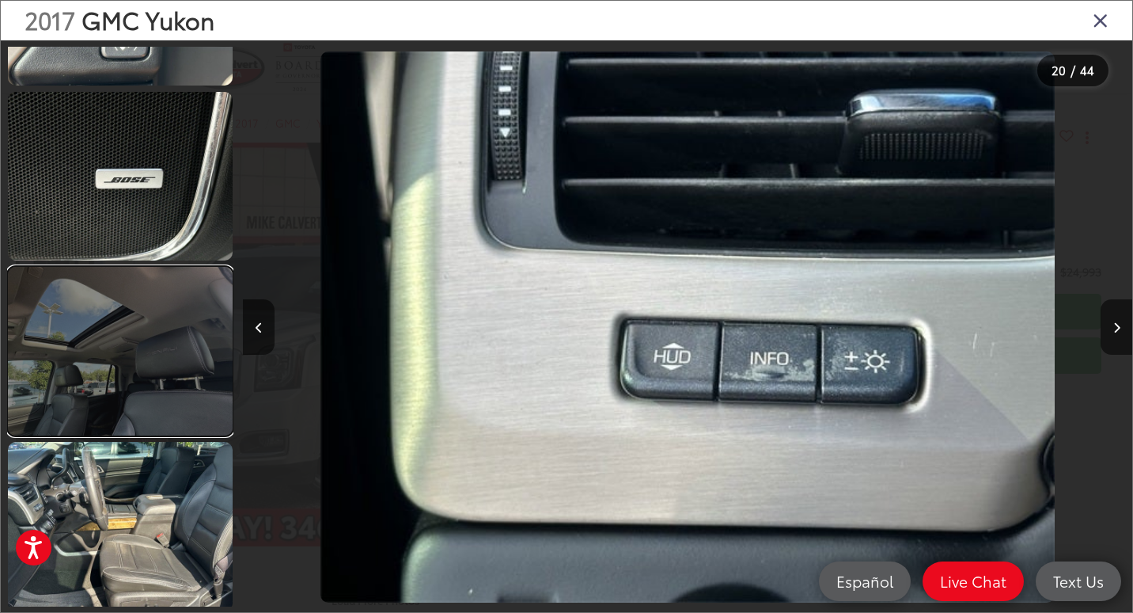
click at [136, 377] on link at bounding box center [120, 351] width 225 height 169
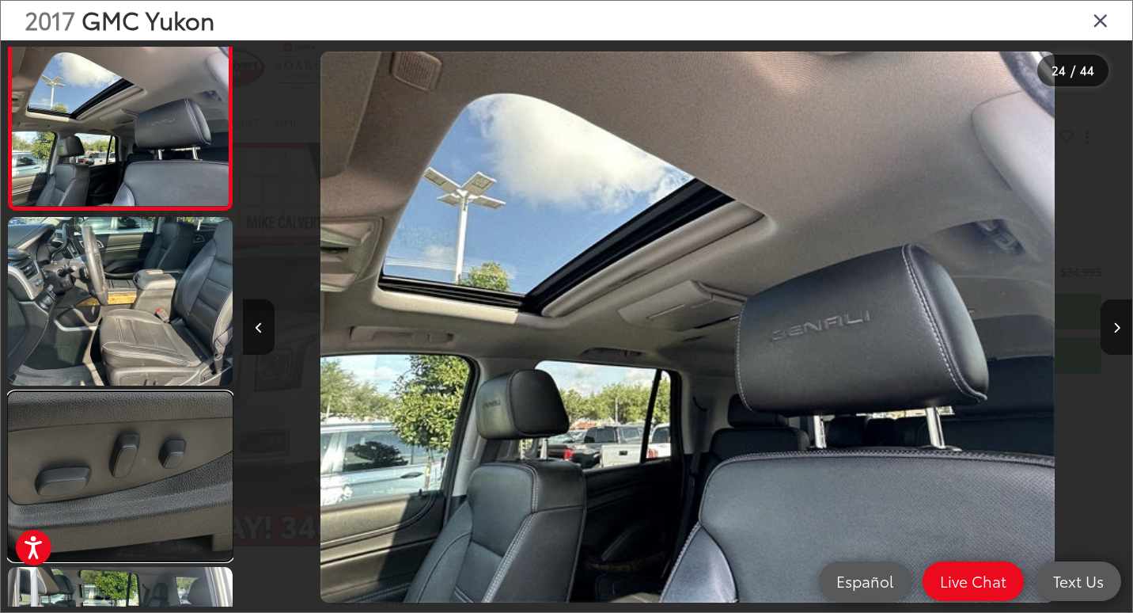
click at [153, 419] on link at bounding box center [120, 476] width 225 height 169
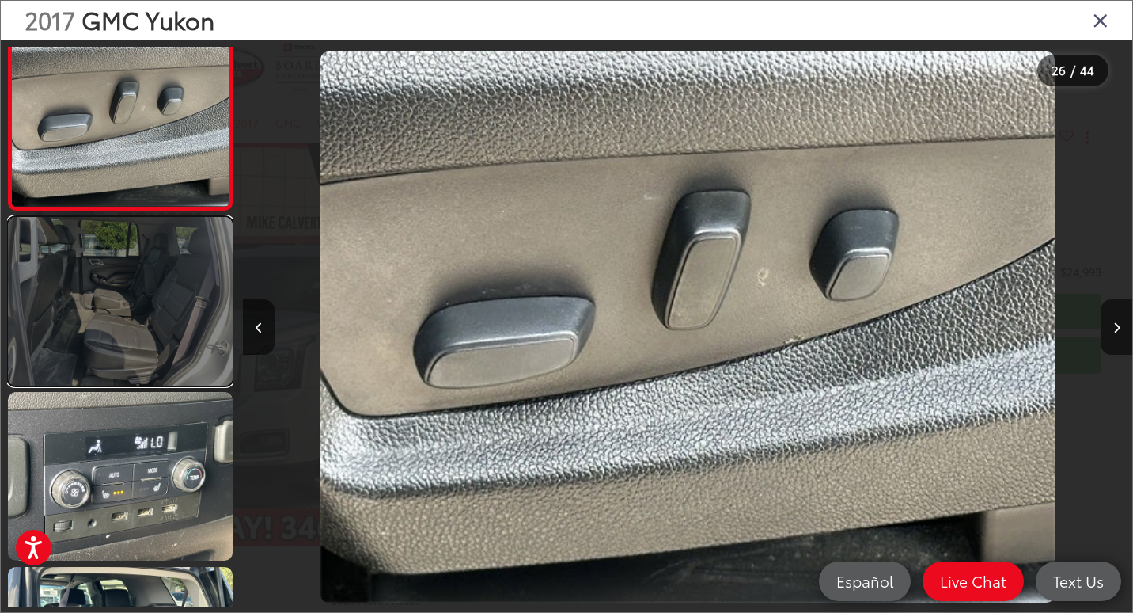
click at [142, 321] on link at bounding box center [120, 301] width 225 height 169
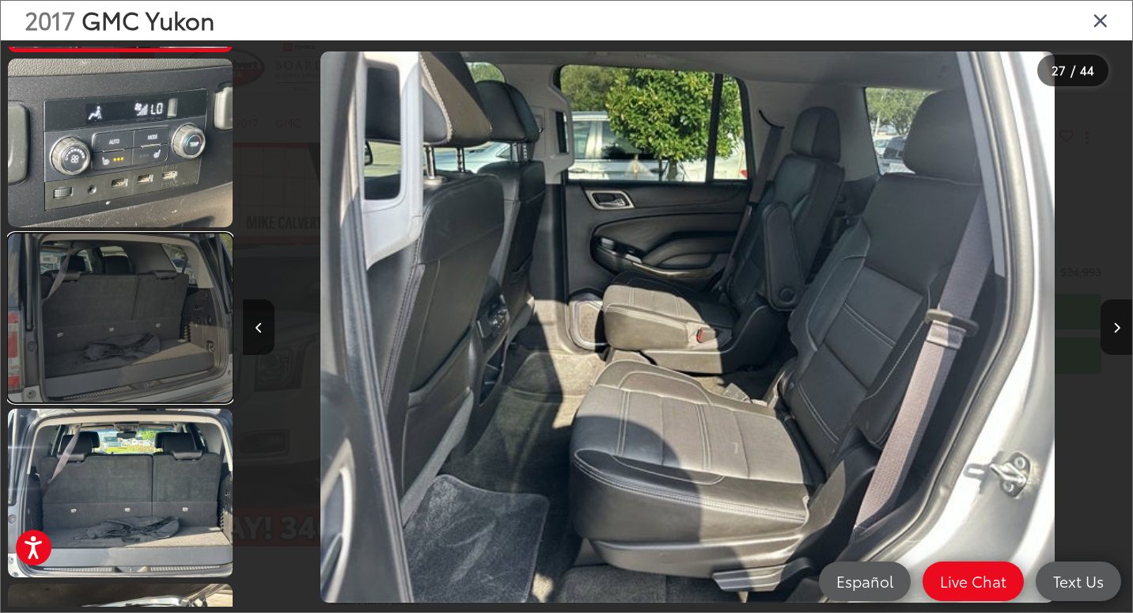
click at [120, 337] on link at bounding box center [120, 317] width 225 height 169
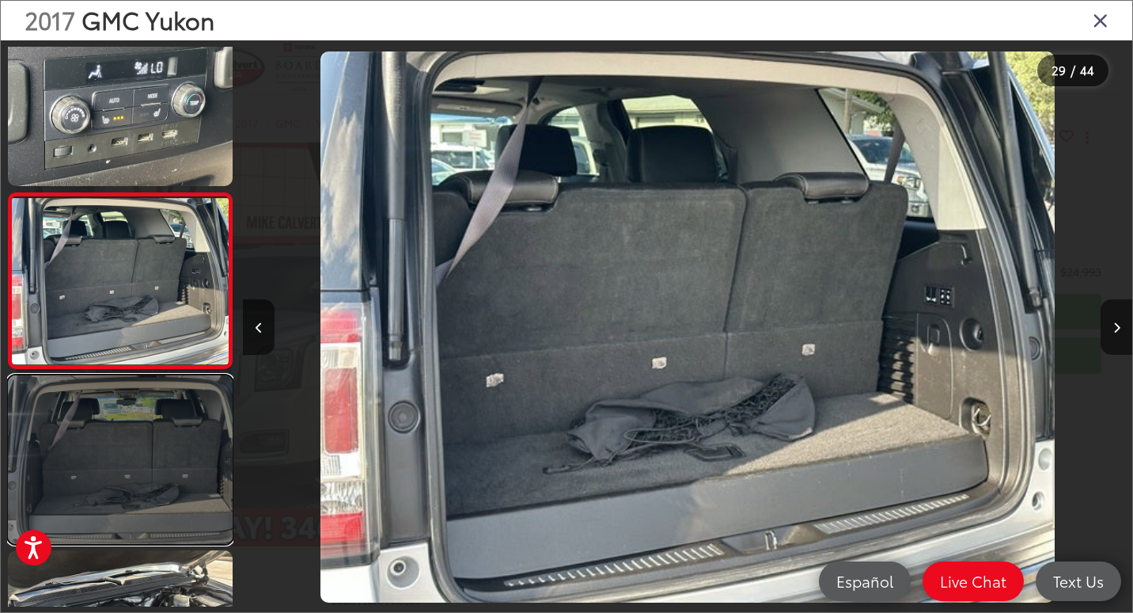
click at [132, 436] on link at bounding box center [120, 459] width 225 height 169
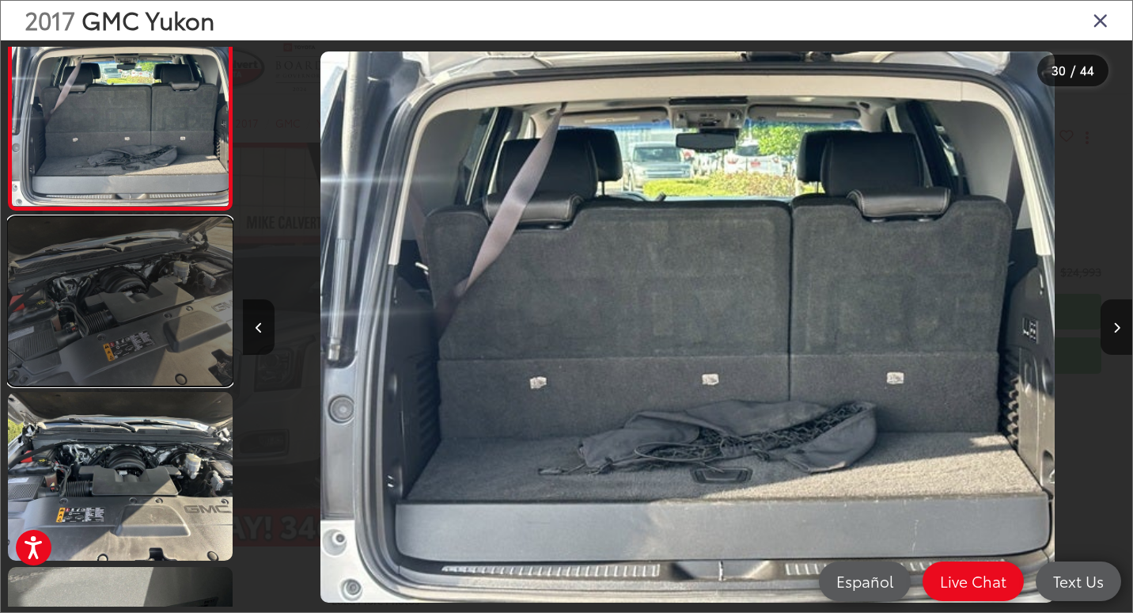
click at [164, 304] on link at bounding box center [120, 301] width 225 height 169
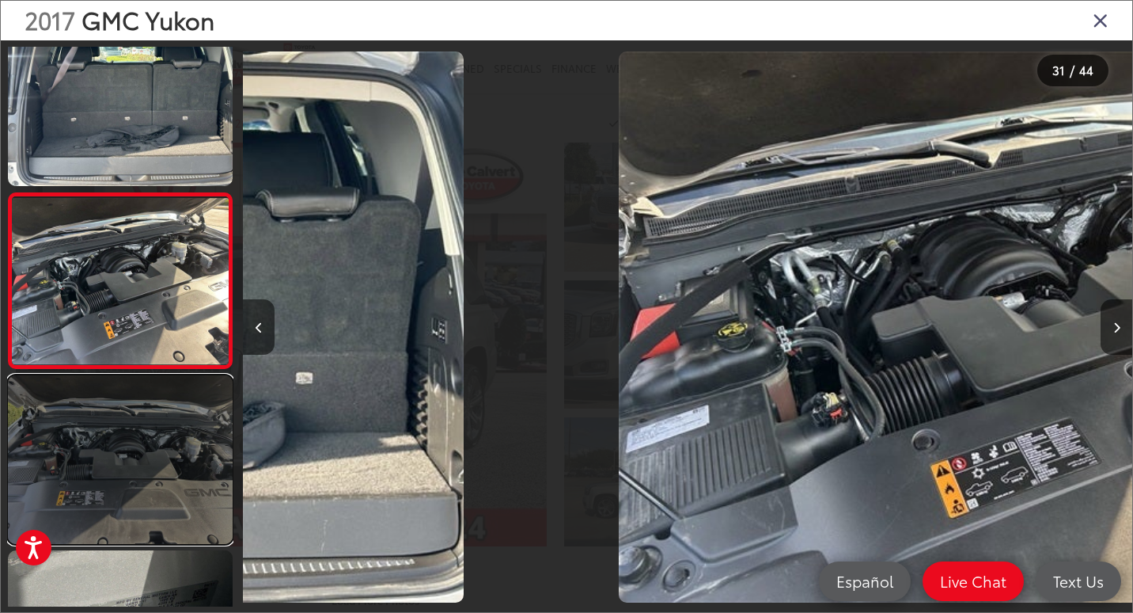
click at [161, 451] on link at bounding box center [120, 459] width 225 height 169
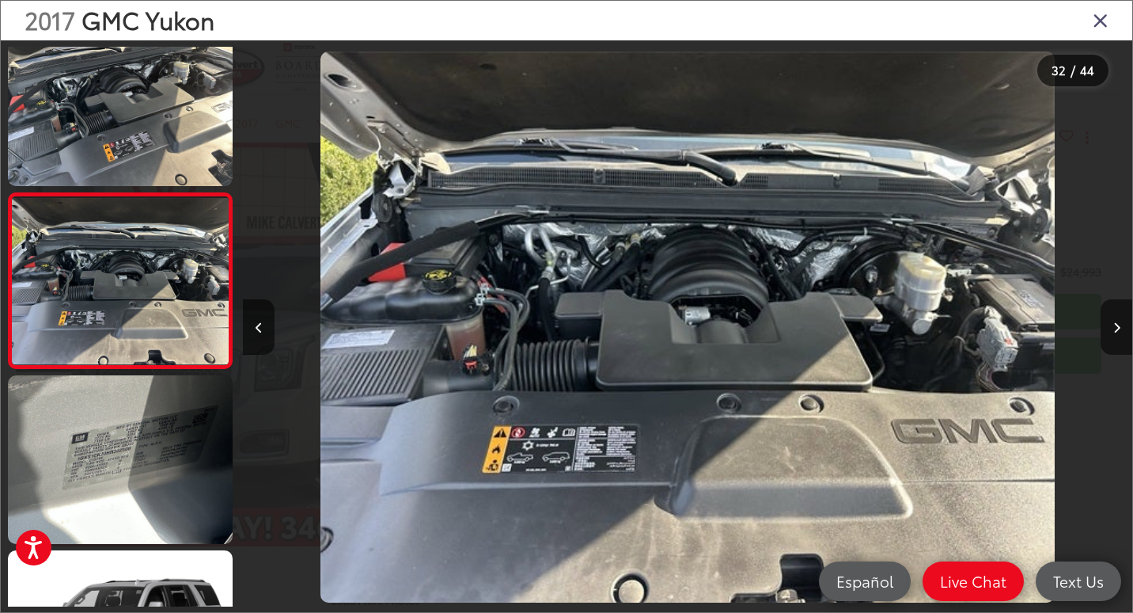
click at [1096, 19] on icon "Close gallery" at bounding box center [1101, 19] width 16 height 21
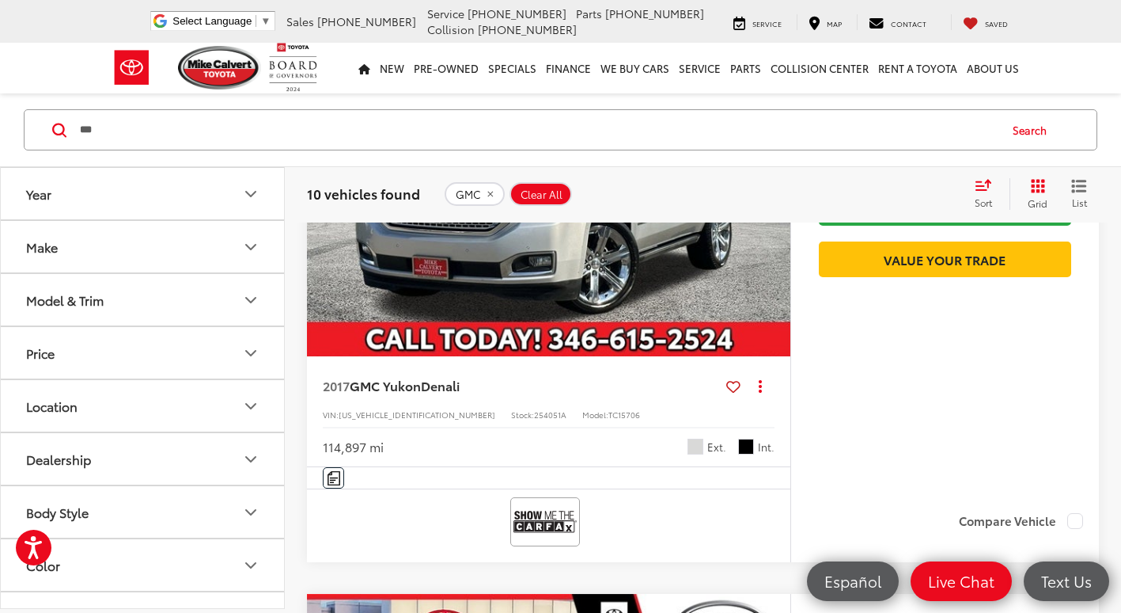
scroll to position [2555, 0]
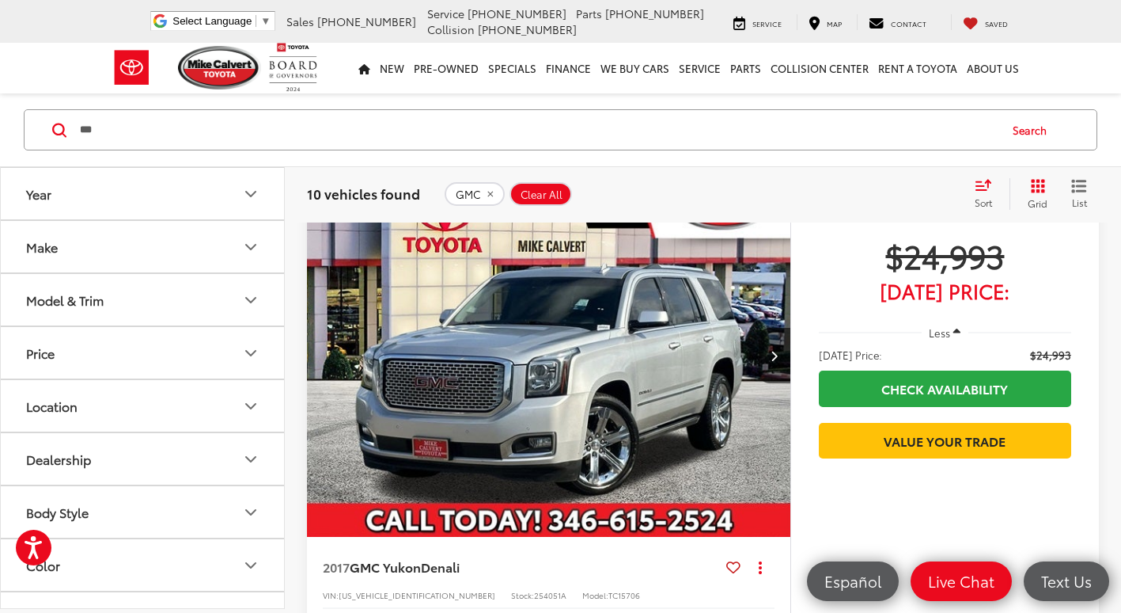
click at [592, 374] on img "2017 GMC Yukon Denali 0" at bounding box center [549, 355] width 486 height 364
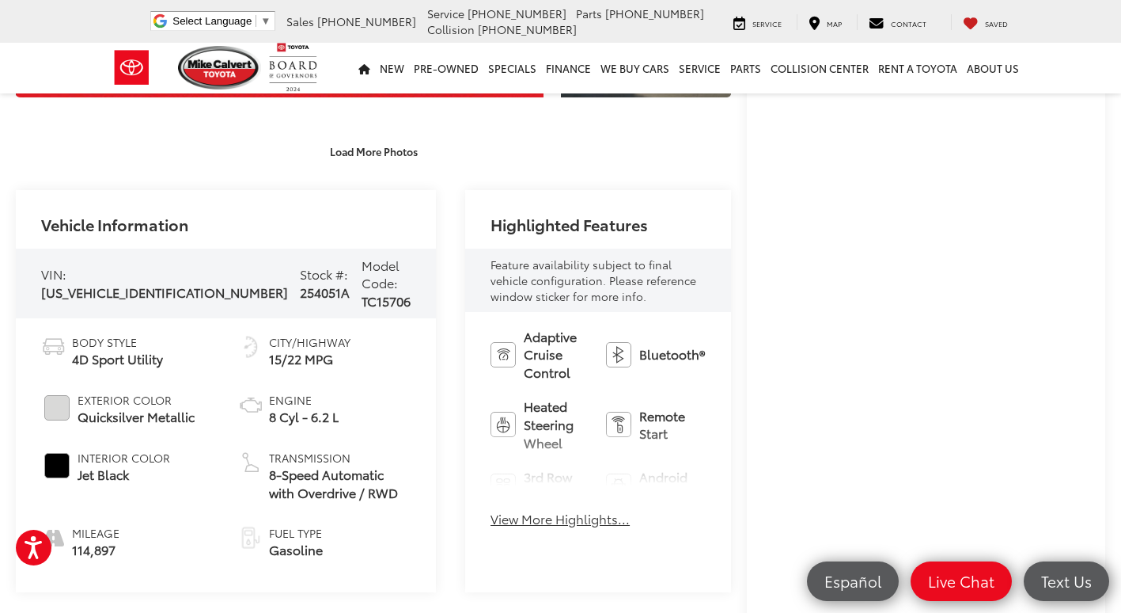
scroll to position [475, 0]
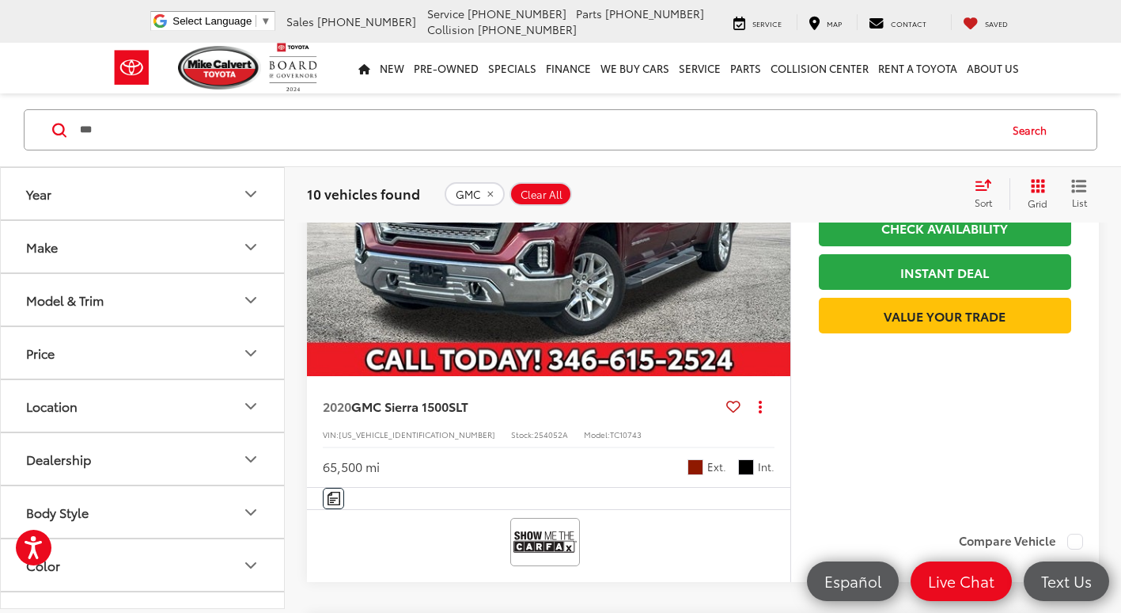
scroll to position [4375, 0]
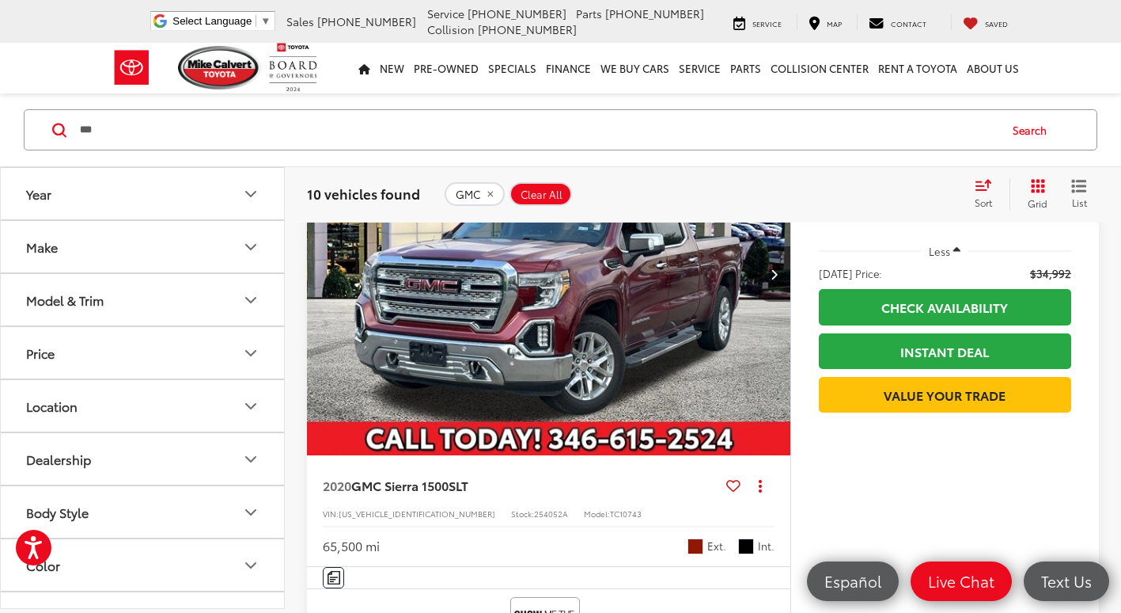
click at [770, 302] on button "Next image" at bounding box center [775, 273] width 32 height 55
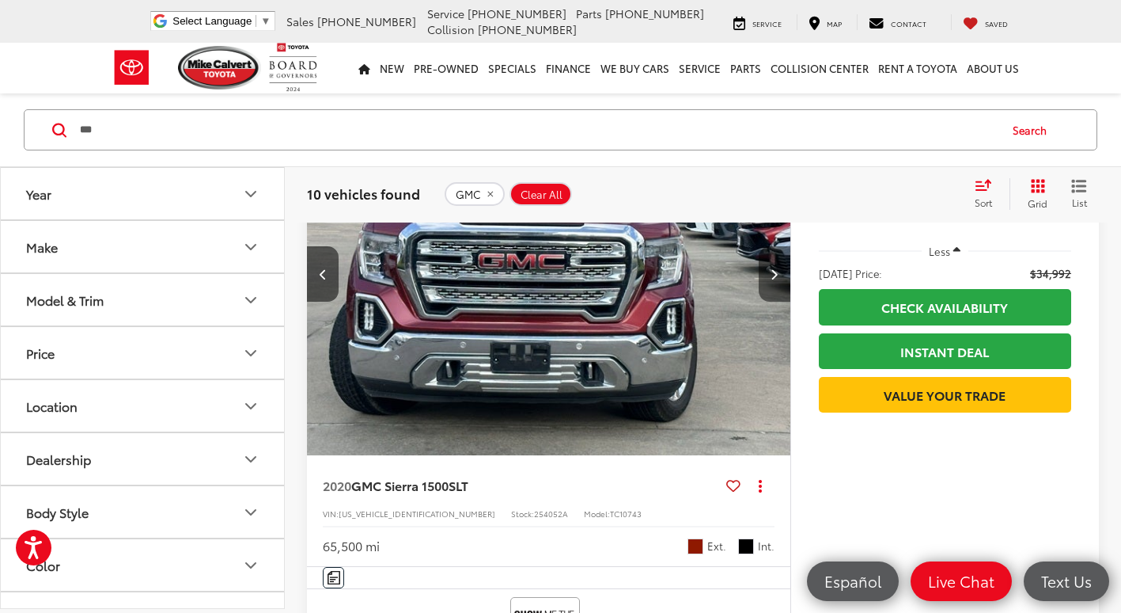
click at [770, 302] on button "Next image" at bounding box center [775, 273] width 32 height 55
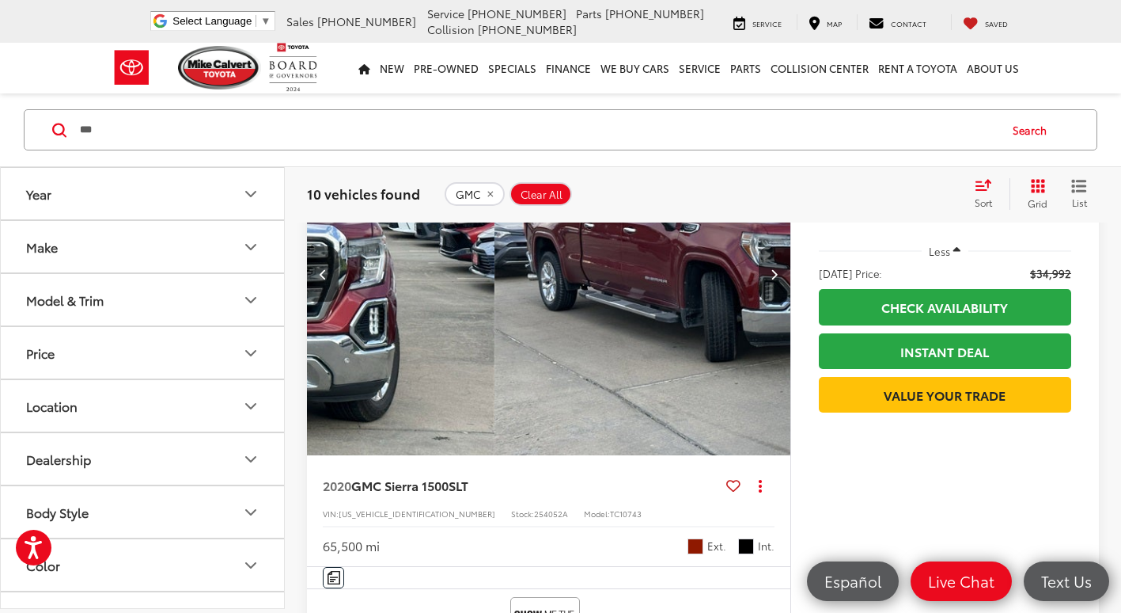
scroll to position [0, 972]
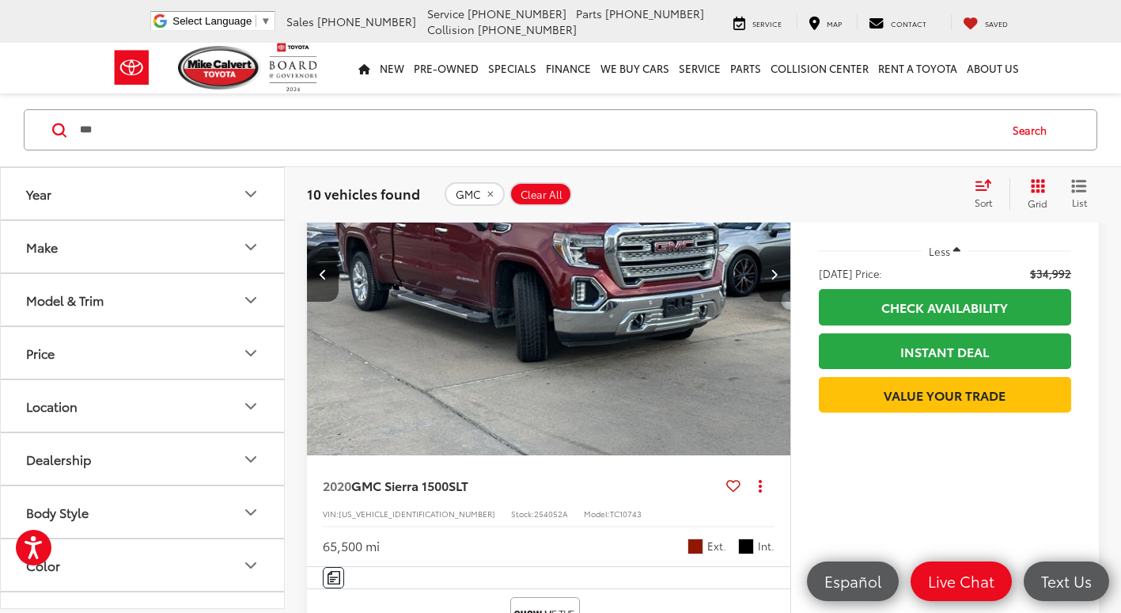
click at [760, 302] on button "Next image" at bounding box center [775, 273] width 32 height 55
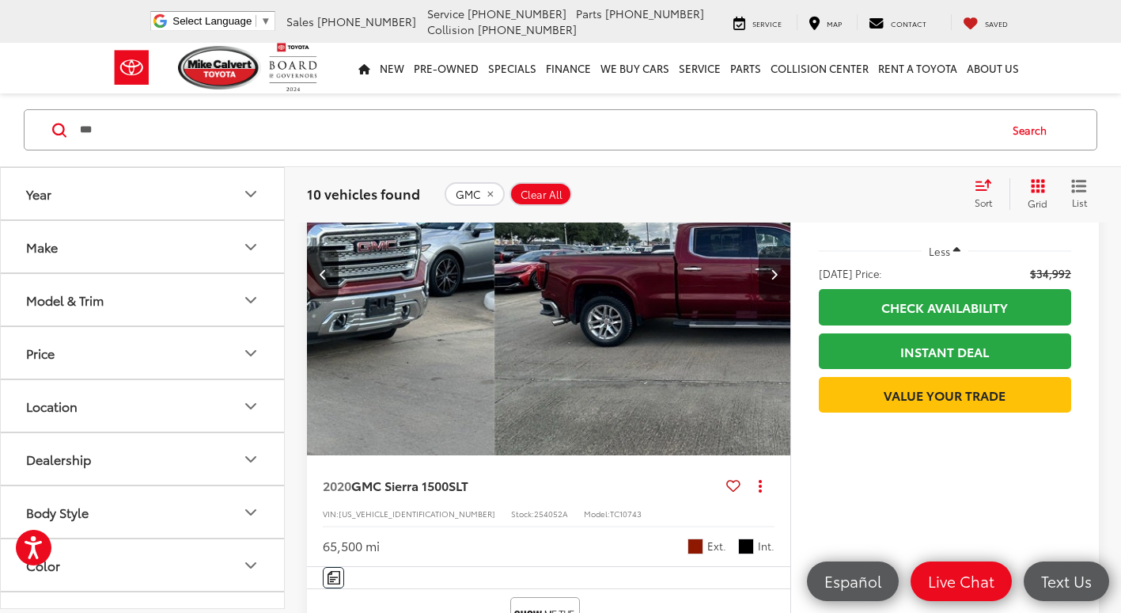
scroll to position [0, 1458]
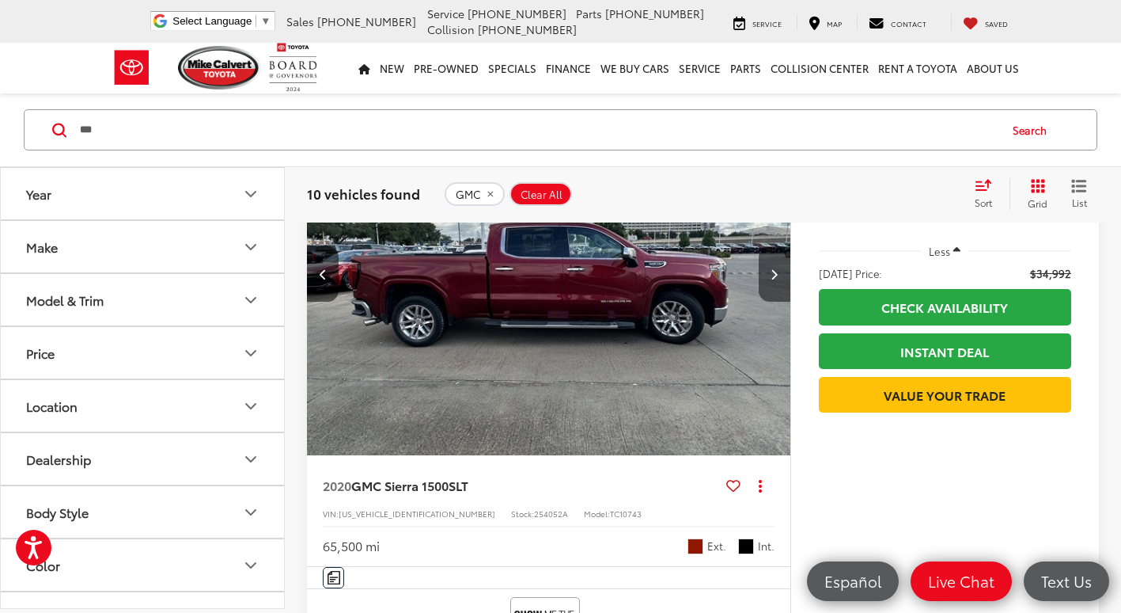
click at [768, 302] on button "Next image" at bounding box center [775, 273] width 32 height 55
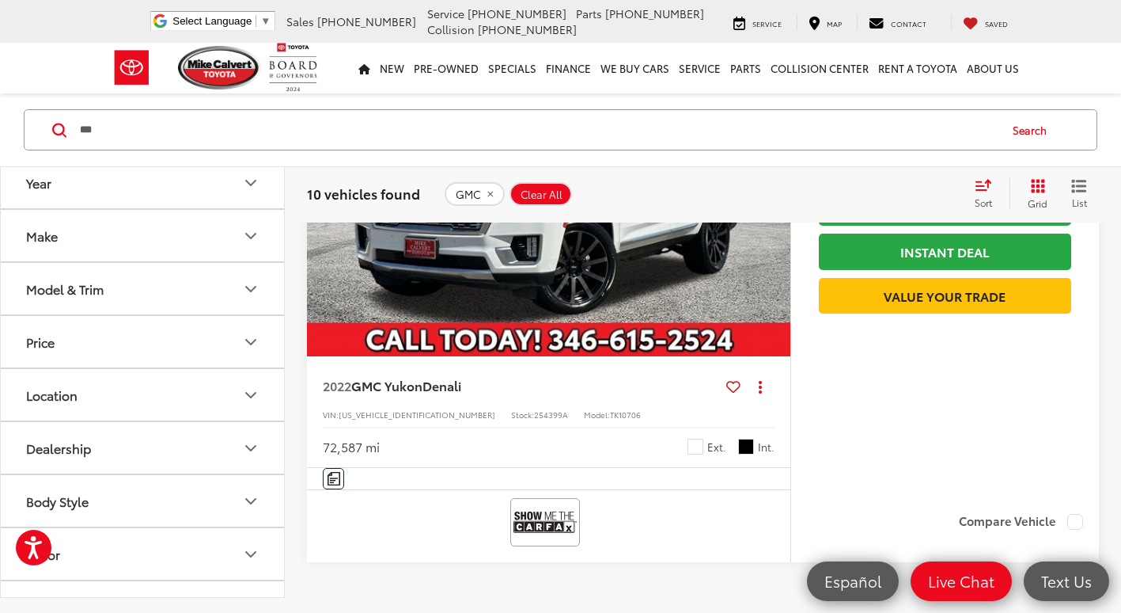
scroll to position [5483, 0]
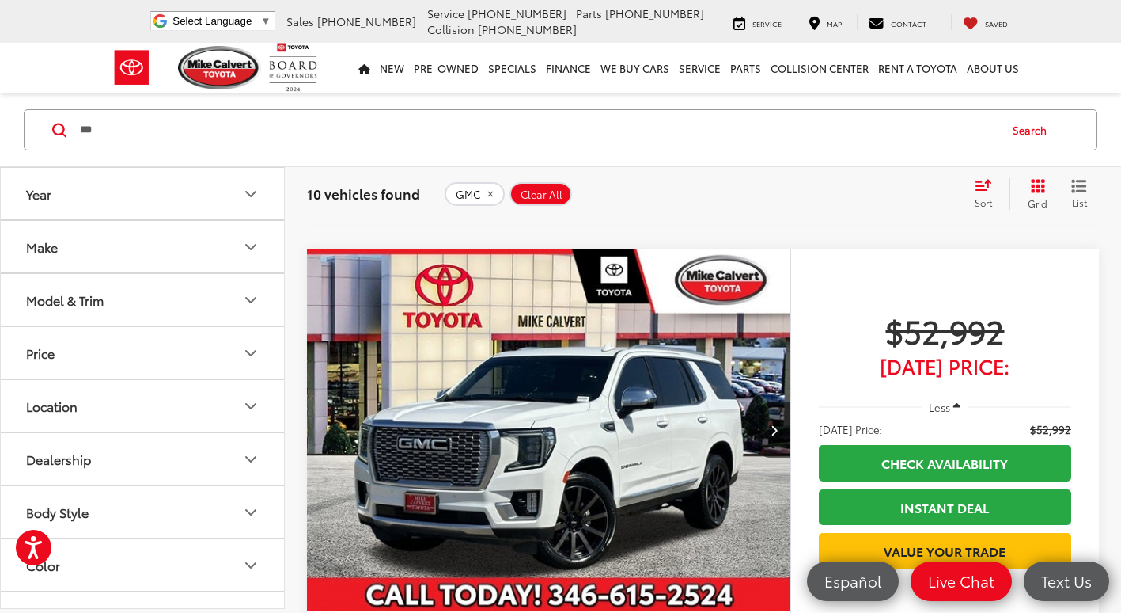
drag, startPoint x: 184, startPoint y: 120, endPoint x: 148, endPoint y: 127, distance: 36.3
click at [148, 127] on input "***" at bounding box center [538, 130] width 920 height 38
drag, startPoint x: 154, startPoint y: 141, endPoint x: 0, endPoint y: 119, distance: 155.9
type input "*"
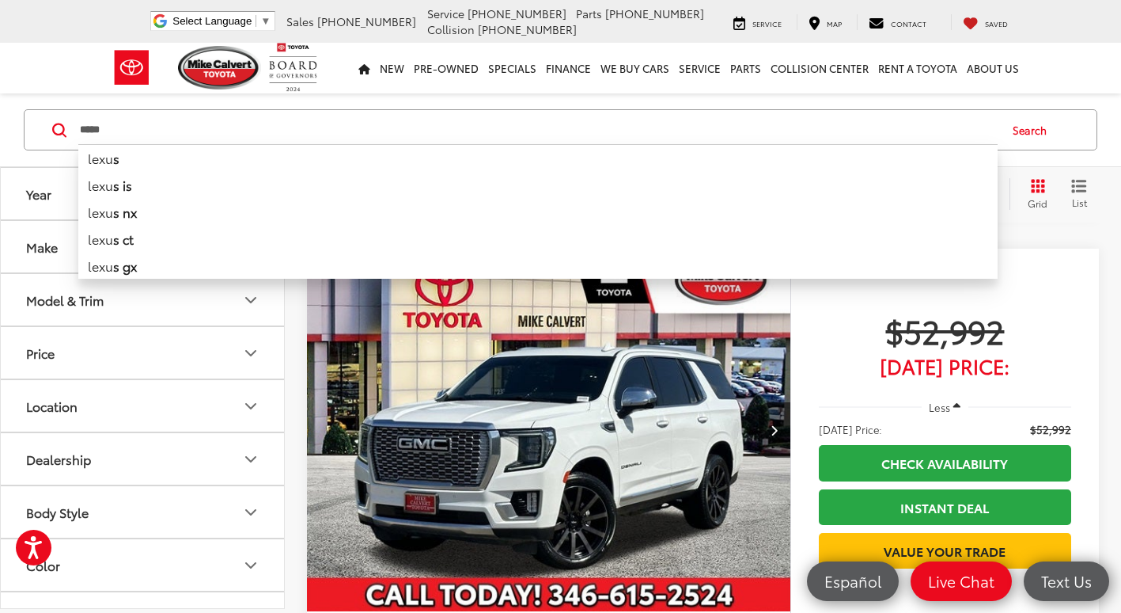
type input "*****"
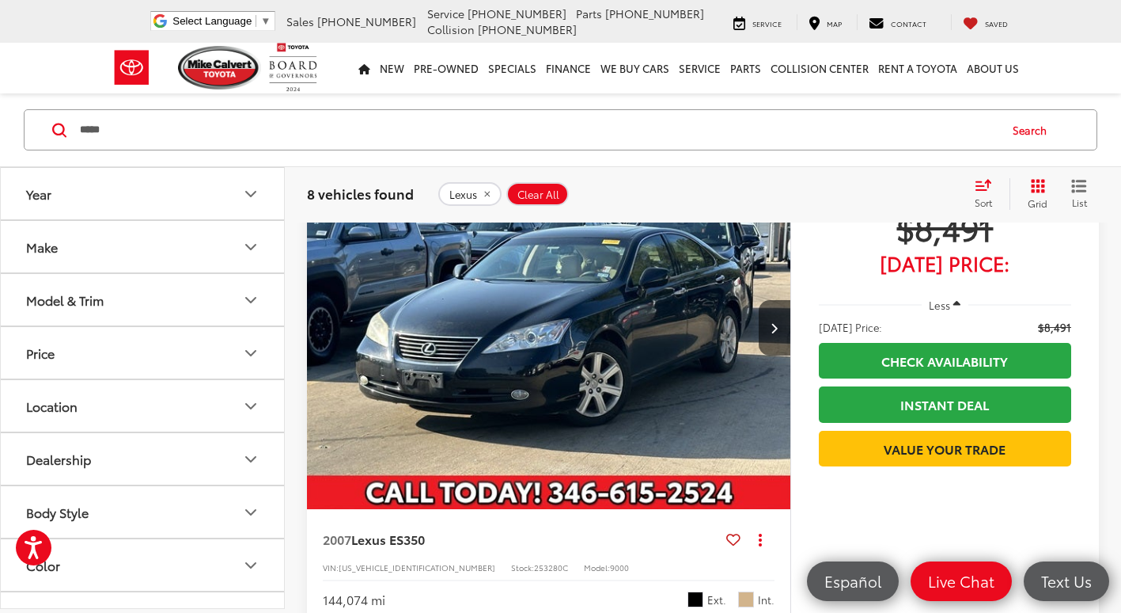
scroll to position [102, 0]
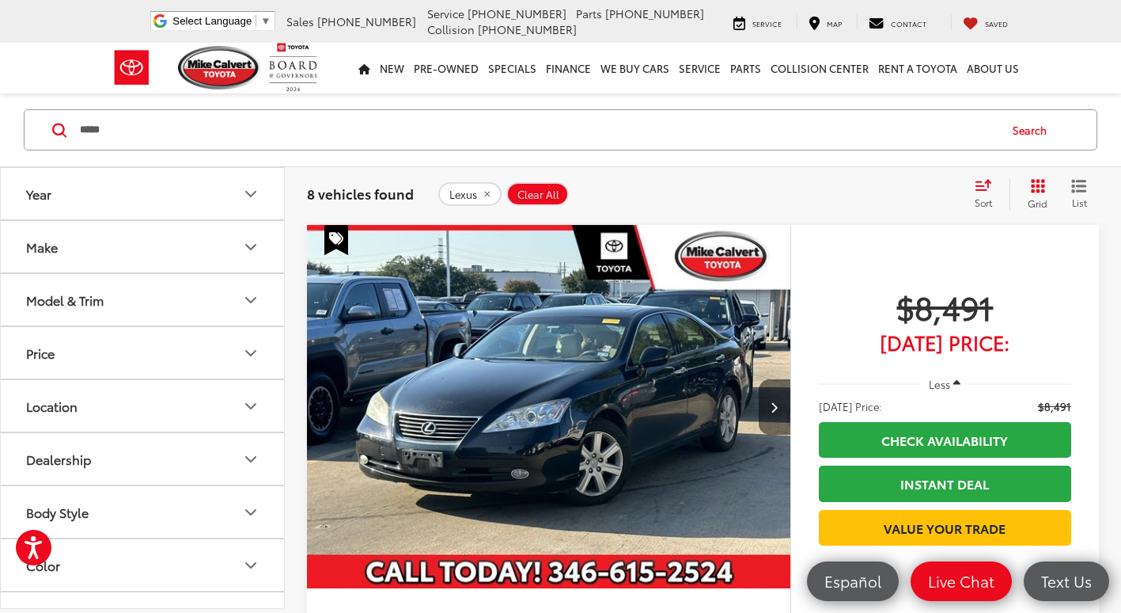
click at [780, 394] on button "Next image" at bounding box center [775, 406] width 32 height 55
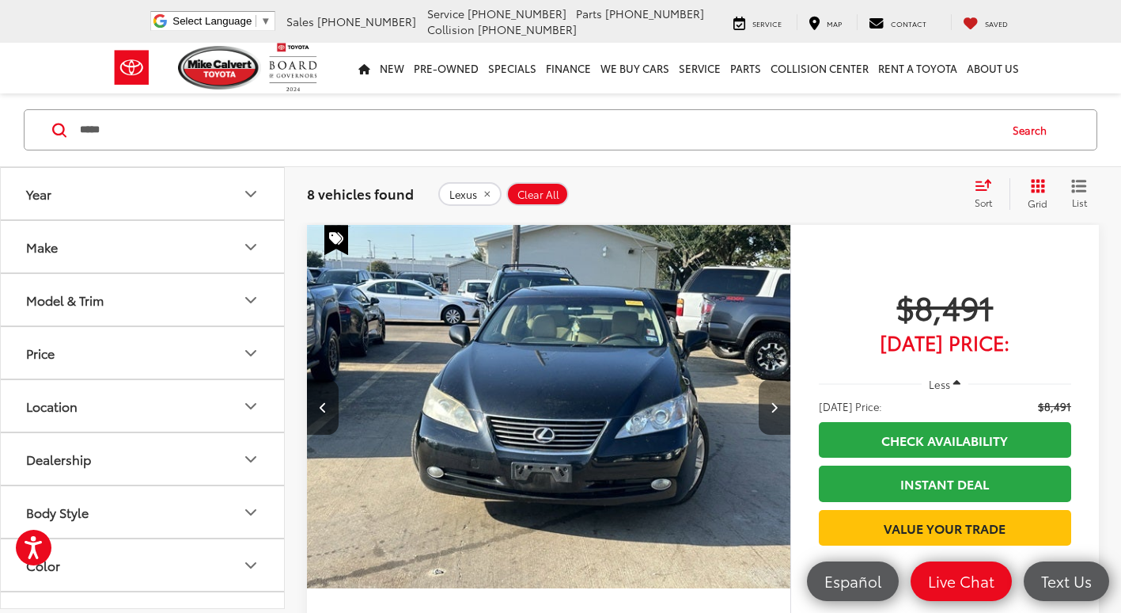
click at [780, 394] on button "Next image" at bounding box center [775, 406] width 32 height 55
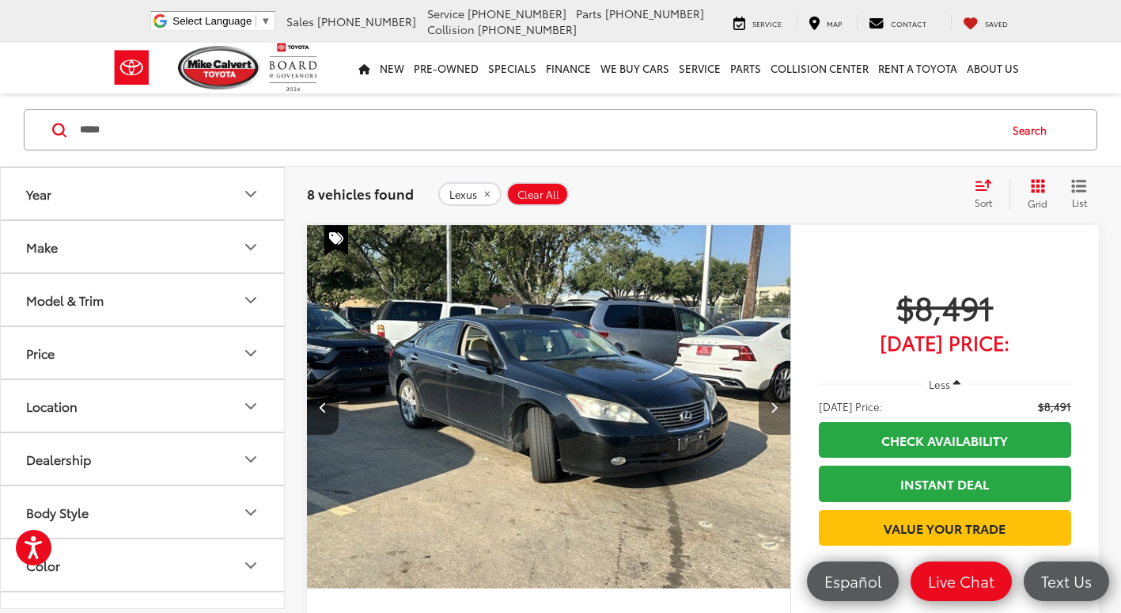
click at [779, 397] on button "Next image" at bounding box center [775, 406] width 32 height 55
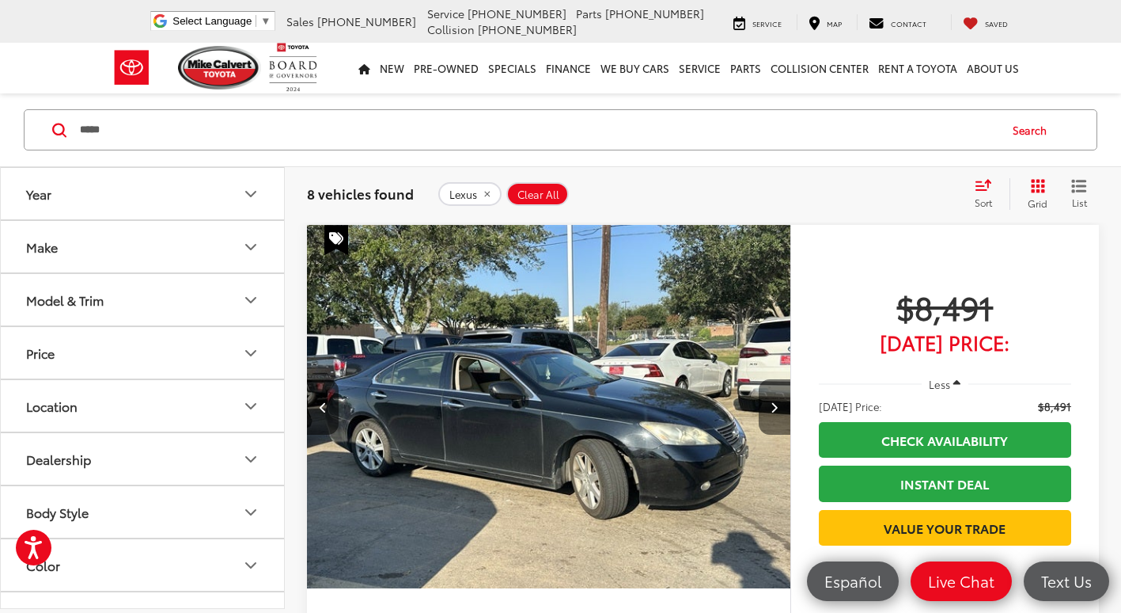
click at [786, 413] on button "Next image" at bounding box center [775, 406] width 32 height 55
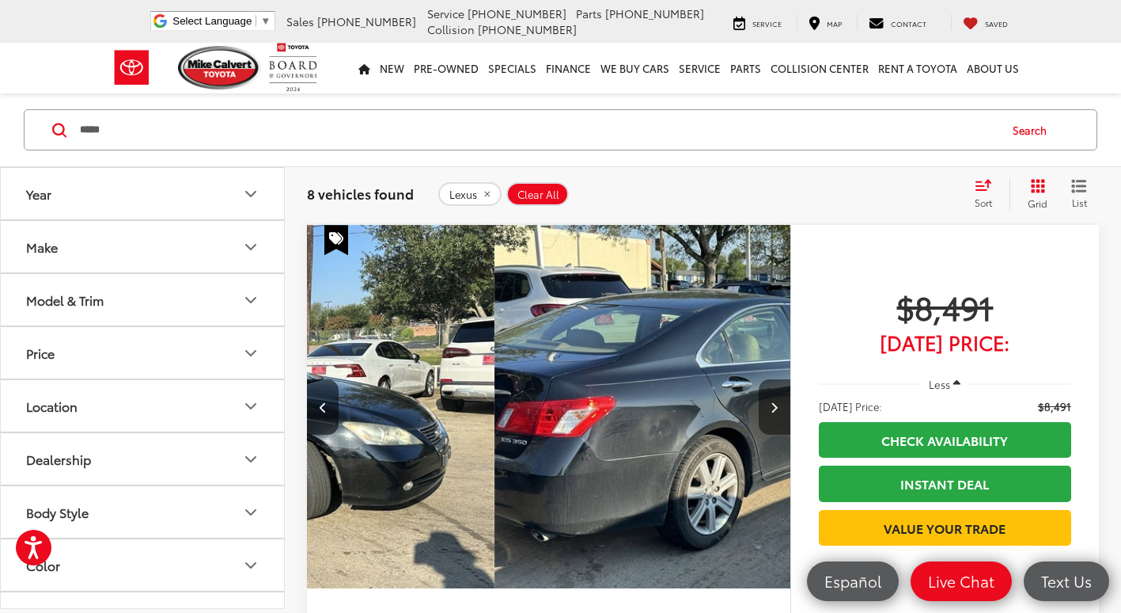
scroll to position [0, 1944]
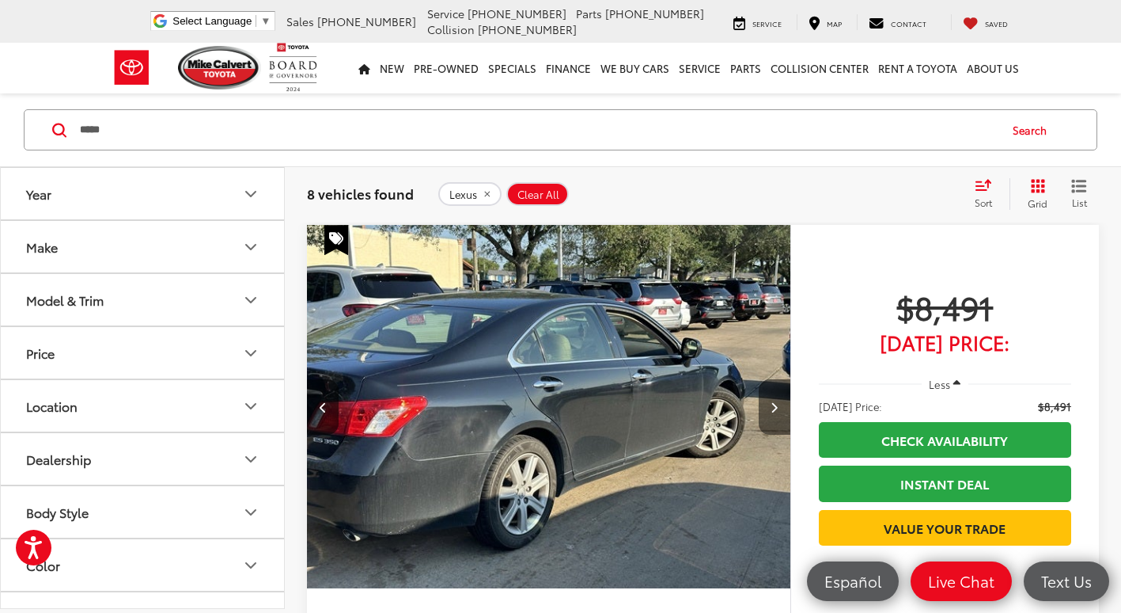
click at [785, 412] on button "Next image" at bounding box center [775, 406] width 32 height 55
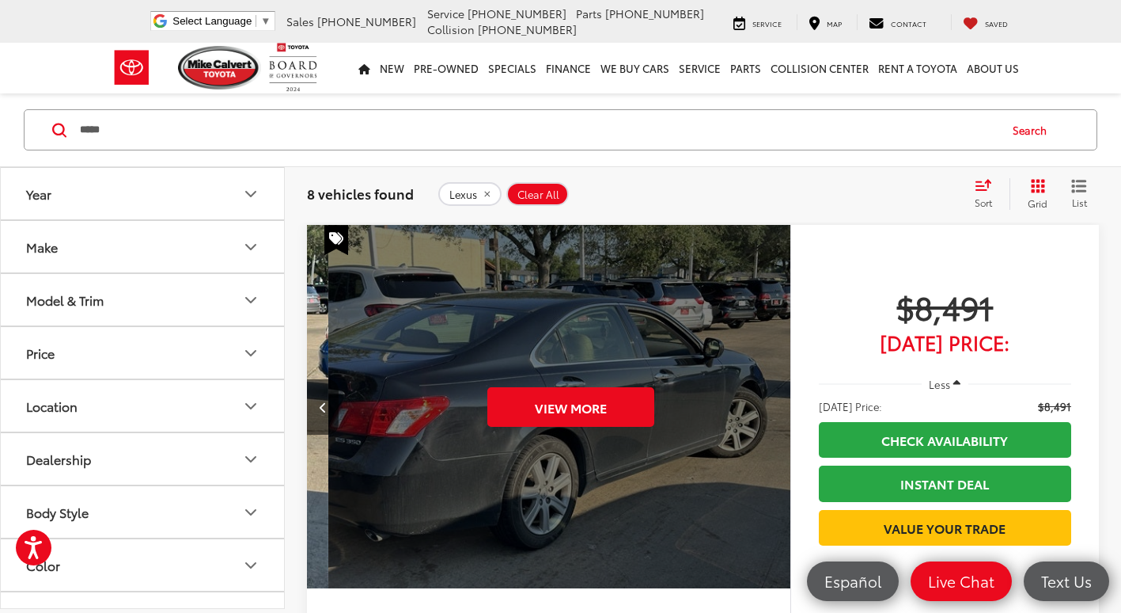
scroll to position [0, 2429]
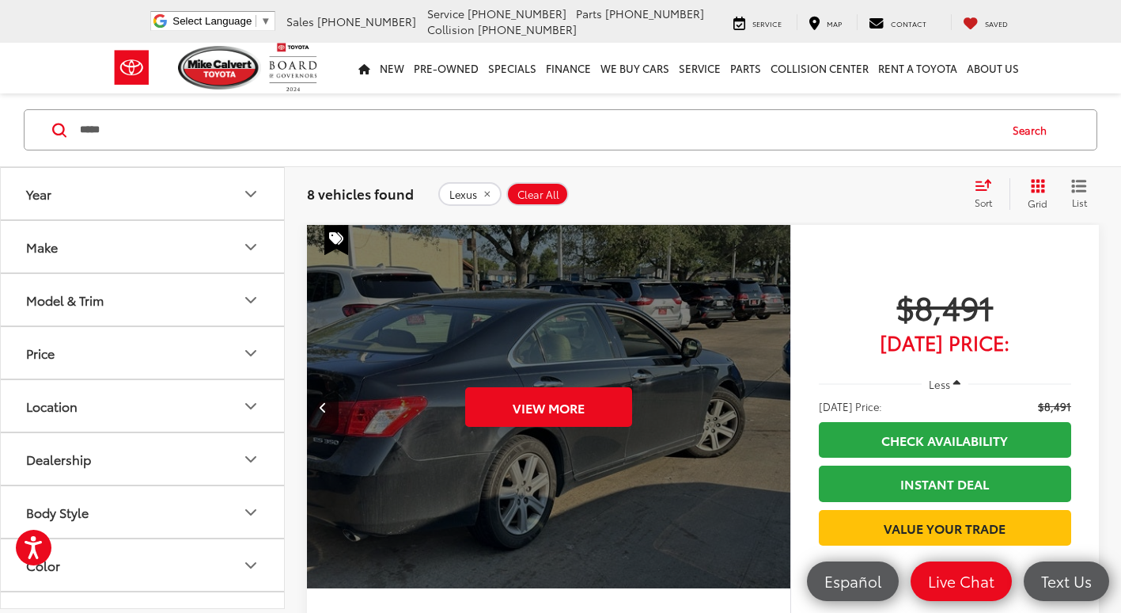
click at [785, 412] on div "View More" at bounding box center [549, 407] width 486 height 364
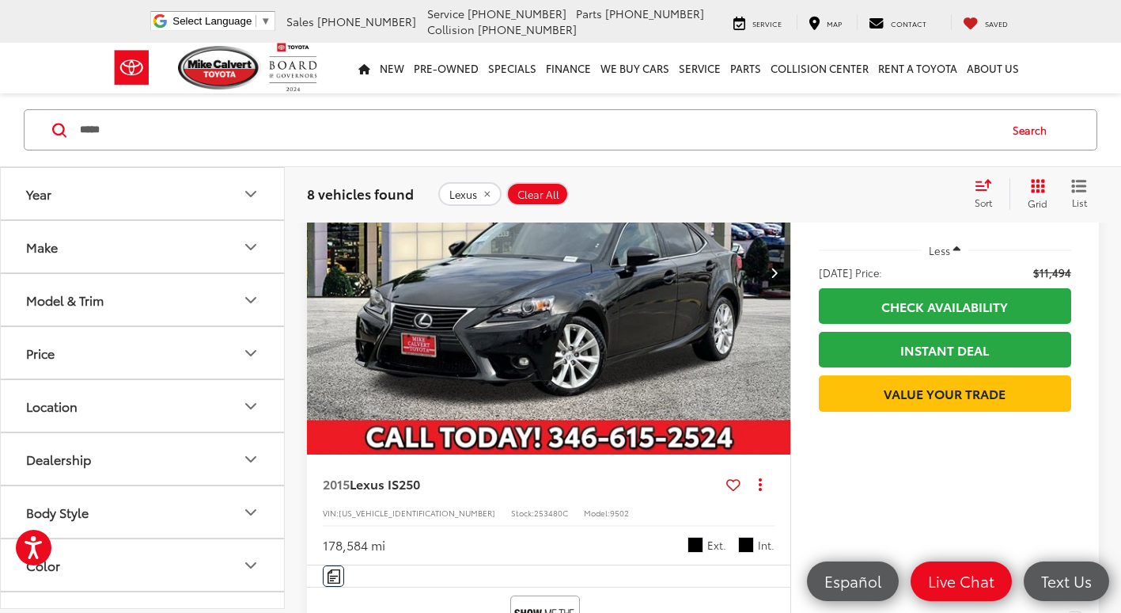
scroll to position [1345, 0]
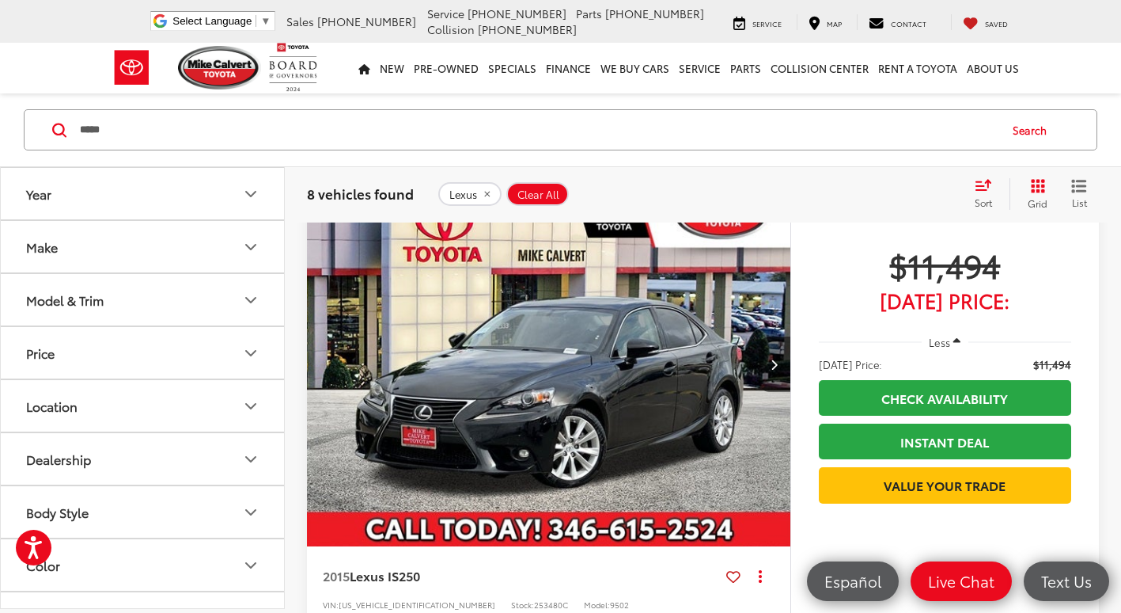
click at [778, 362] on icon "Next image" at bounding box center [774, 363] width 7 height 11
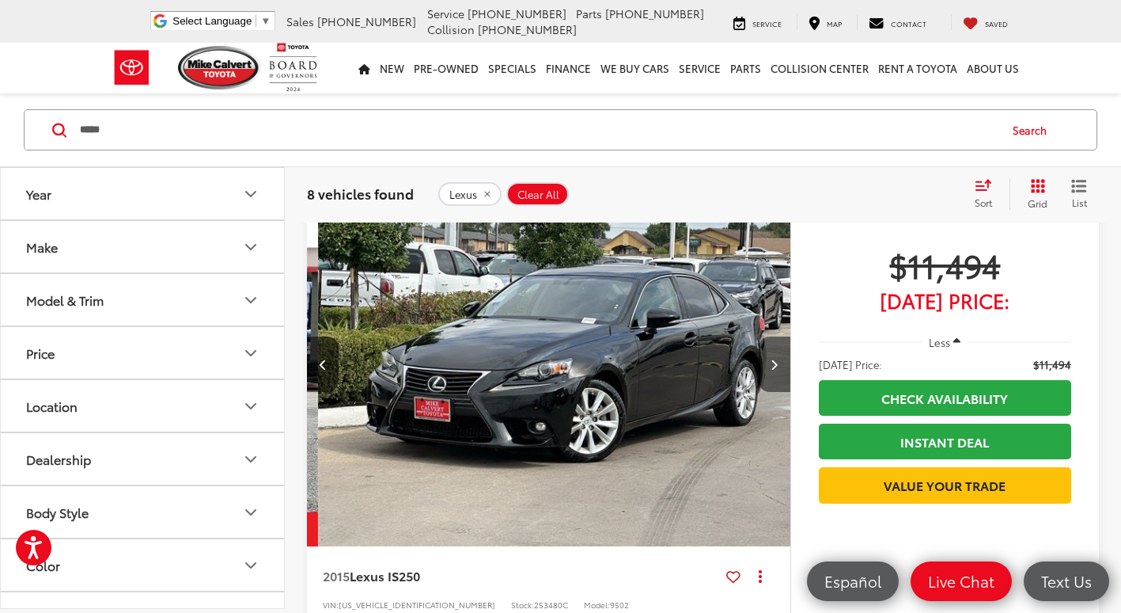
scroll to position [0, 486]
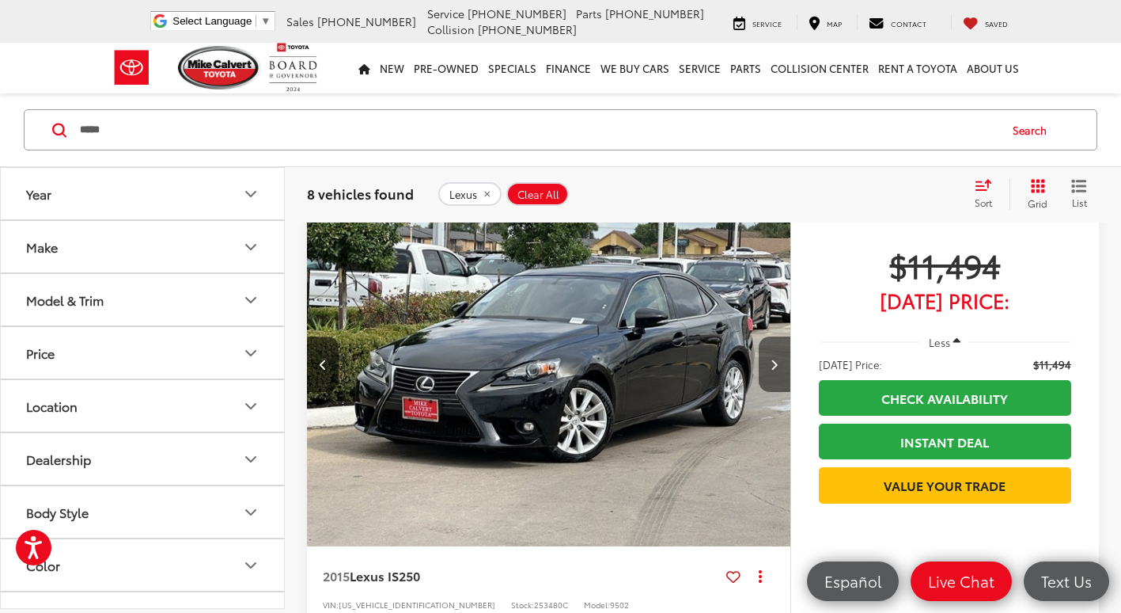
click at [775, 362] on icon "Next image" at bounding box center [774, 363] width 7 height 11
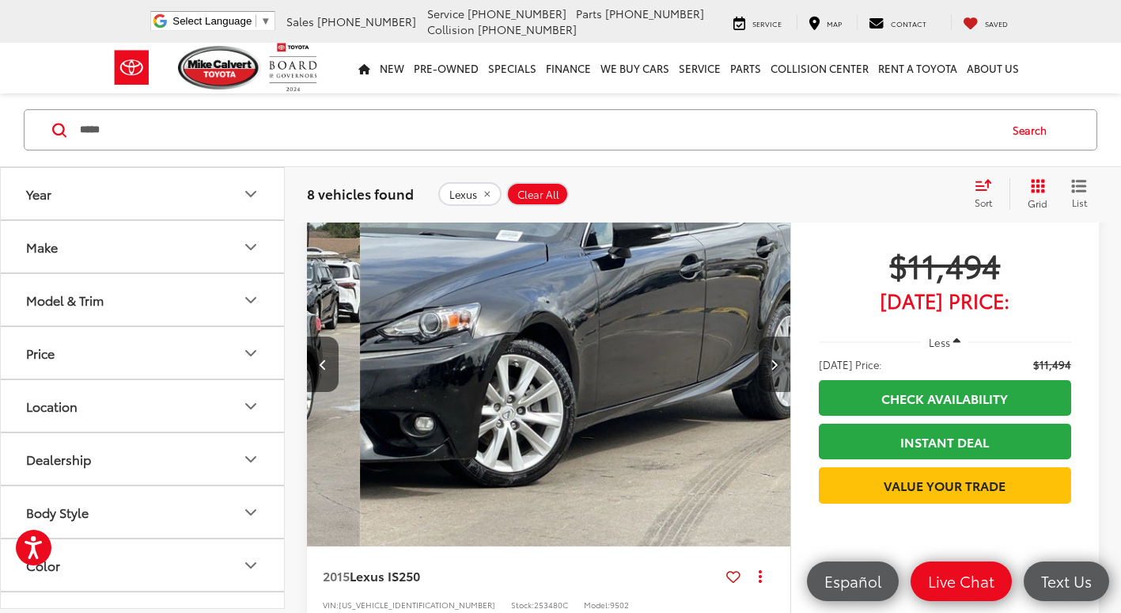
scroll to position [0, 972]
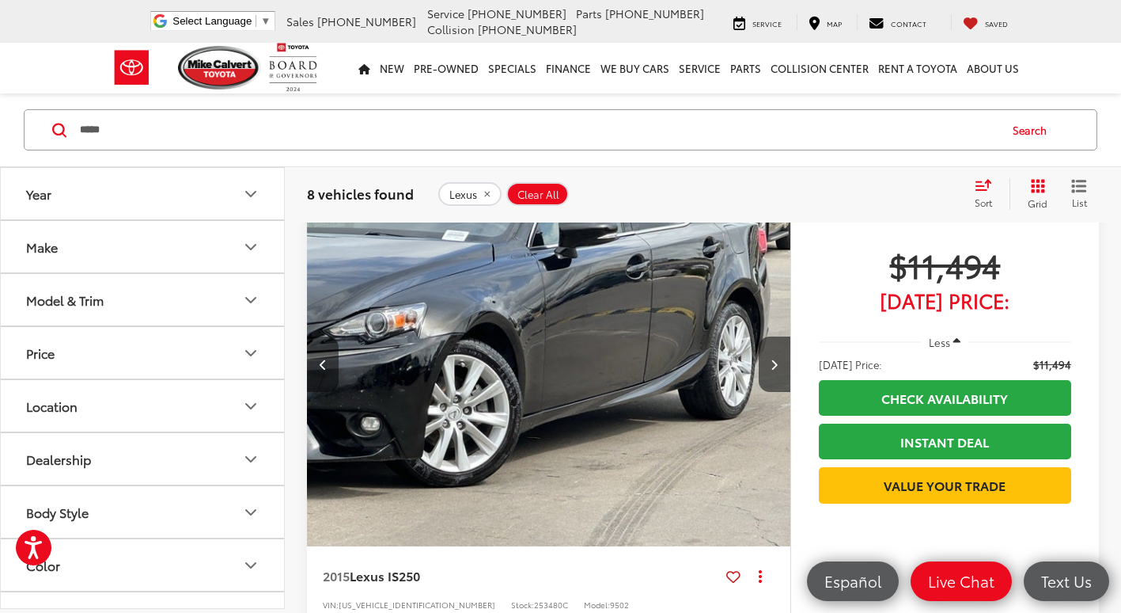
click at [325, 356] on button "Previous image" at bounding box center [323, 363] width 32 height 55
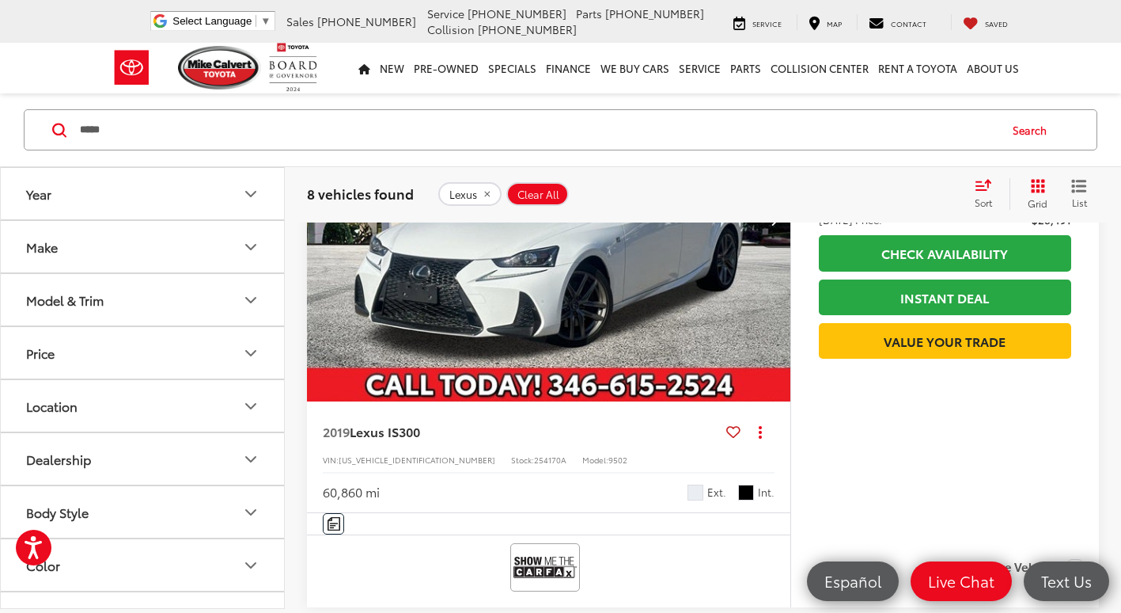
scroll to position [2374, 0]
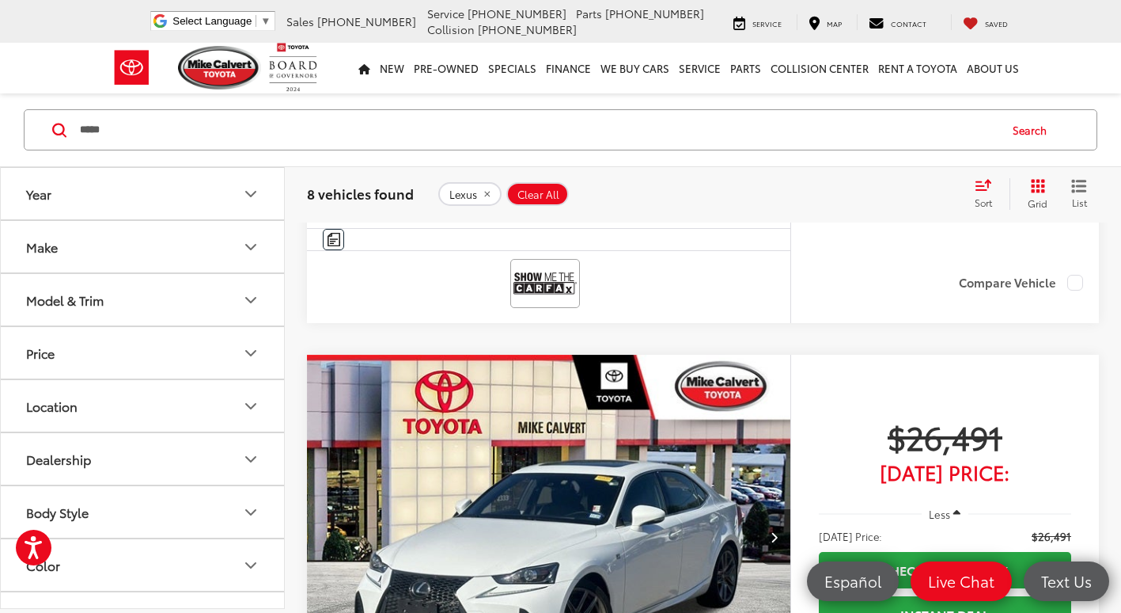
click at [567, 438] on img "2019 Lexus IS 300 0" at bounding box center [549, 537] width 486 height 364
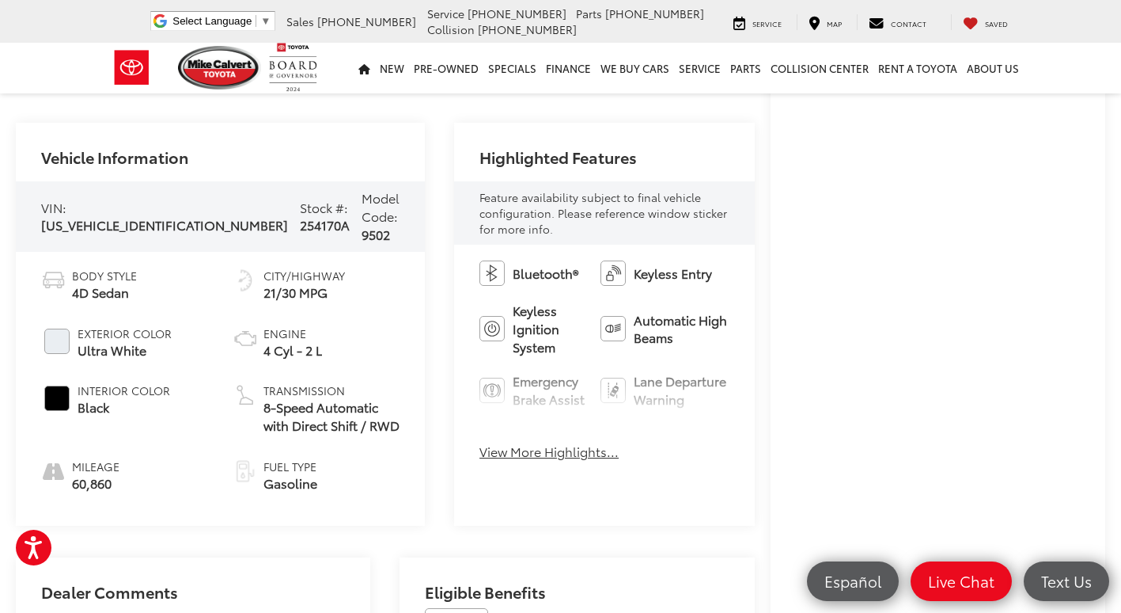
scroll to position [554, 0]
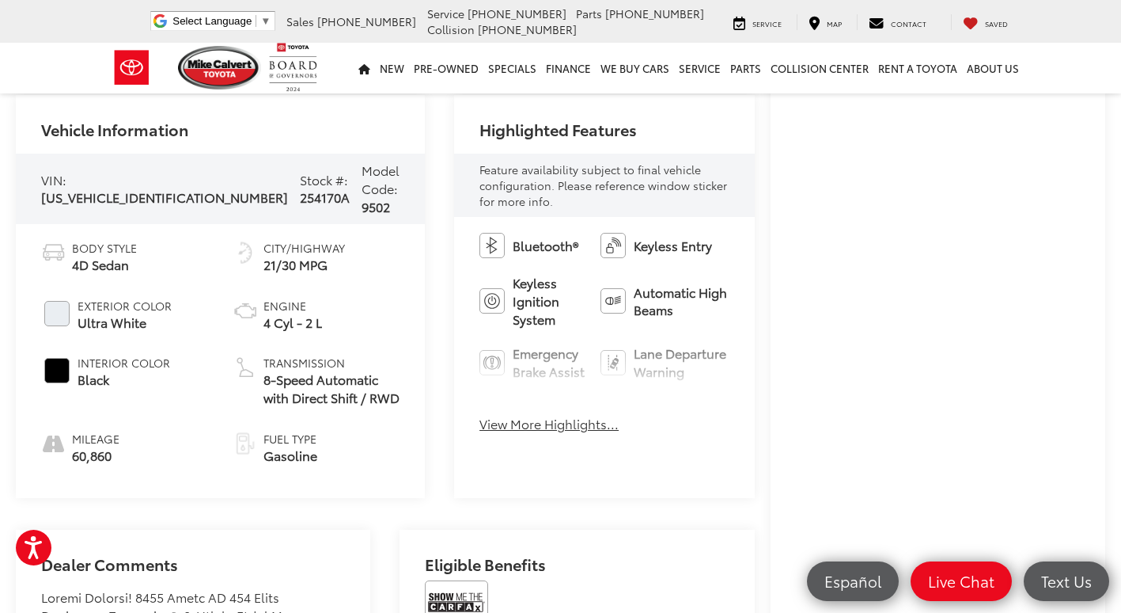
drag, startPoint x: 464, startPoint y: 408, endPoint x: 479, endPoint y: 410, distance: 15.1
click at [480, 415] on button "View More Highlights..." at bounding box center [549, 424] width 139 height 18
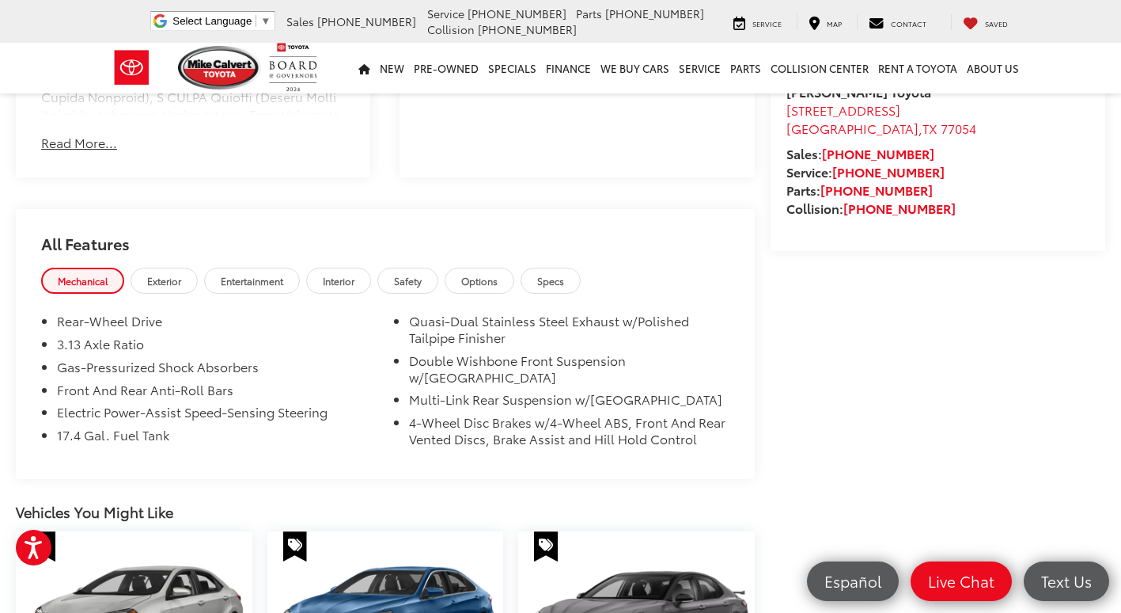
scroll to position [1187, 0]
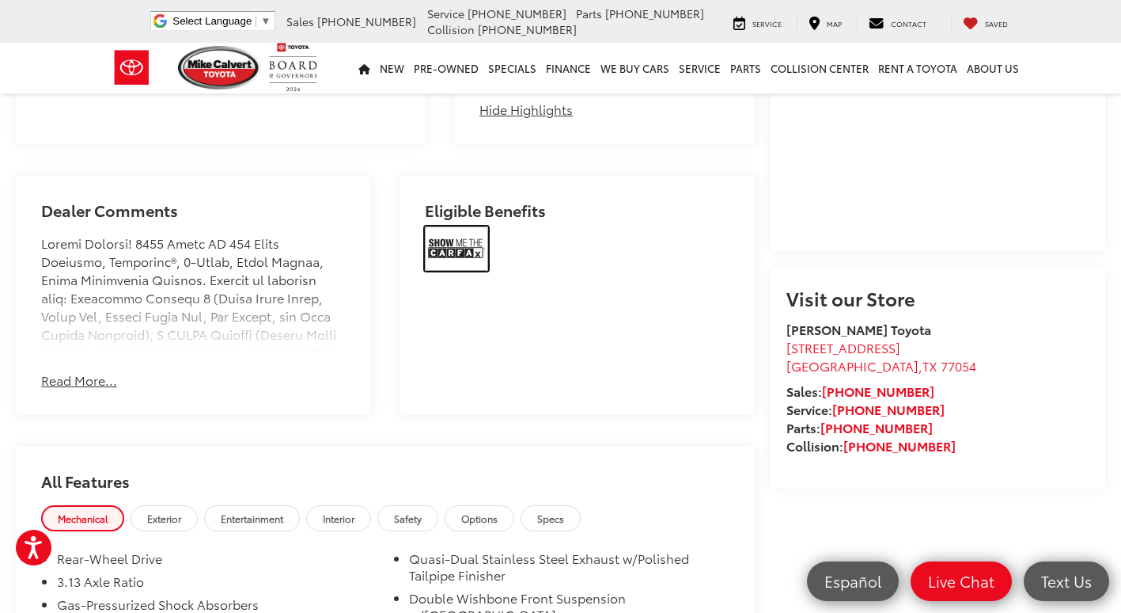
click at [437, 226] on img at bounding box center [456, 248] width 63 height 44
